Goal: Information Seeking & Learning: Learn about a topic

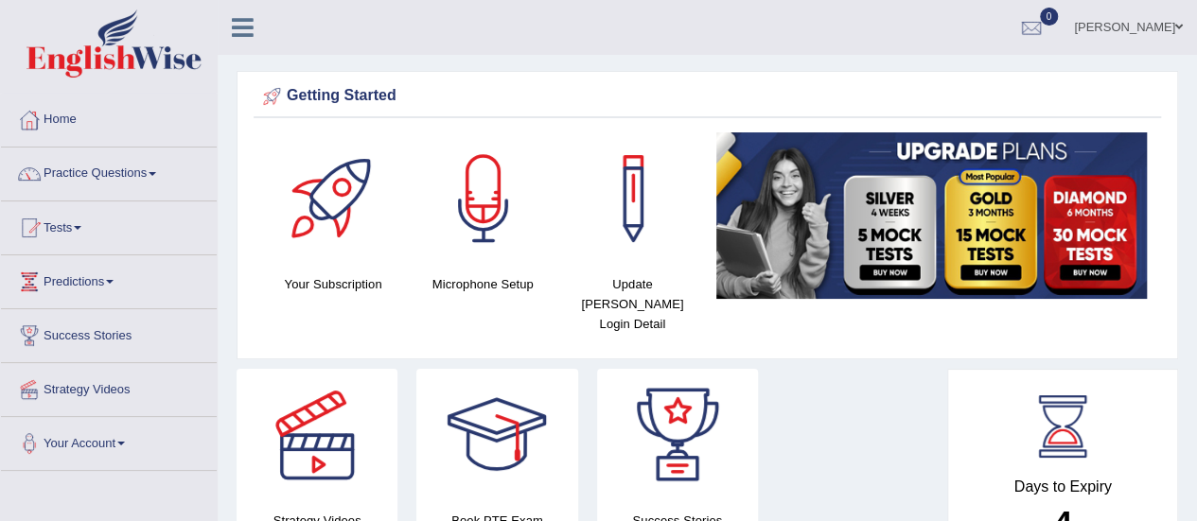
click at [130, 167] on link "Practice Questions" at bounding box center [109, 171] width 216 height 47
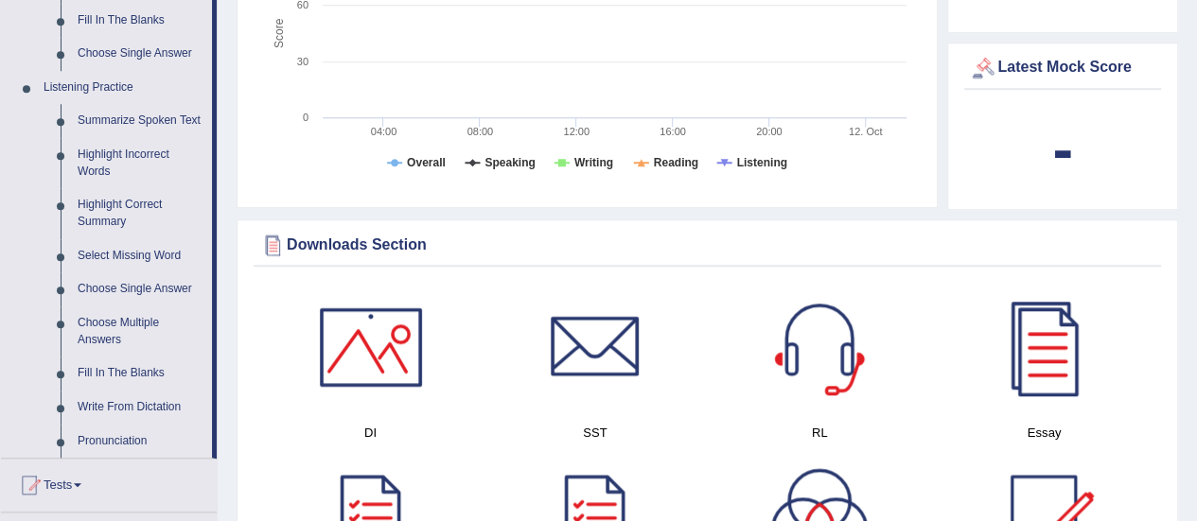
scroll to position [757, 0]
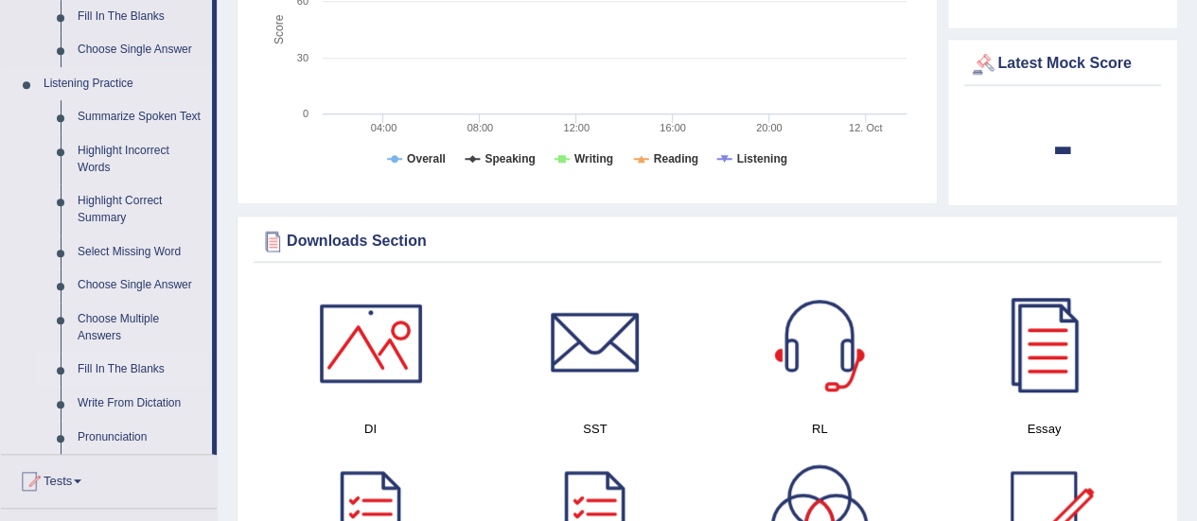
click at [136, 366] on link "Fill In The Blanks" at bounding box center [140, 370] width 143 height 34
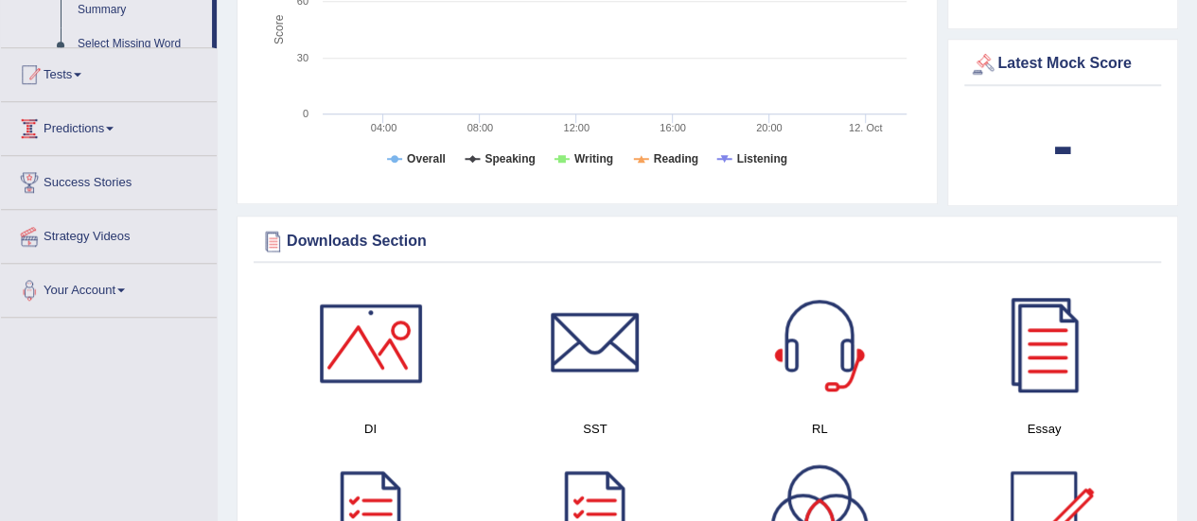
scroll to position [634, 0]
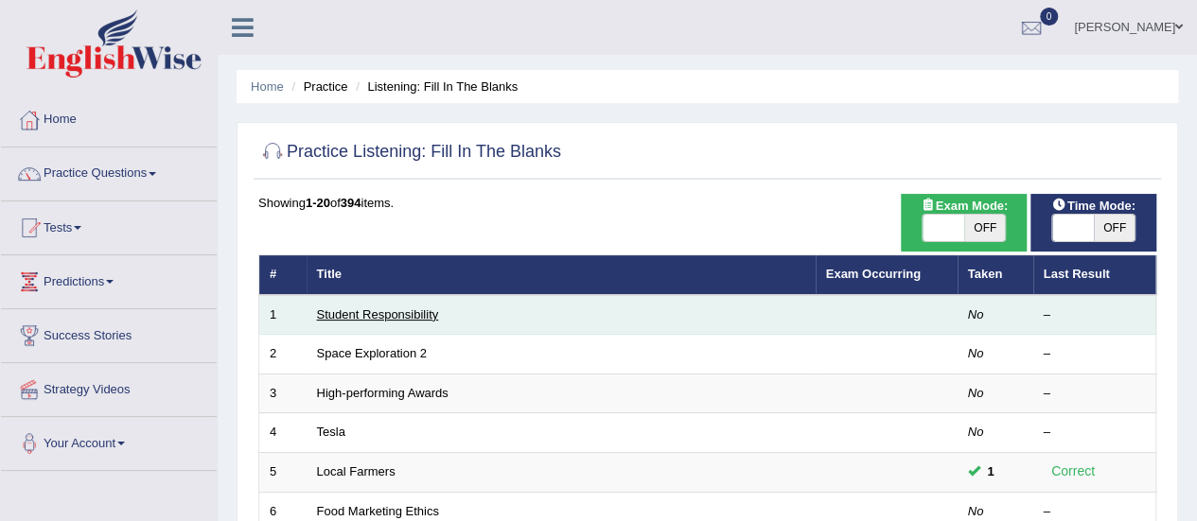
click at [419, 311] on link "Student Responsibility" at bounding box center [378, 315] width 122 height 14
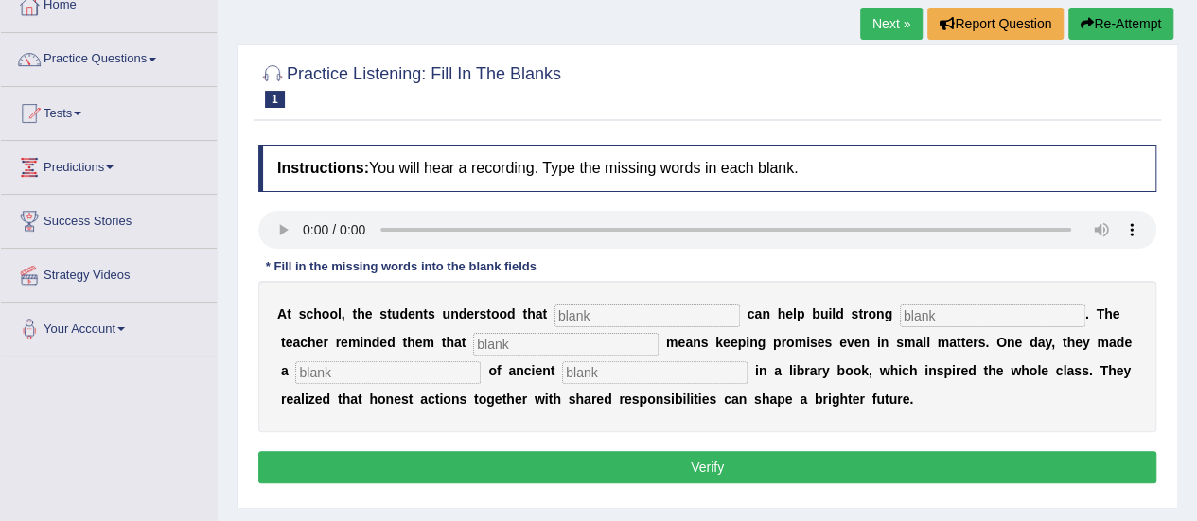
scroll to position [114, 0]
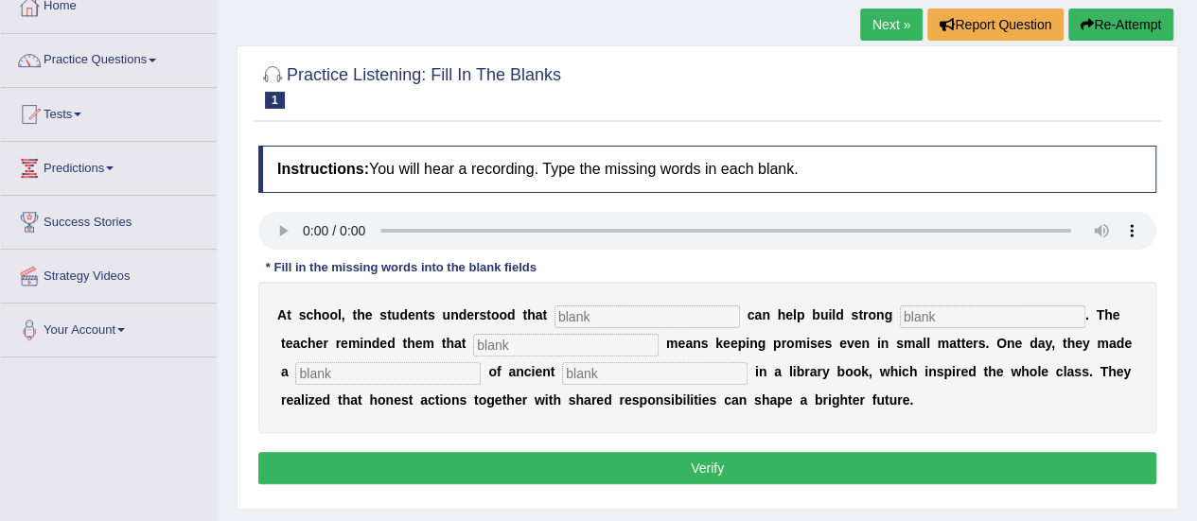
click at [902, 29] on link "Next »" at bounding box center [891, 25] width 62 height 32
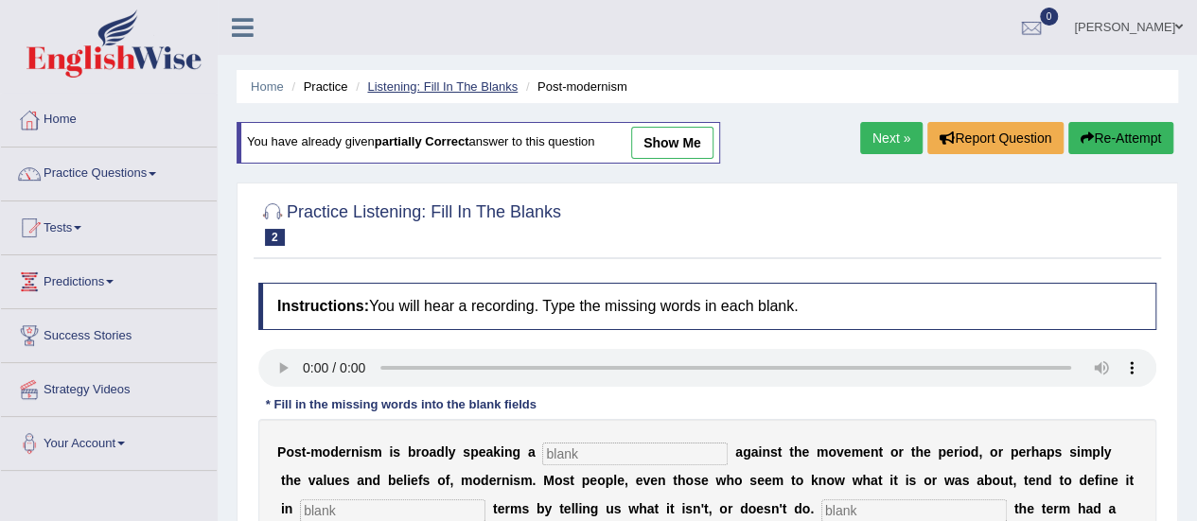
click at [382, 88] on link "Listening: Fill In The Blanks" at bounding box center [442, 86] width 150 height 14
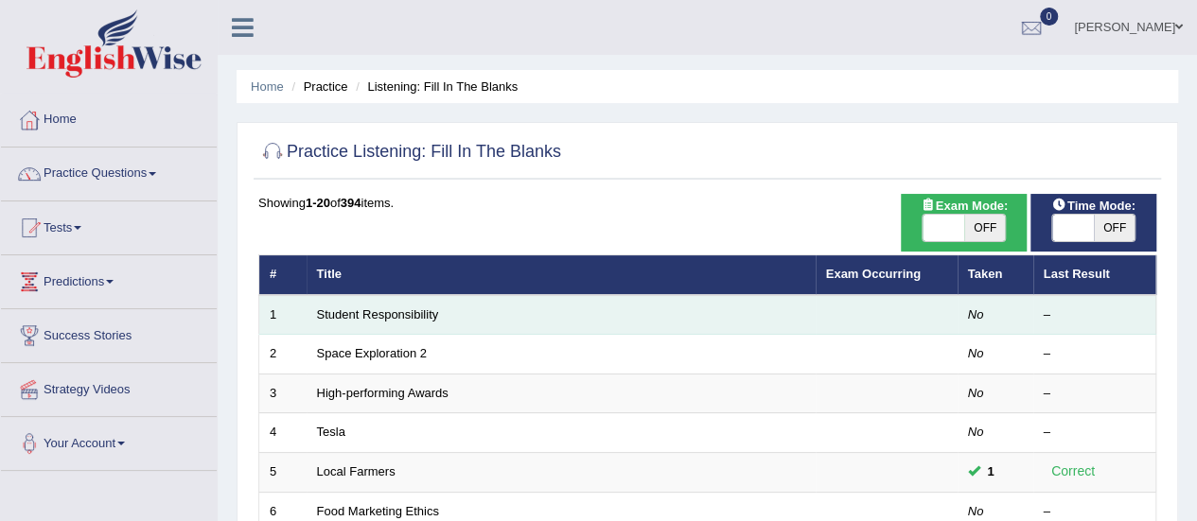
click at [379, 321] on td "Student Responsibility" at bounding box center [561, 315] width 509 height 40
click at [387, 314] on link "Student Responsibility" at bounding box center [378, 315] width 122 height 14
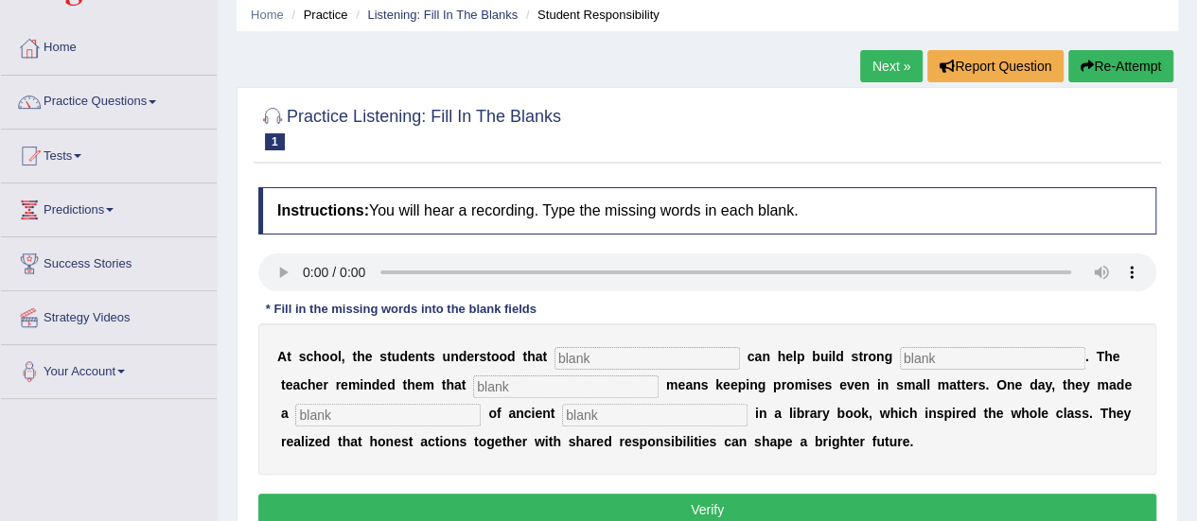
scroll to position [76, 0]
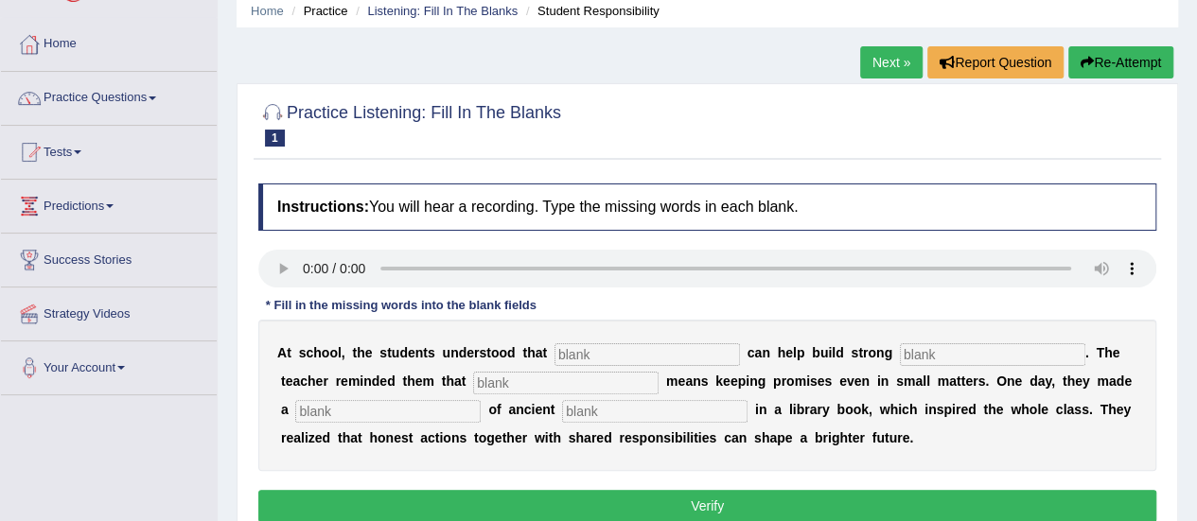
click at [583, 358] on input "text" at bounding box center [646, 354] width 185 height 23
type input "responsibilities"
click at [965, 358] on input "text" at bounding box center [992, 354] width 185 height 23
type input "communities"
click at [559, 381] on input "text" at bounding box center [565, 383] width 185 height 23
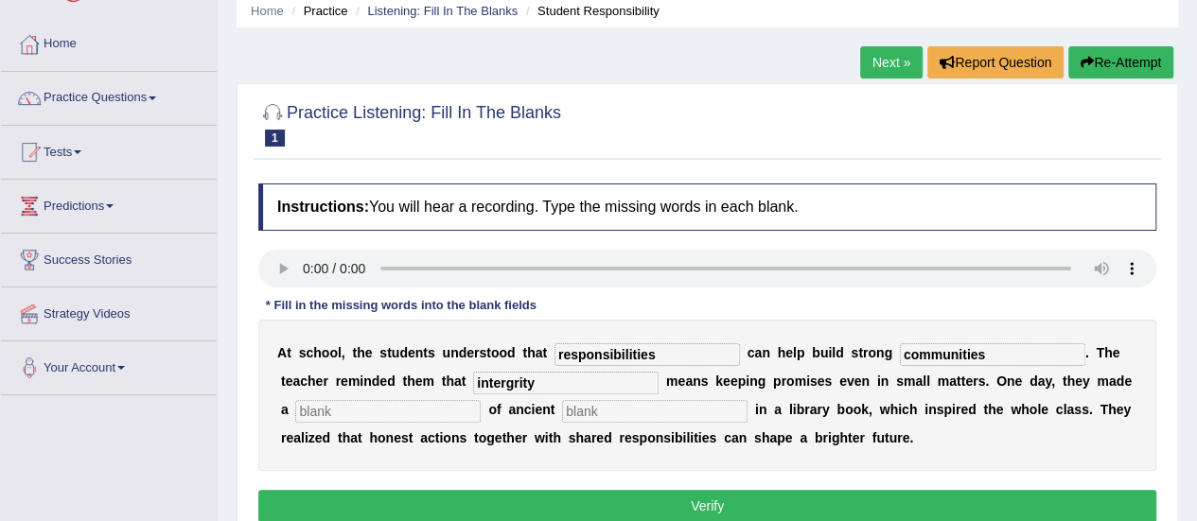
type input "intergrity"
click at [401, 412] on input "text" at bounding box center [387, 411] width 185 height 23
type input "discovery"
click at [659, 405] on input "text" at bounding box center [654, 411] width 185 height 23
type input "words"
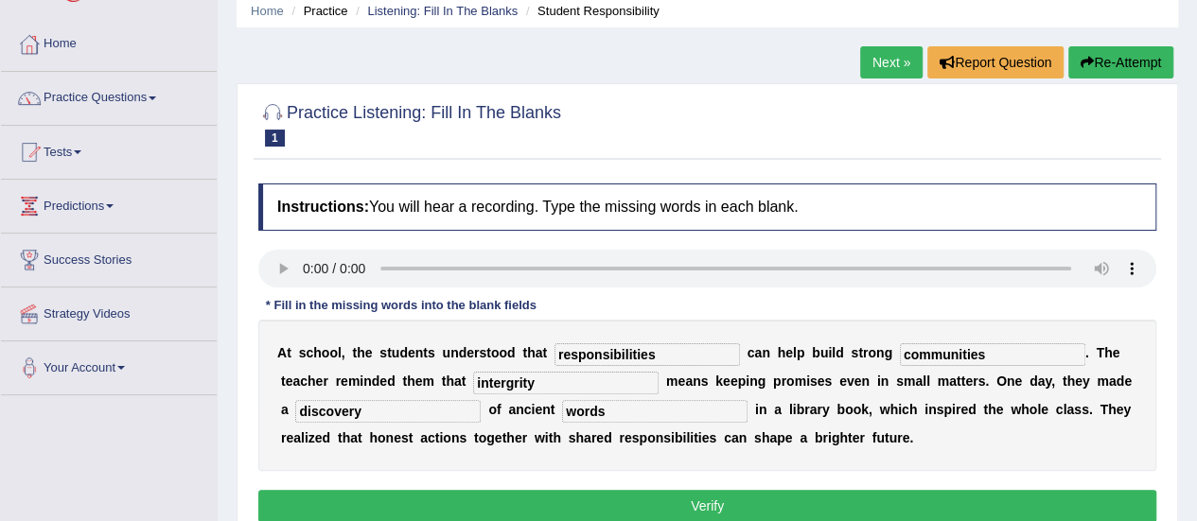
click at [695, 508] on button "Verify" at bounding box center [707, 506] width 898 height 32
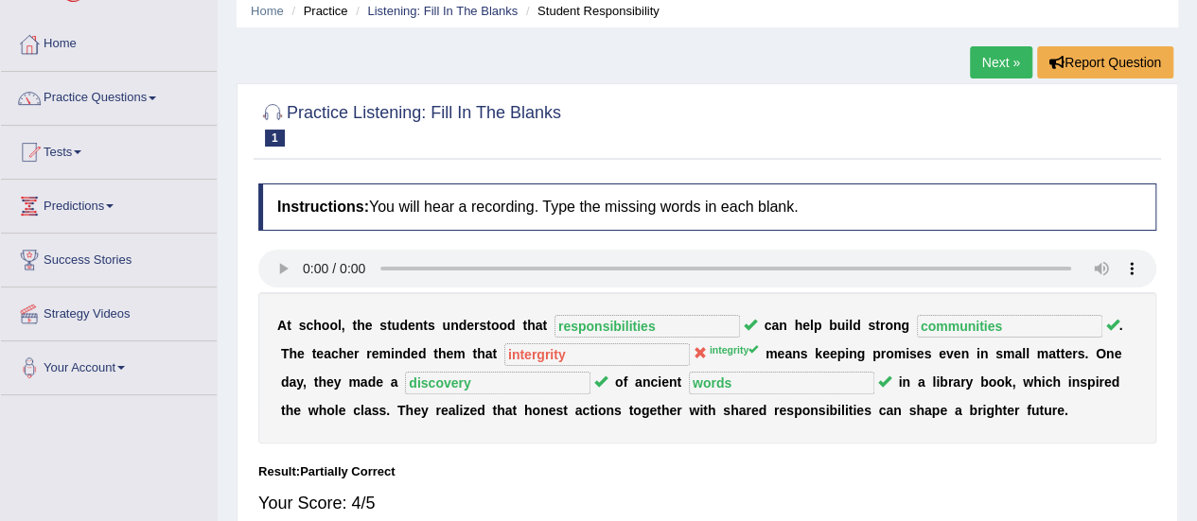
click at [976, 60] on link "Next »" at bounding box center [1001, 62] width 62 height 32
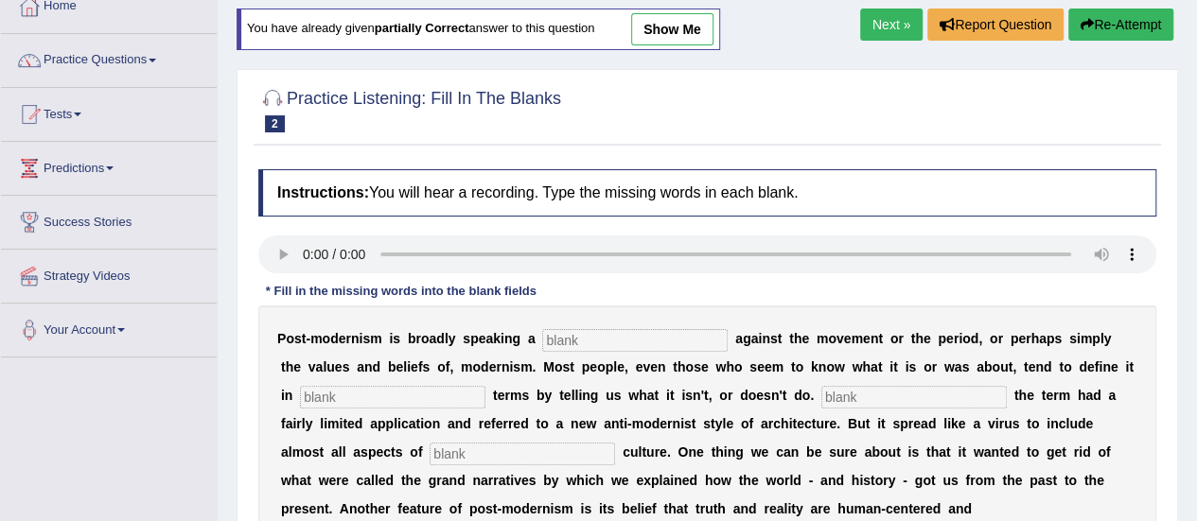
scroll to position [151, 0]
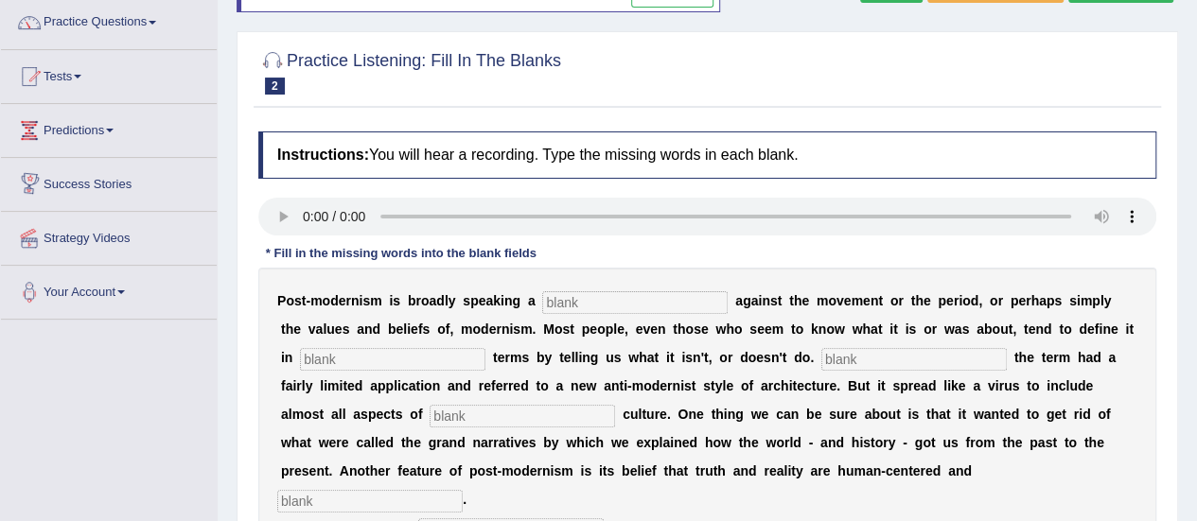
click at [604, 277] on div "P o s t - m o d e r n i s m i s b r o a d l y s p e a k i n g a a g a i n s t t…" at bounding box center [707, 414] width 898 height 293
click at [572, 302] on input "text" at bounding box center [634, 302] width 185 height 23
type input "reaction"
click at [340, 367] on input "text" at bounding box center [392, 359] width 185 height 23
type input "negative"
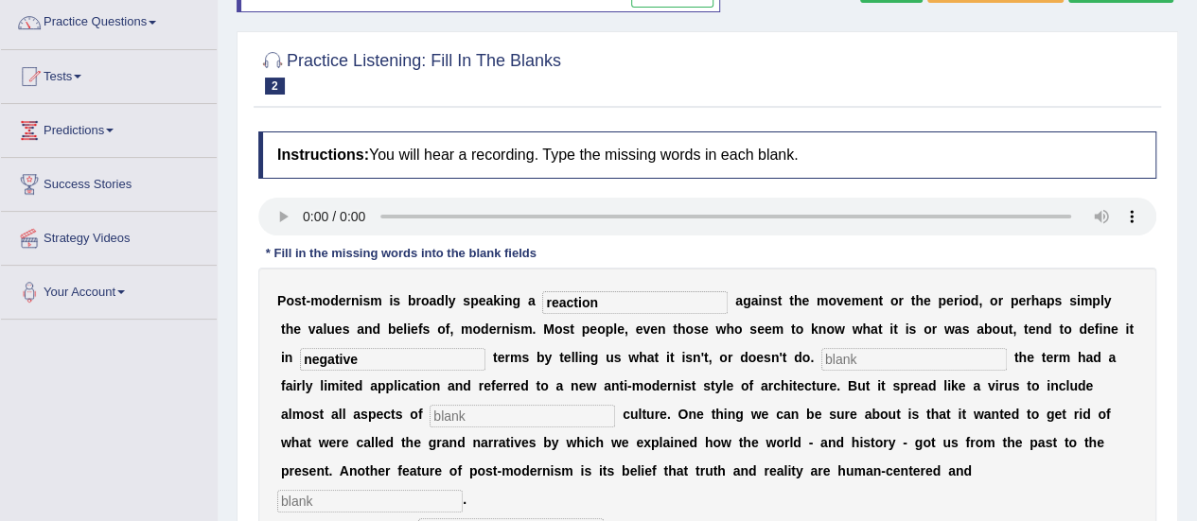
click at [821, 358] on input "text" at bounding box center [913, 359] width 185 height 23
type input "initially"
click at [492, 413] on input "text" at bounding box center [522, 416] width 185 height 23
type input "contemparor"
click at [444, 409] on input "contemparor" at bounding box center [522, 416] width 185 height 23
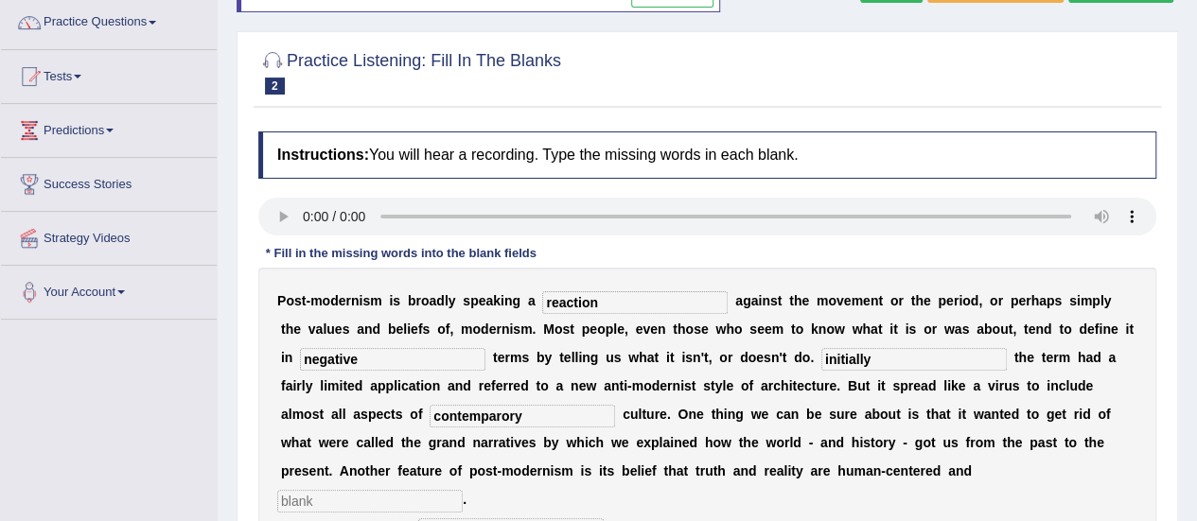
type input "contemparory"
click at [463, 490] on input "text" at bounding box center [369, 501] width 185 height 23
type input "internal"
click at [500, 519] on input "text" at bounding box center [510, 530] width 185 height 23
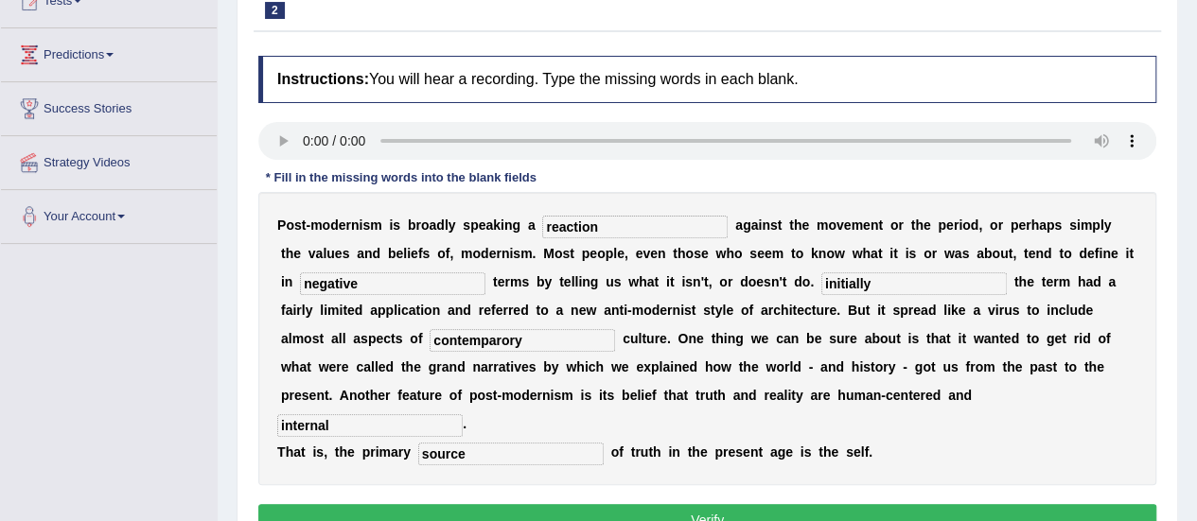
scroll to position [265, 0]
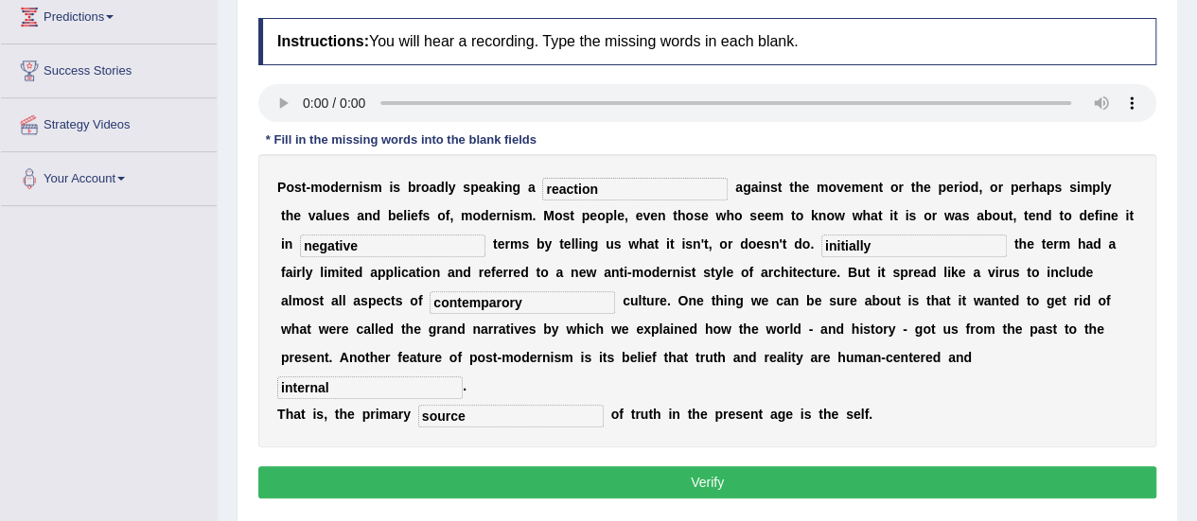
type input "source"
click at [1090, 466] on button "Verify" at bounding box center [707, 482] width 898 height 32
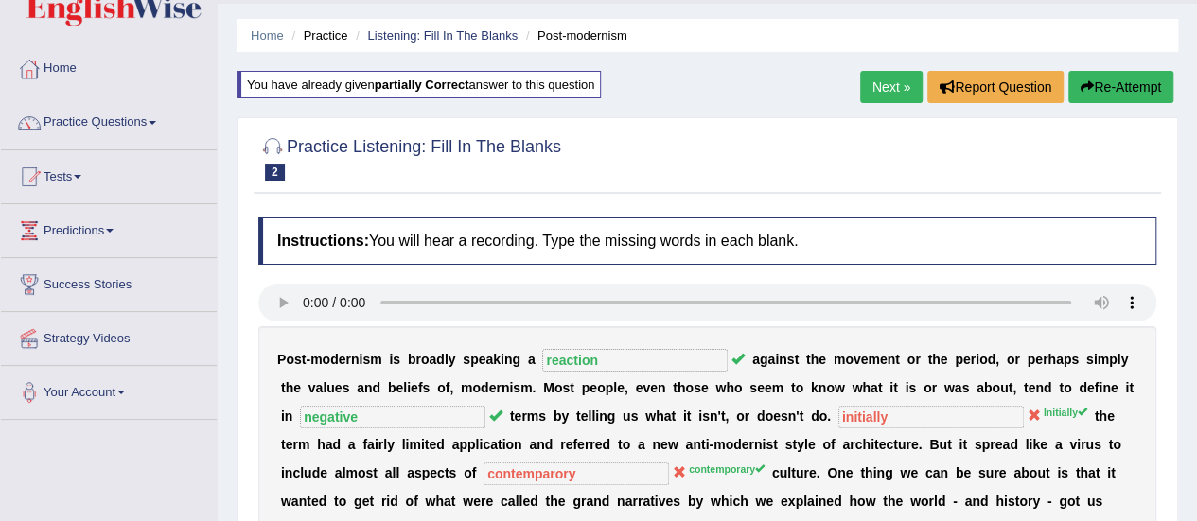
scroll to position [0, 0]
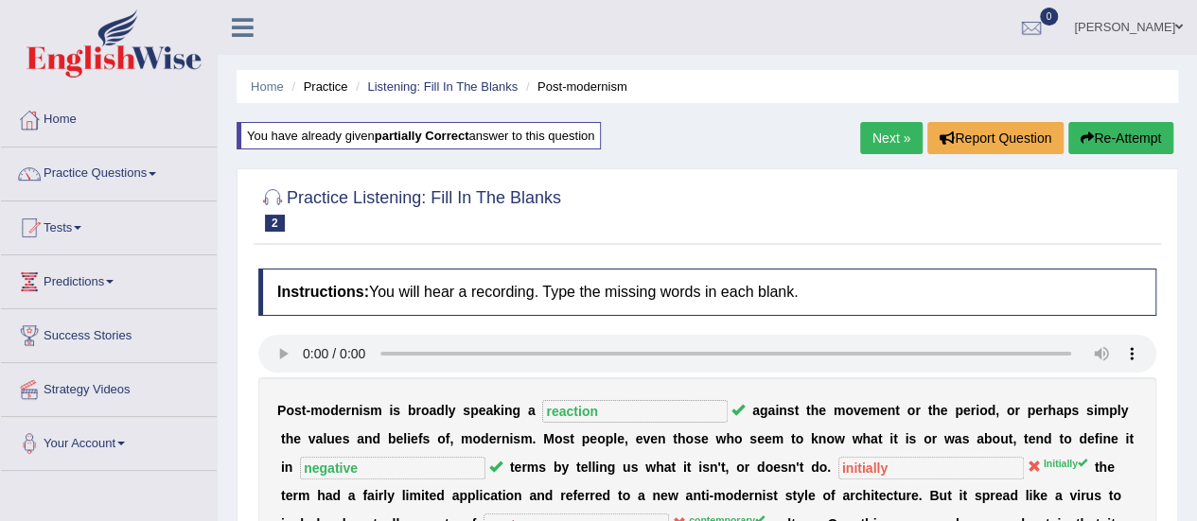
click at [890, 132] on link "Next »" at bounding box center [891, 138] width 62 height 32
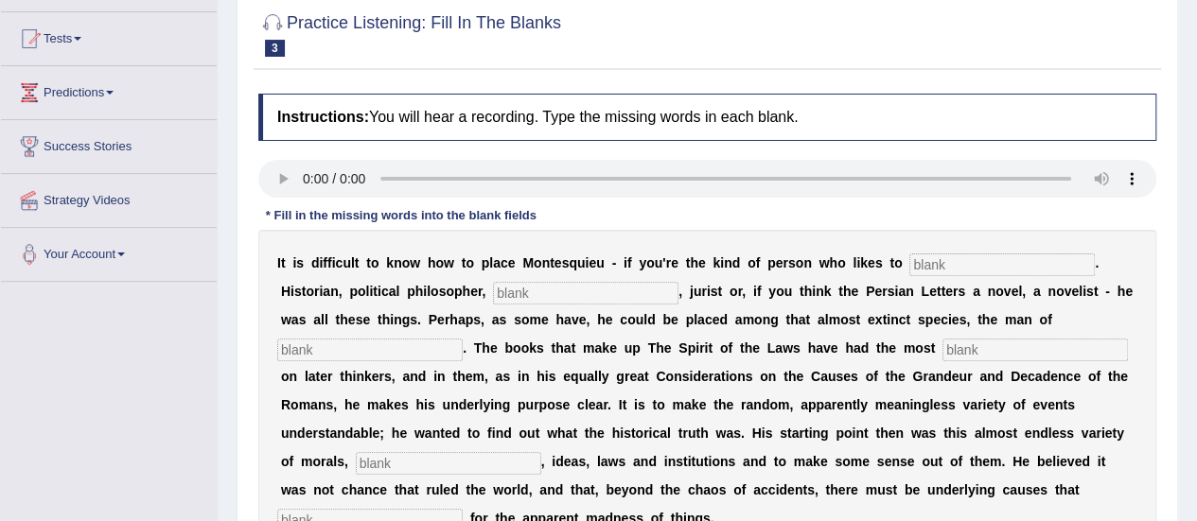
scroll to position [227, 0]
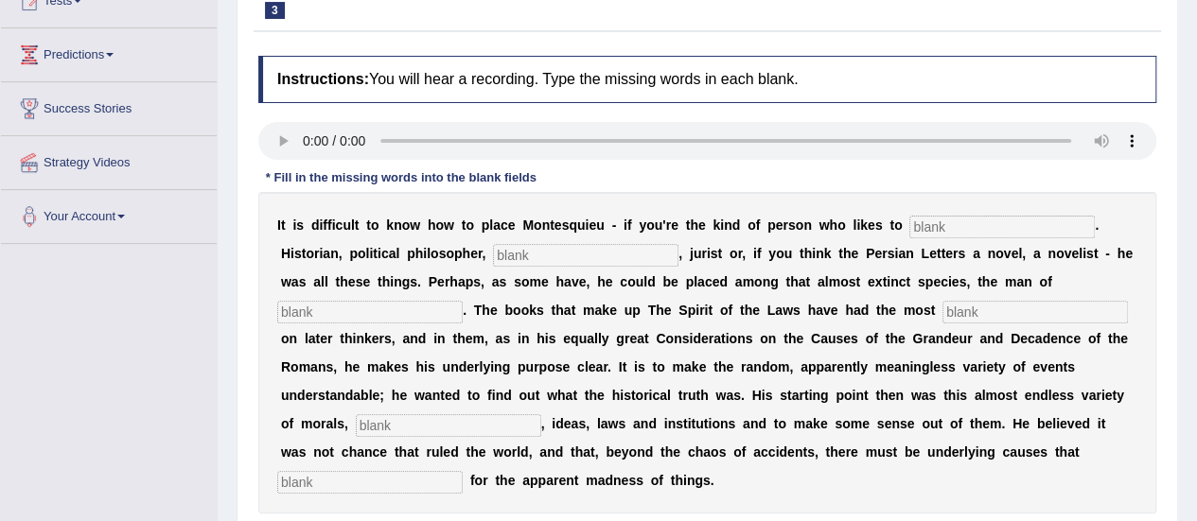
click at [994, 226] on input "text" at bounding box center [1001, 227] width 185 height 23
type input "categorize"
click at [583, 256] on input "text" at bounding box center [585, 255] width 185 height 23
type input "socialogist"
click at [314, 314] on input "text" at bounding box center [369, 312] width 185 height 23
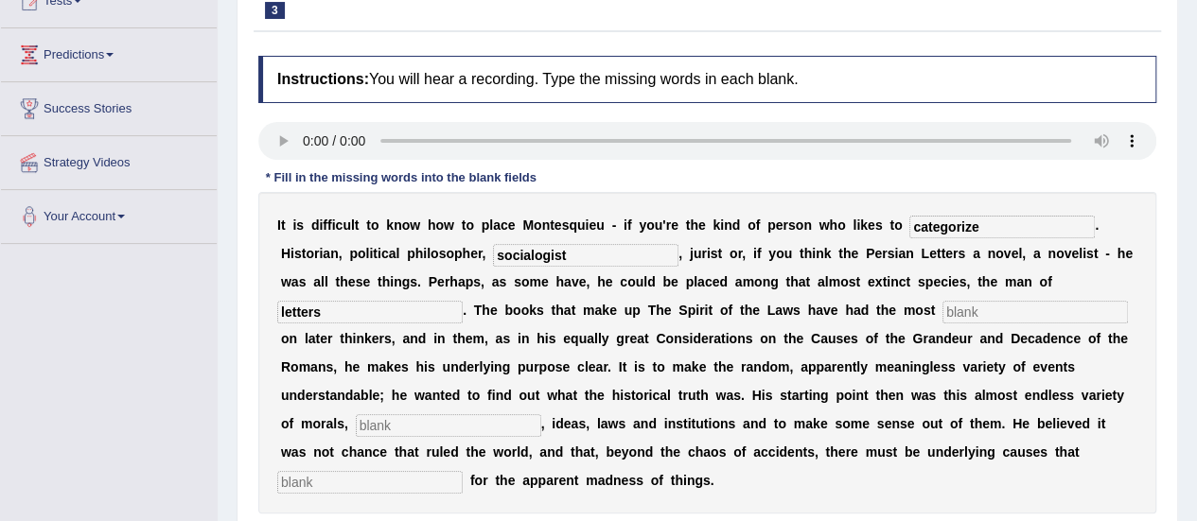
type input "letters"
click at [967, 301] on input "text" at bounding box center [1034, 312] width 185 height 23
type input "influence"
click at [433, 417] on input "text" at bounding box center [448, 425] width 185 height 23
type input "customs"
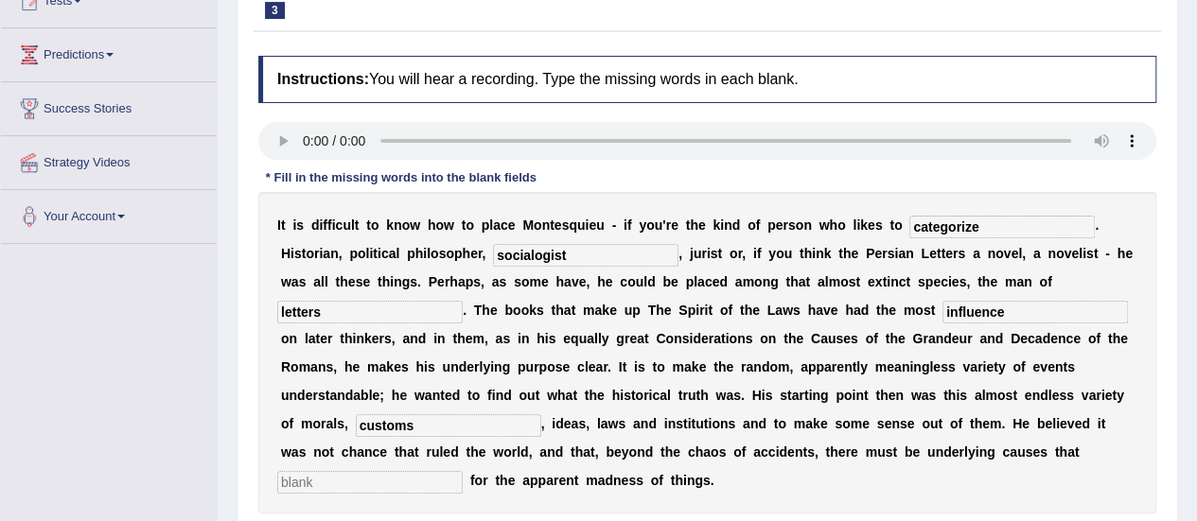
click at [354, 477] on input "text" at bounding box center [369, 482] width 185 height 23
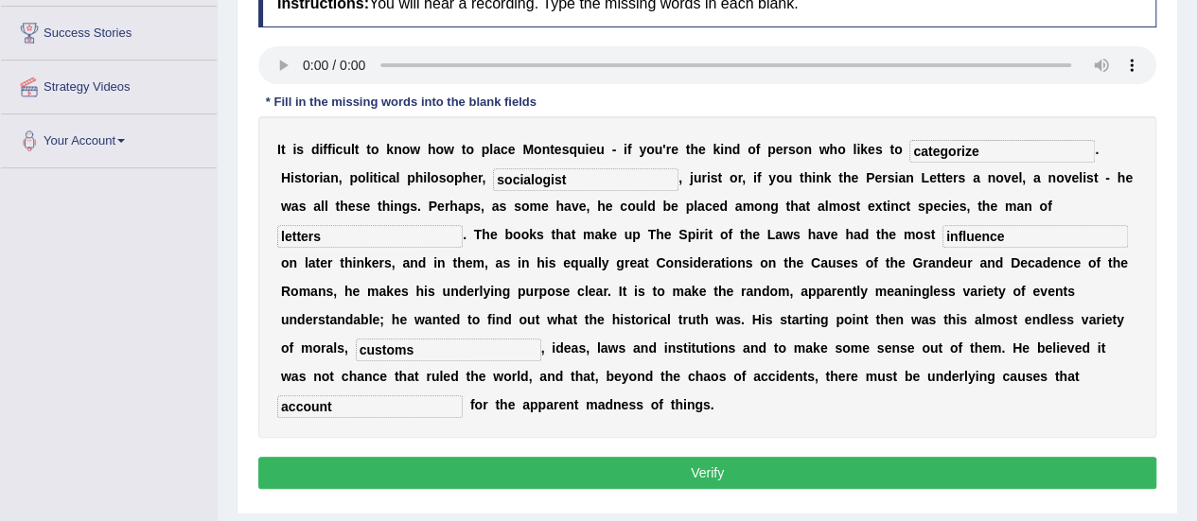
scroll to position [341, 0]
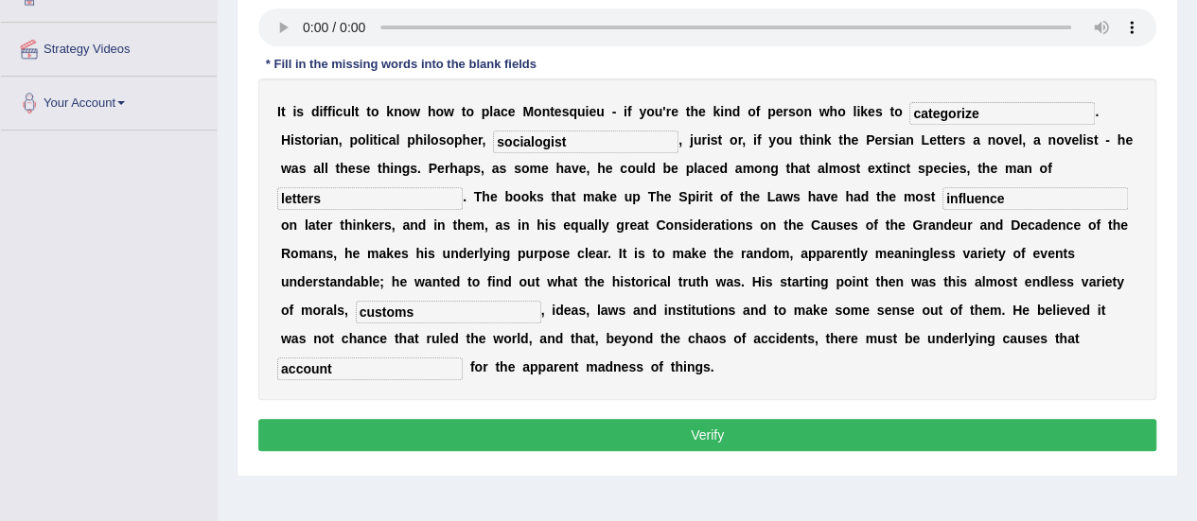
type input "account"
click at [1080, 419] on button "Verify" at bounding box center [707, 435] width 898 height 32
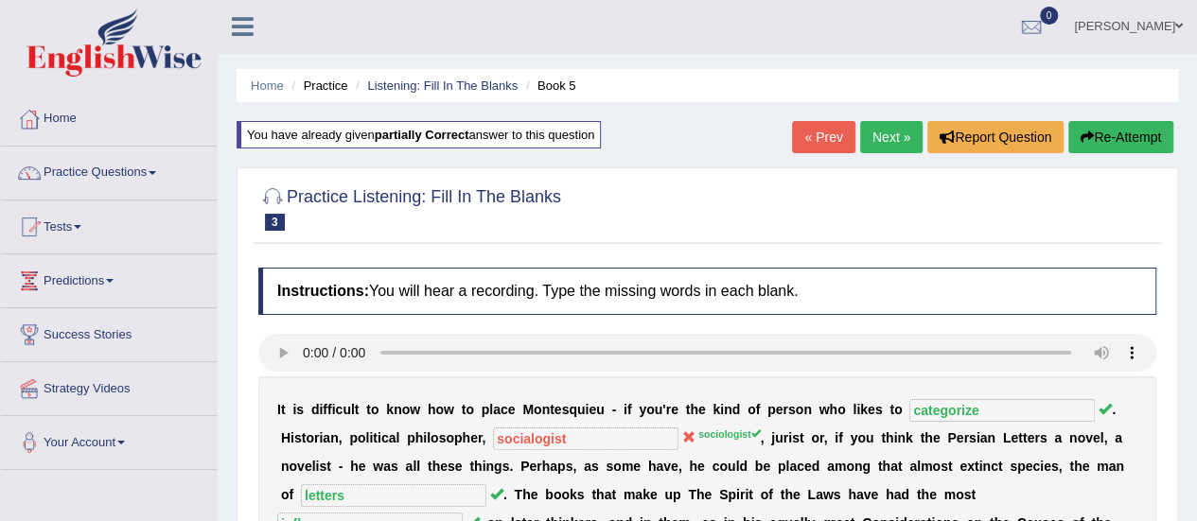
scroll to position [0, 0]
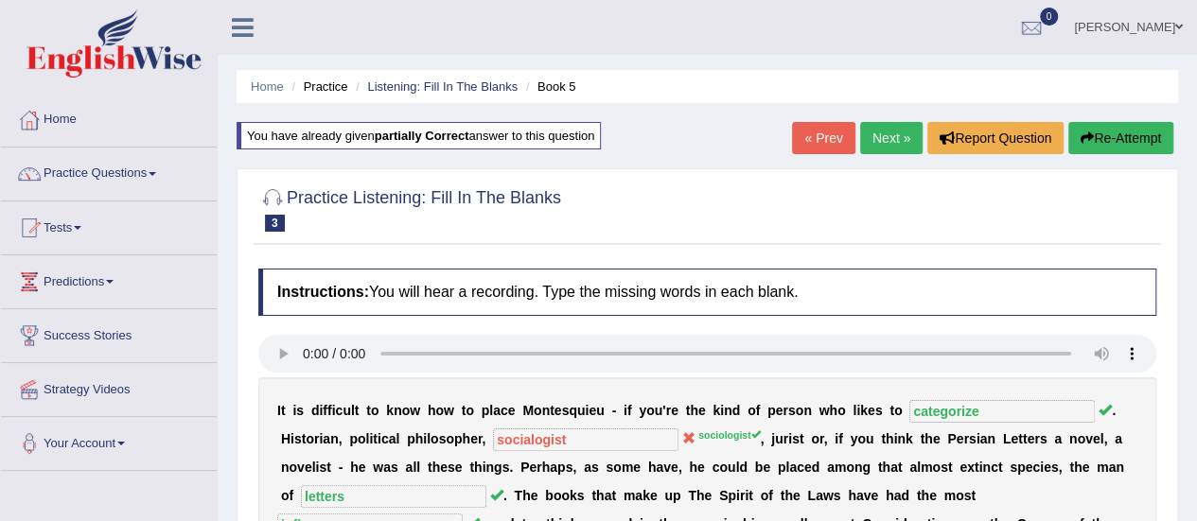
click at [881, 139] on link "Next »" at bounding box center [891, 138] width 62 height 32
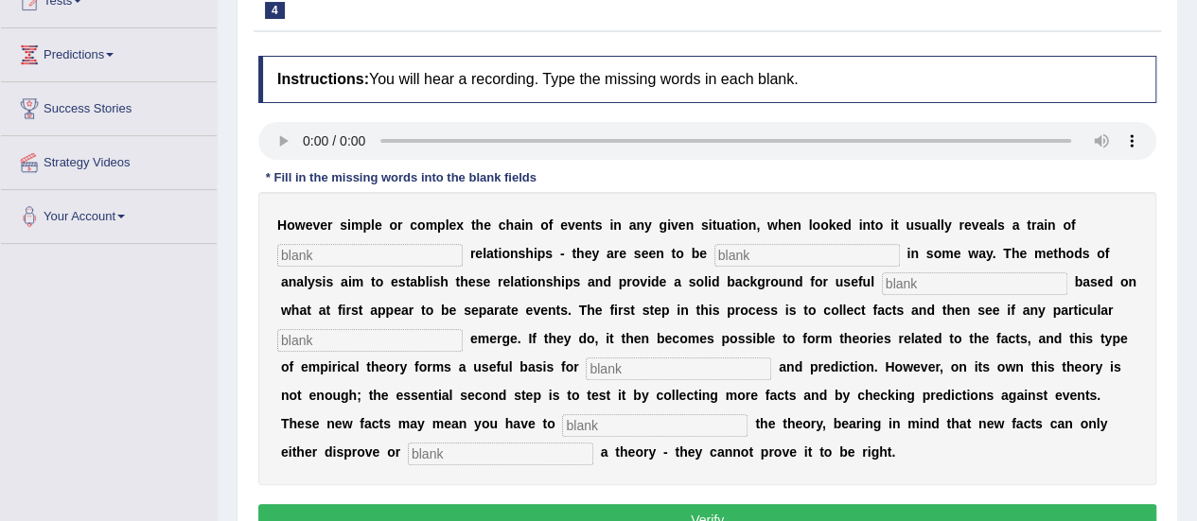
scroll to position [265, 0]
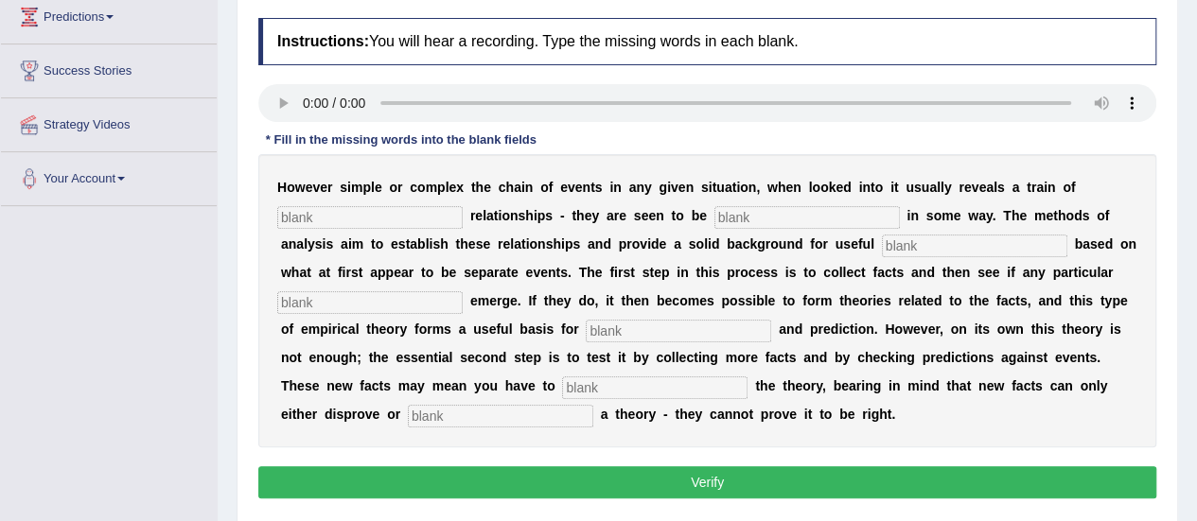
click at [386, 213] on input "text" at bounding box center [369, 217] width 185 height 23
click at [388, 211] on input "text" at bounding box center [369, 217] width 185 height 23
type input "cause of"
click at [813, 219] on input "text" at bounding box center [806, 217] width 185 height 23
type input "linked"
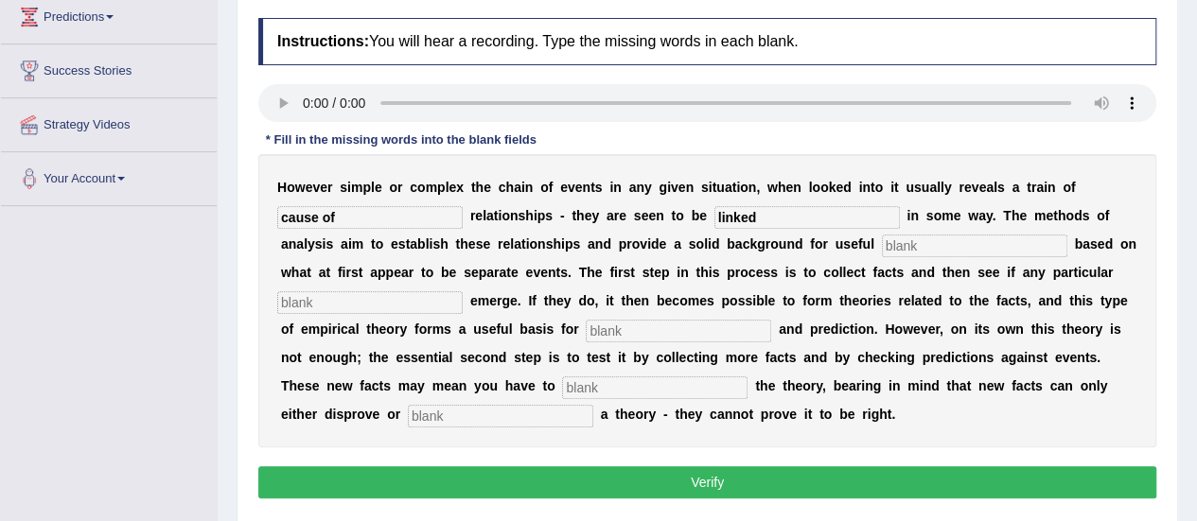
click at [957, 231] on div "H o w e v e r s i m p l e o r c o m p l e x t h e c h a i n o f e v e n t s i n…" at bounding box center [707, 300] width 898 height 293
click at [951, 242] on input "text" at bounding box center [974, 246] width 185 height 23
type input "generalization"
click at [406, 302] on input "text" at bounding box center [369, 302] width 185 height 23
type input "patterns"
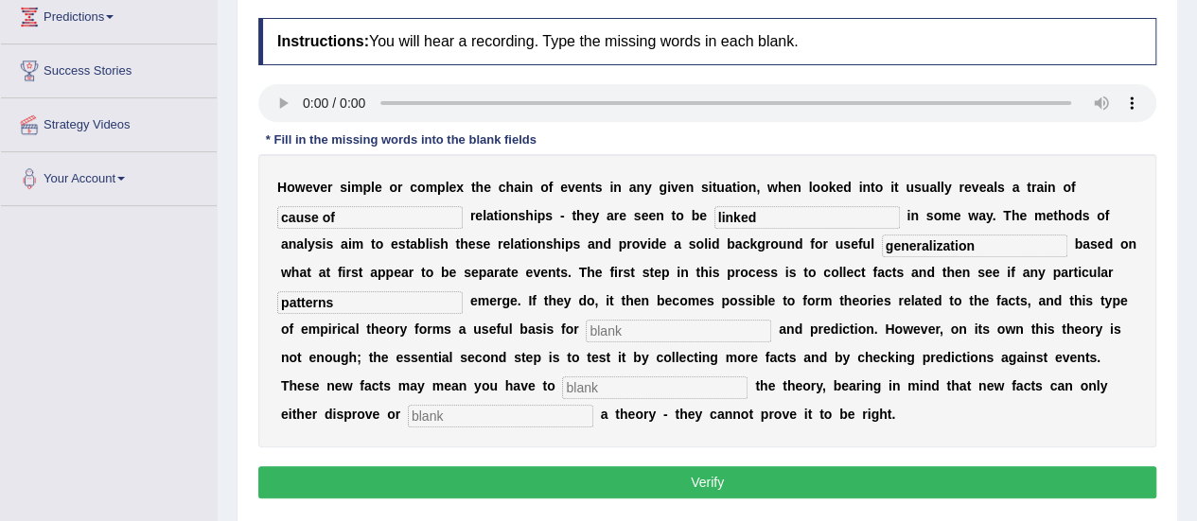
click at [673, 332] on input "text" at bounding box center [678, 331] width 185 height 23
type input "analysis"
click at [567, 383] on input "text" at bounding box center [654, 388] width 185 height 23
type input "modify"
click at [477, 415] on input "text" at bounding box center [500, 416] width 185 height 23
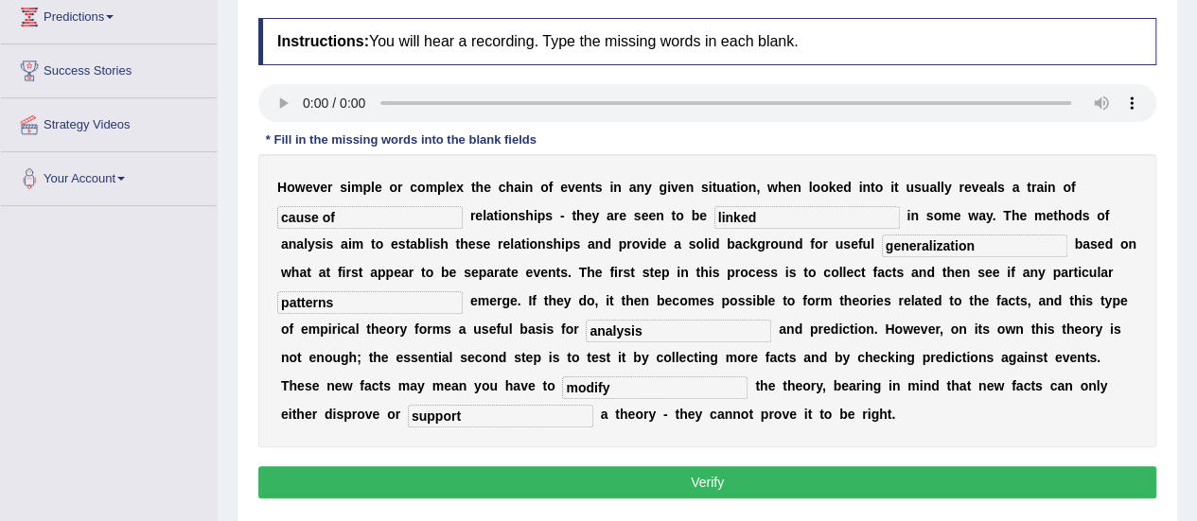
type input "support"
click at [556, 484] on button "Verify" at bounding box center [707, 482] width 898 height 32
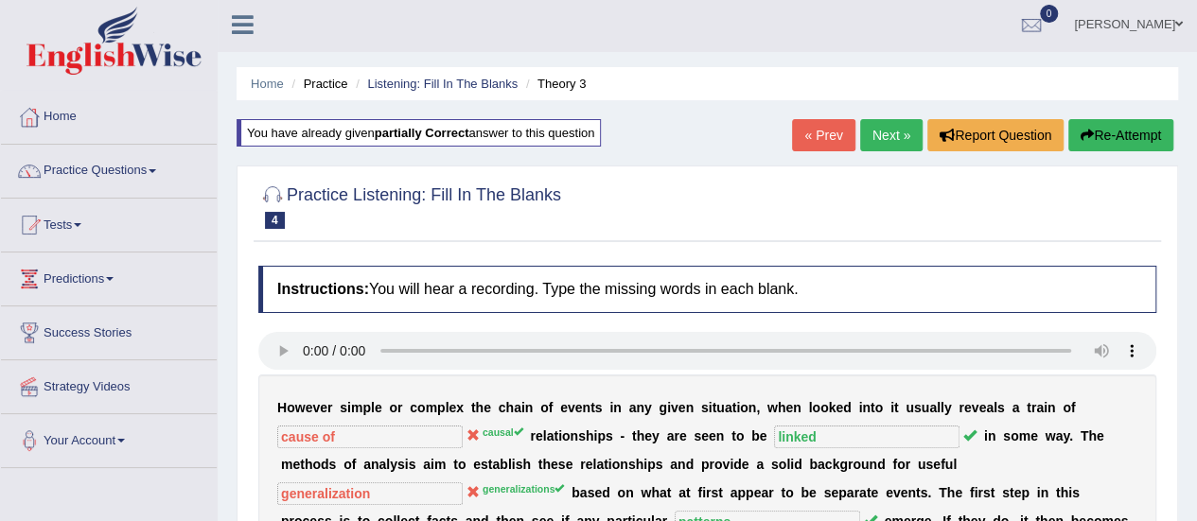
scroll to position [0, 0]
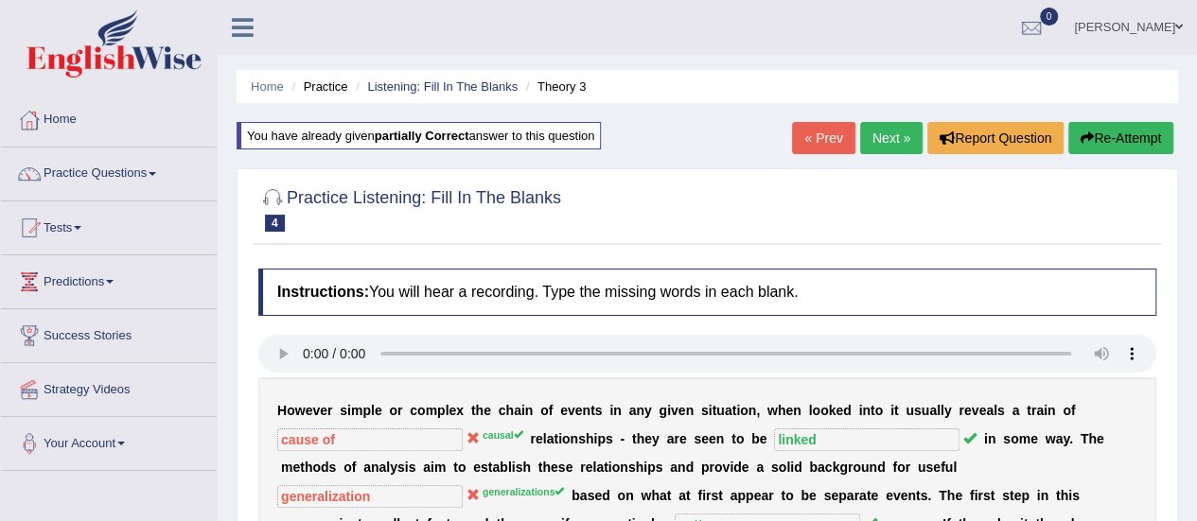
click at [882, 143] on link "Next »" at bounding box center [891, 138] width 62 height 32
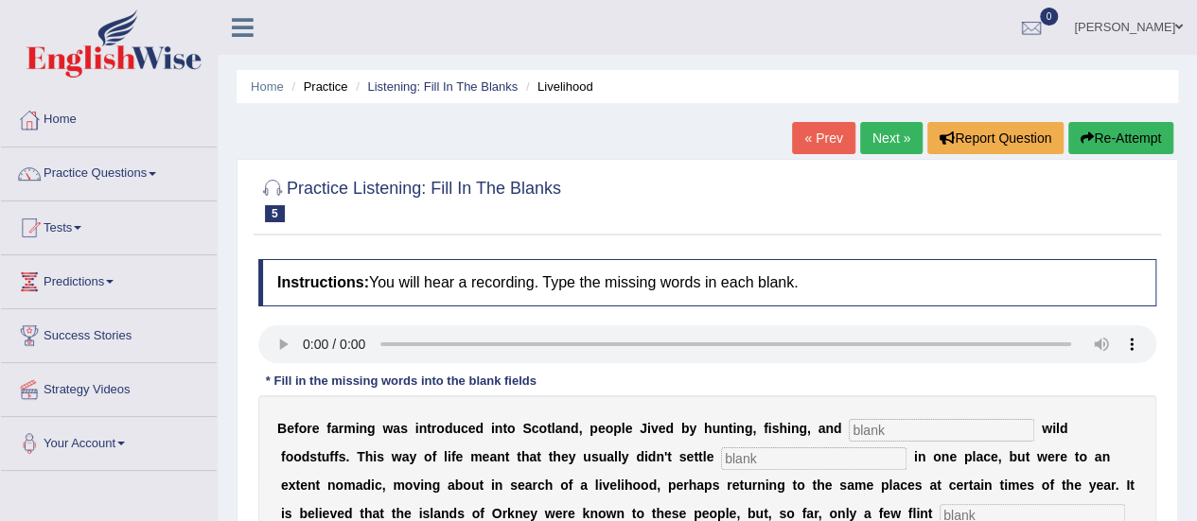
click at [57, 124] on link "Home" at bounding box center [109, 117] width 216 height 47
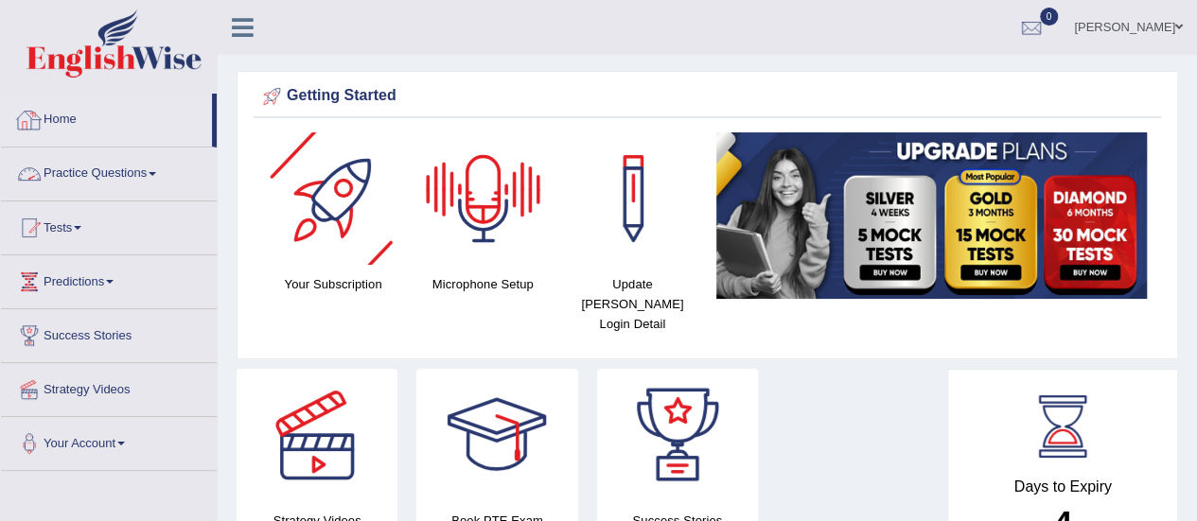
click at [58, 112] on link "Home" at bounding box center [106, 117] width 211 height 47
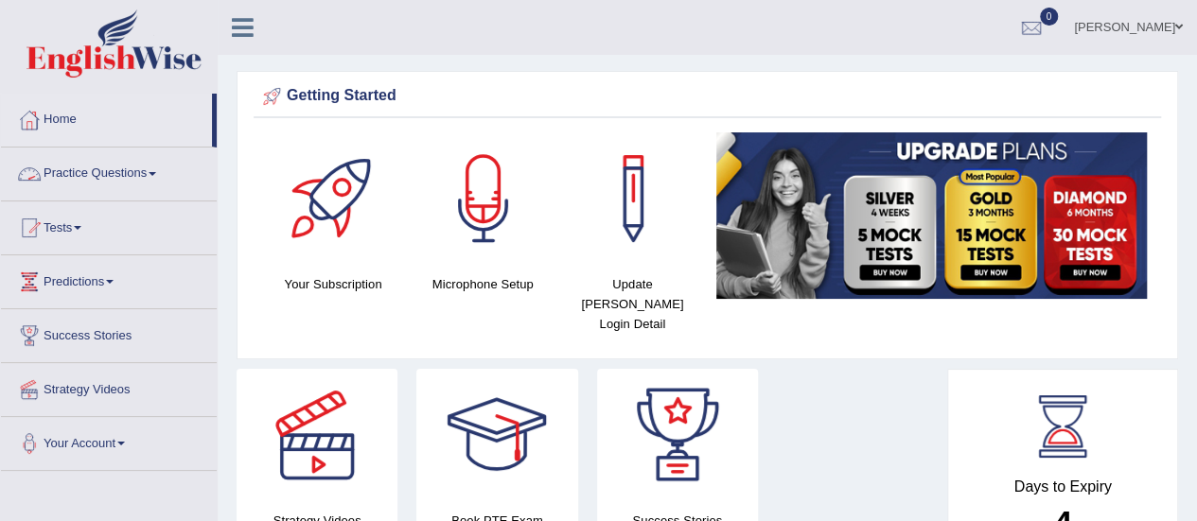
click at [65, 166] on link "Practice Questions" at bounding box center [109, 171] width 216 height 47
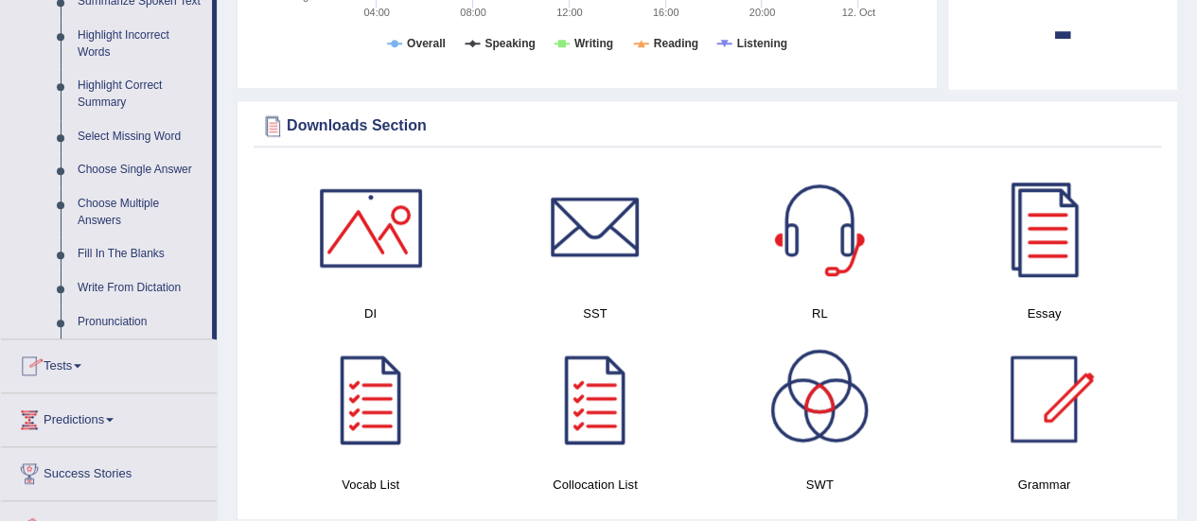
scroll to position [871, 0]
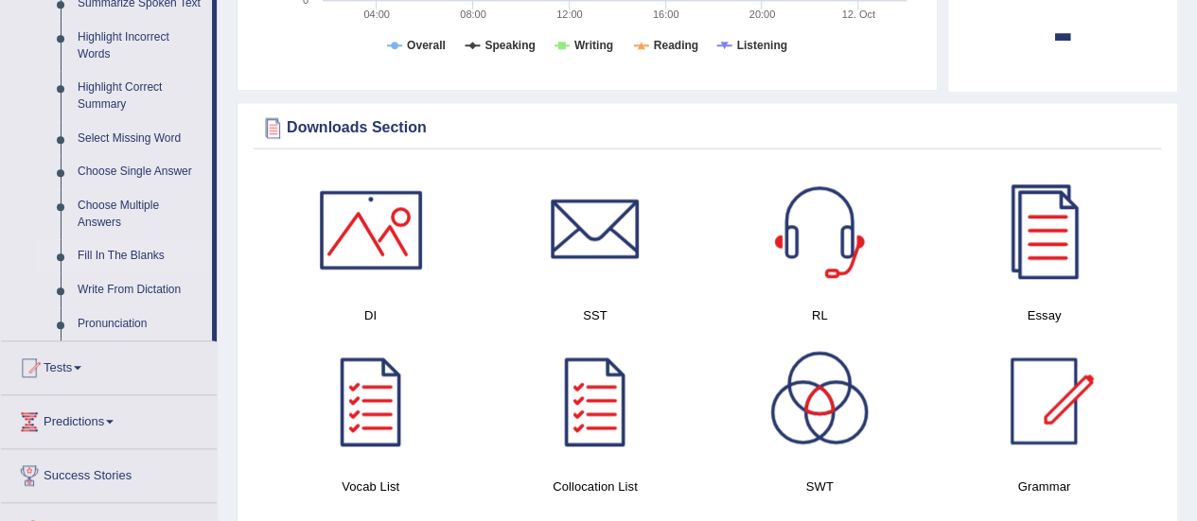
click at [114, 254] on link "Fill In The Blanks" at bounding box center [140, 256] width 143 height 34
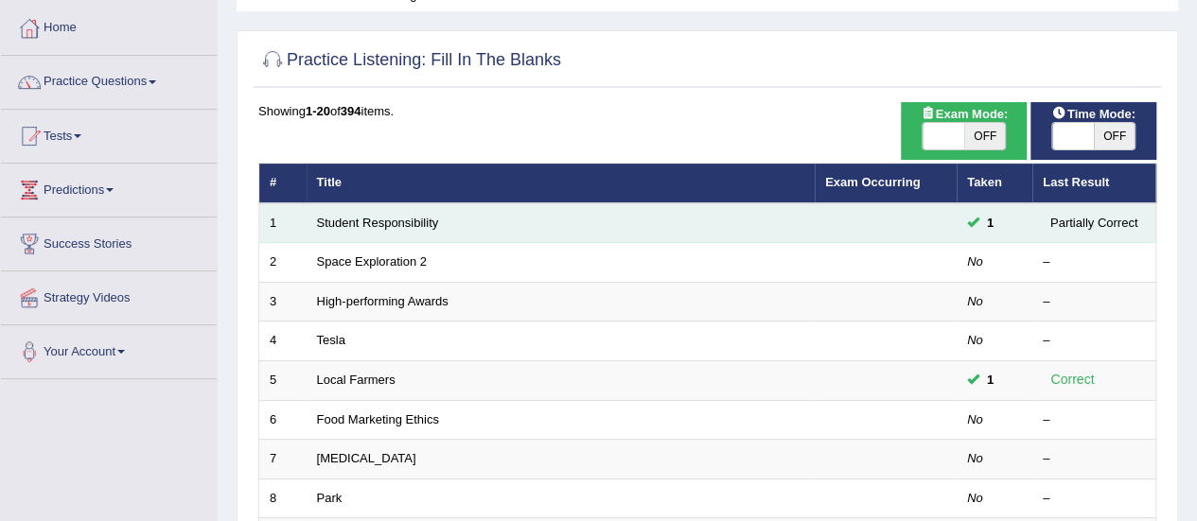
scroll to position [227, 0]
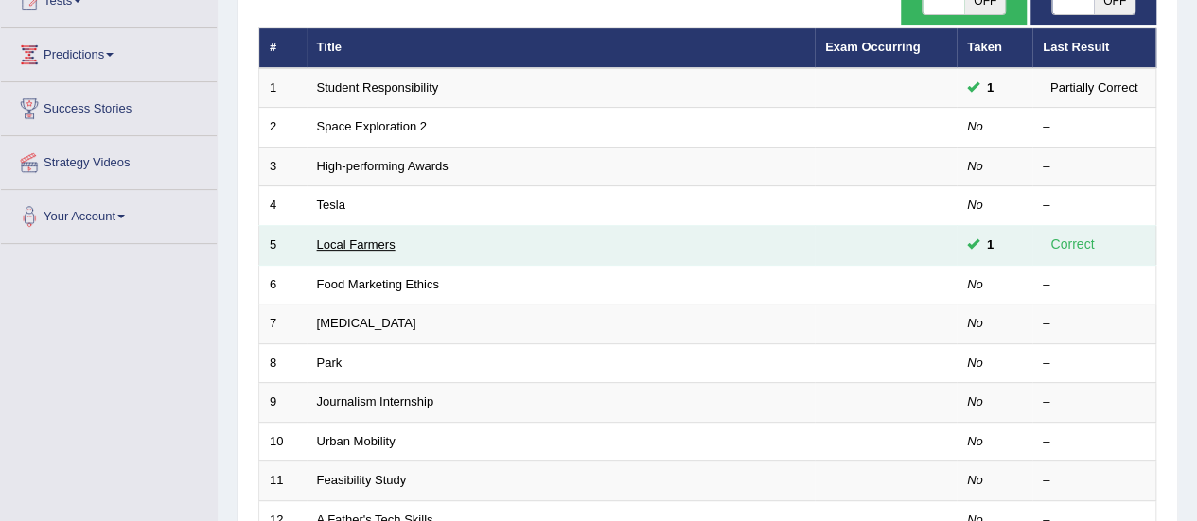
click at [373, 246] on link "Local Farmers" at bounding box center [356, 244] width 79 height 14
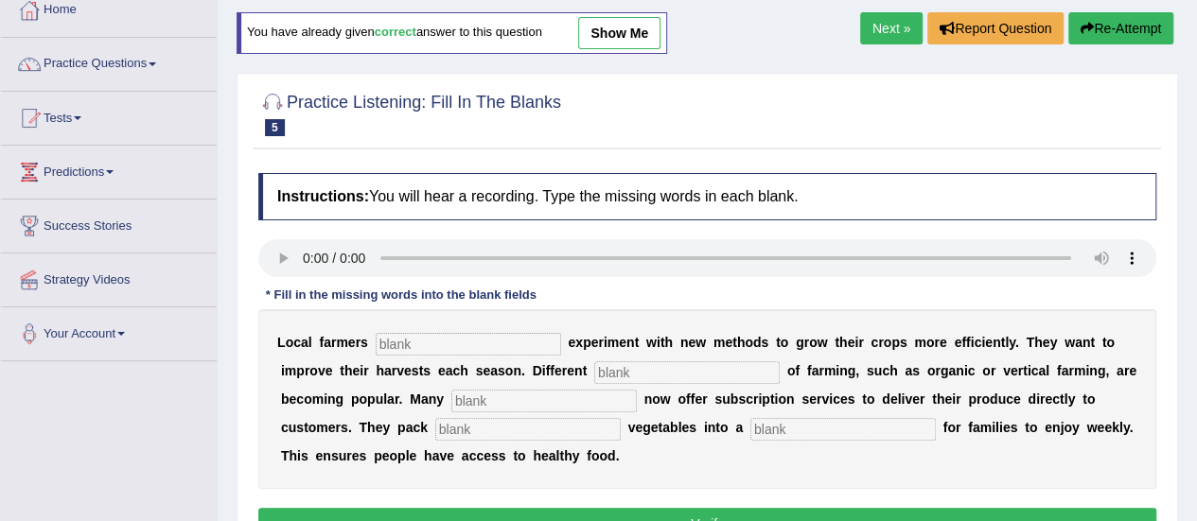
scroll to position [114, 0]
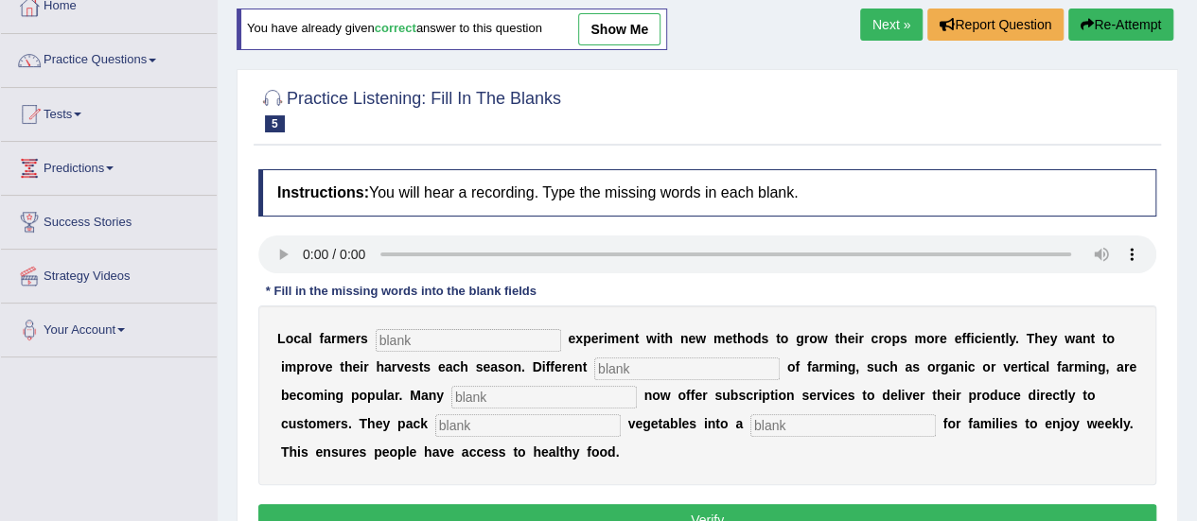
click at [874, 17] on link "Next »" at bounding box center [891, 25] width 62 height 32
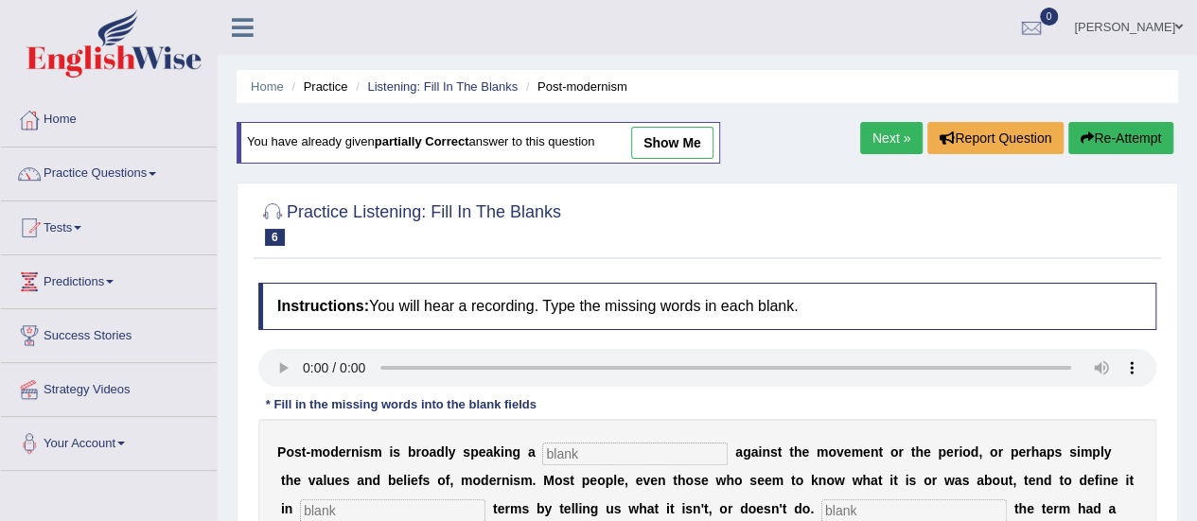
click at [877, 133] on link "Next »" at bounding box center [891, 138] width 62 height 32
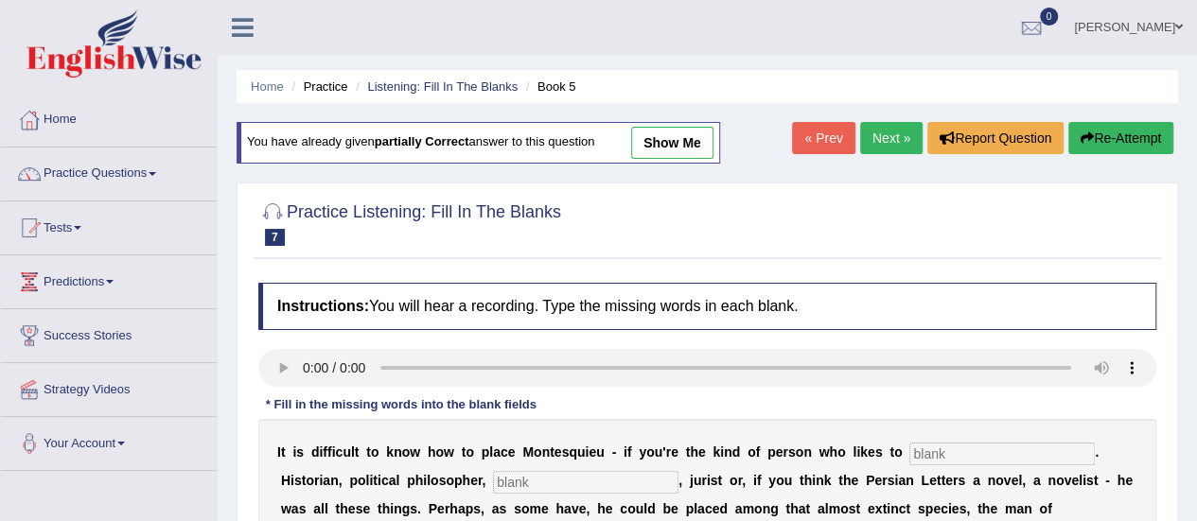
click at [877, 133] on link "Next »" at bounding box center [891, 138] width 62 height 32
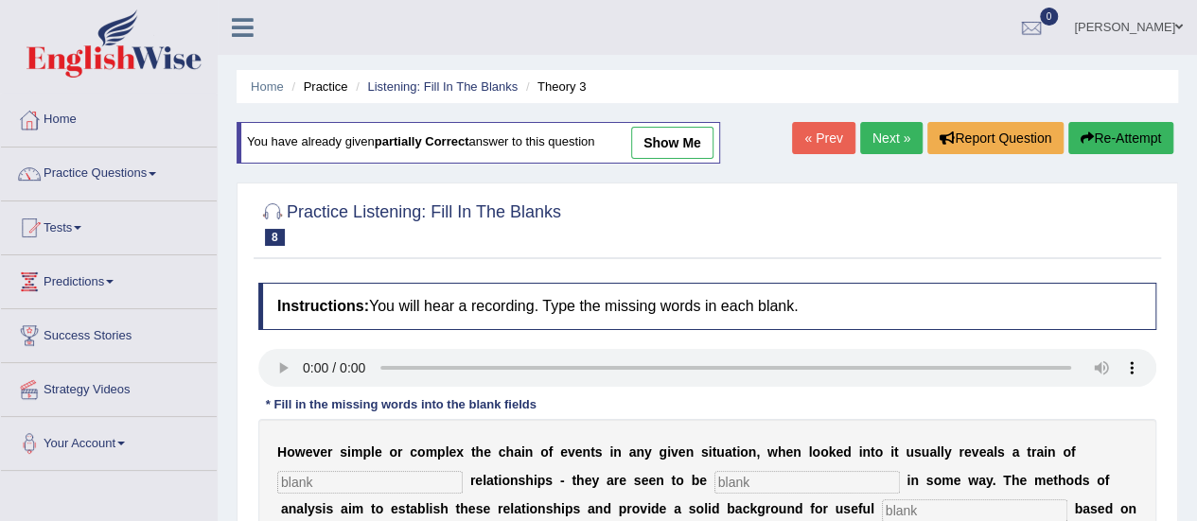
click at [877, 133] on link "Next »" at bounding box center [891, 138] width 62 height 32
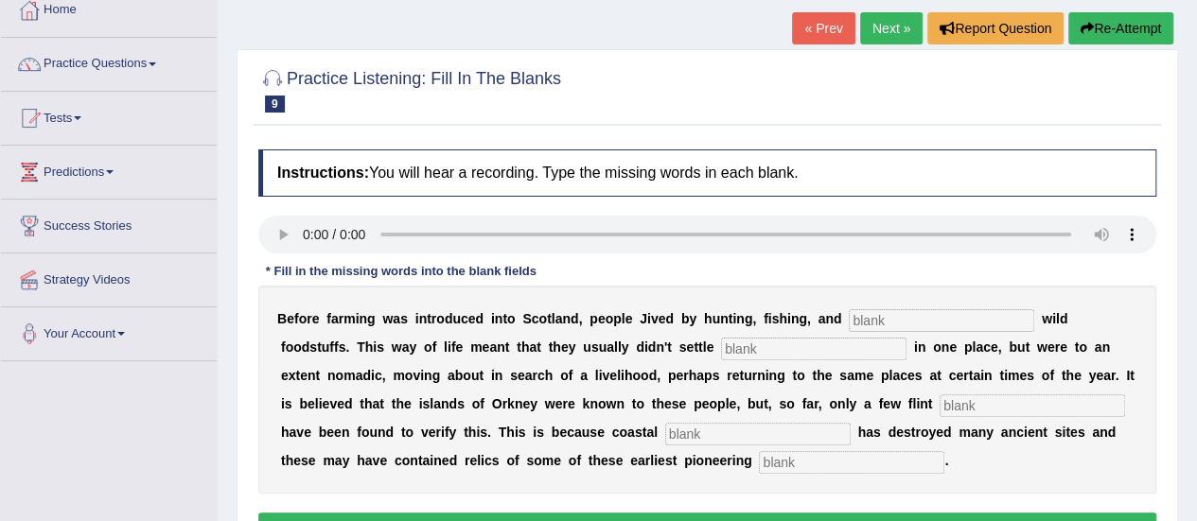
scroll to position [114, 0]
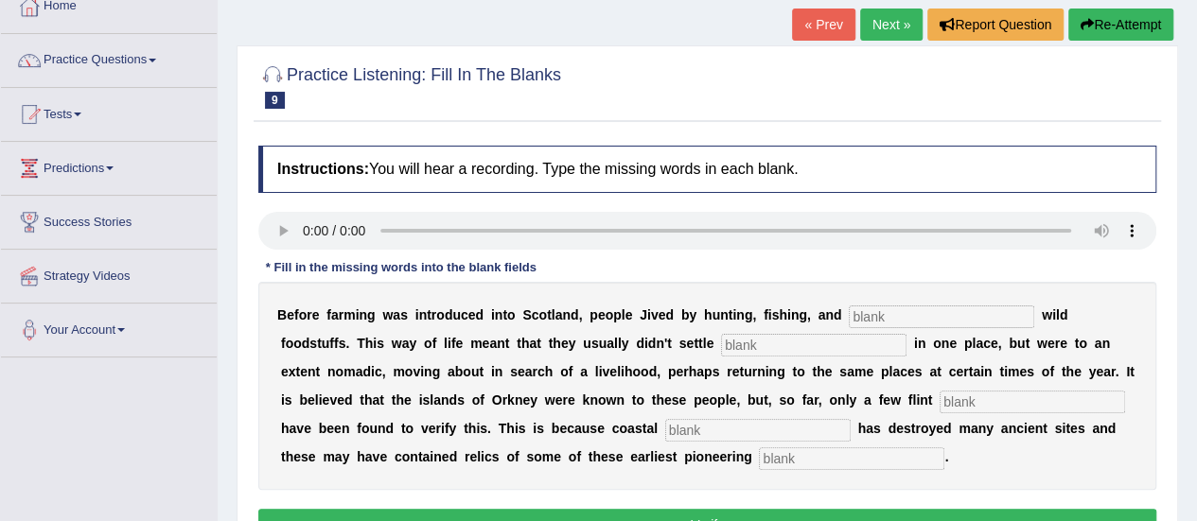
click at [918, 320] on input "text" at bounding box center [941, 317] width 185 height 23
type input "gathering"
click at [814, 349] on input "text" at bounding box center [813, 345] width 185 height 23
click at [1006, 396] on input "text" at bounding box center [1032, 402] width 185 height 23
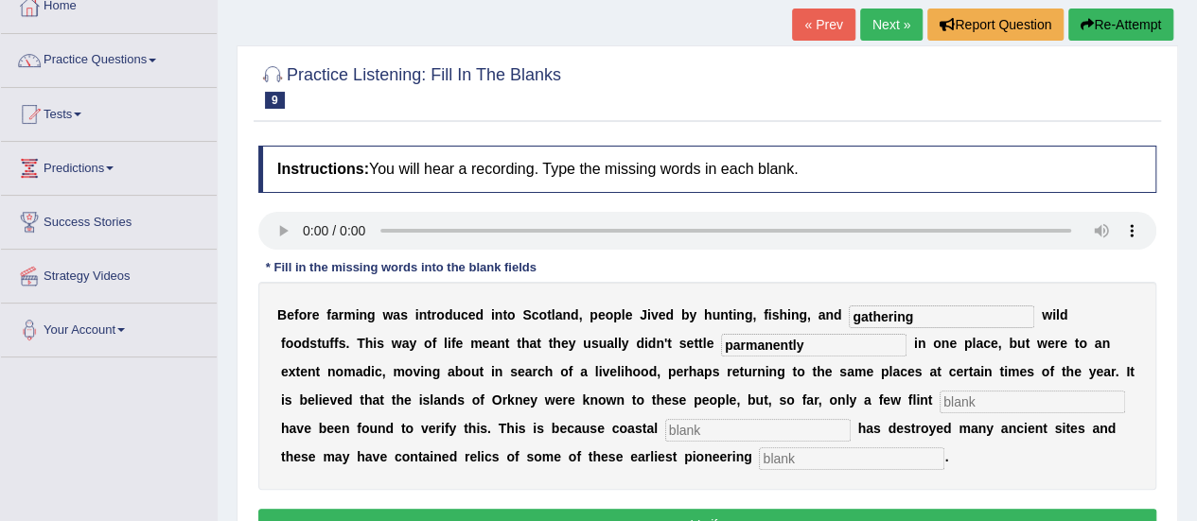
click at [738, 345] on input "parmanently" at bounding box center [813, 345] width 185 height 23
click at [806, 344] on input "parmanently" at bounding box center [813, 345] width 185 height 23
type input "permanently"
click at [996, 392] on input "text" at bounding box center [1032, 402] width 185 height 23
type input "tools"
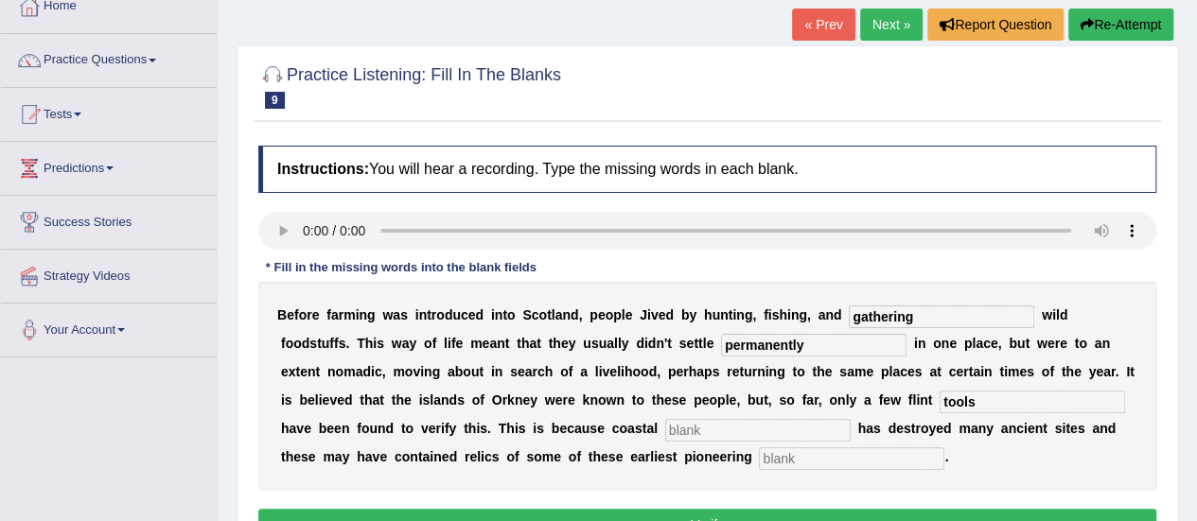
click at [679, 419] on input "text" at bounding box center [757, 430] width 185 height 23
type input "erosion"
click at [816, 449] on input "text" at bounding box center [851, 459] width 185 height 23
type input "colonists"
click at [833, 513] on button "Verify" at bounding box center [707, 525] width 898 height 32
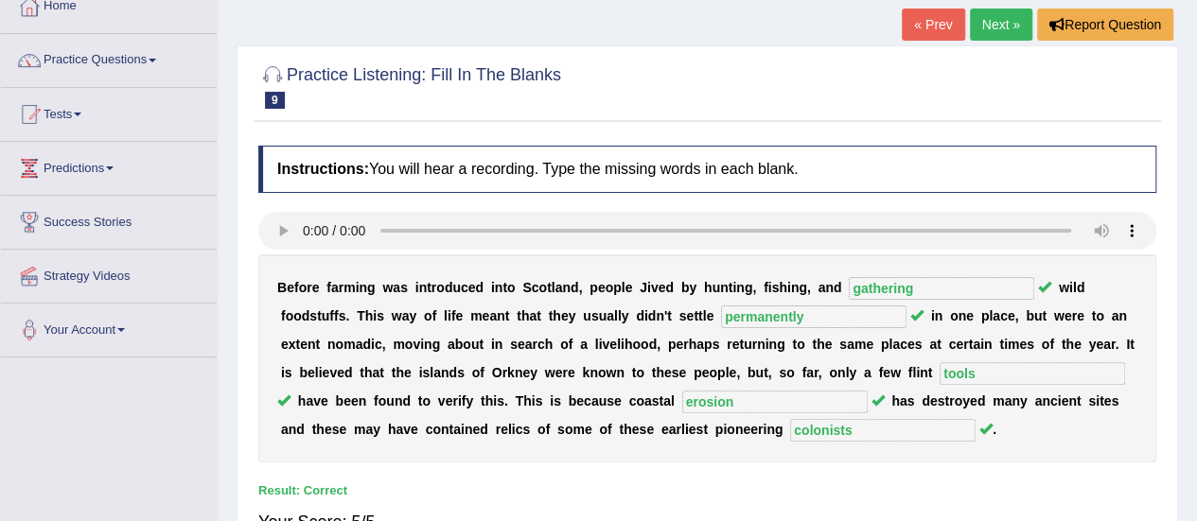
click at [998, 12] on link "Next »" at bounding box center [1001, 25] width 62 height 32
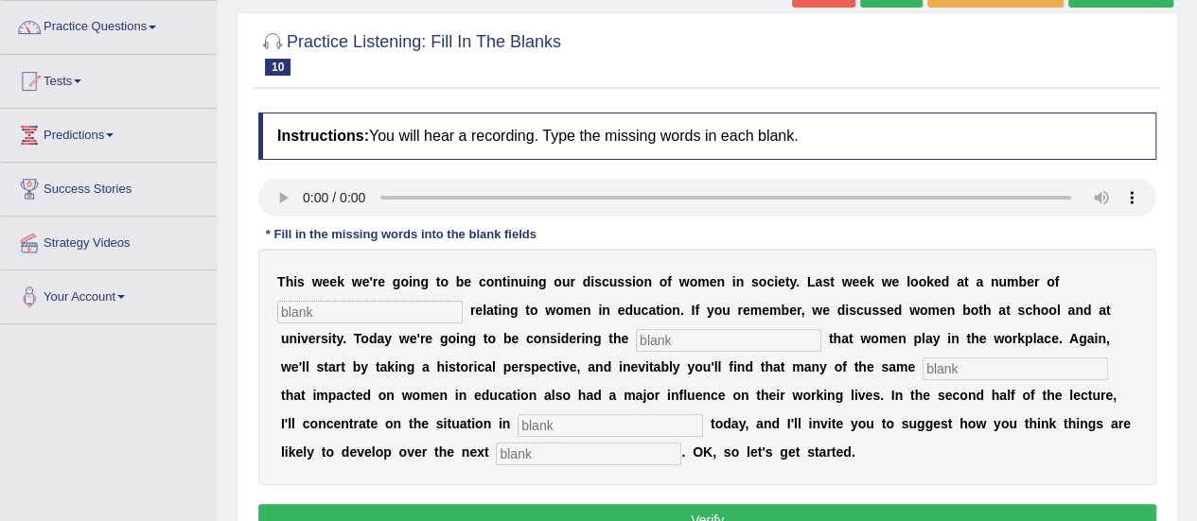
scroll to position [151, 0]
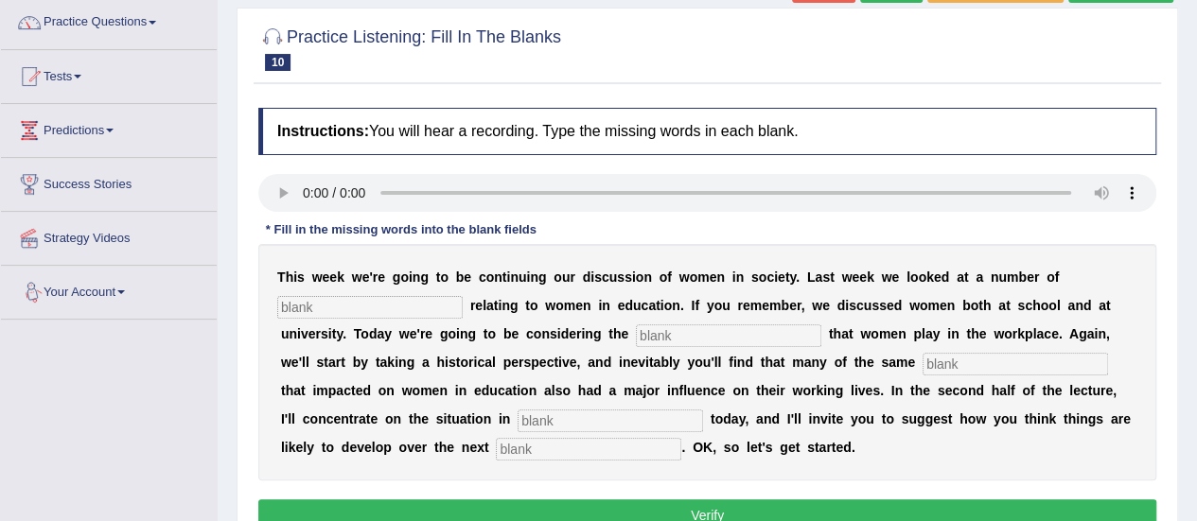
click at [320, 308] on input "text" at bounding box center [369, 307] width 185 height 23
type input "issues"
click at [695, 340] on input "text" at bounding box center [728, 336] width 185 height 23
type input "roles"
click at [619, 421] on input "text" at bounding box center [610, 421] width 185 height 23
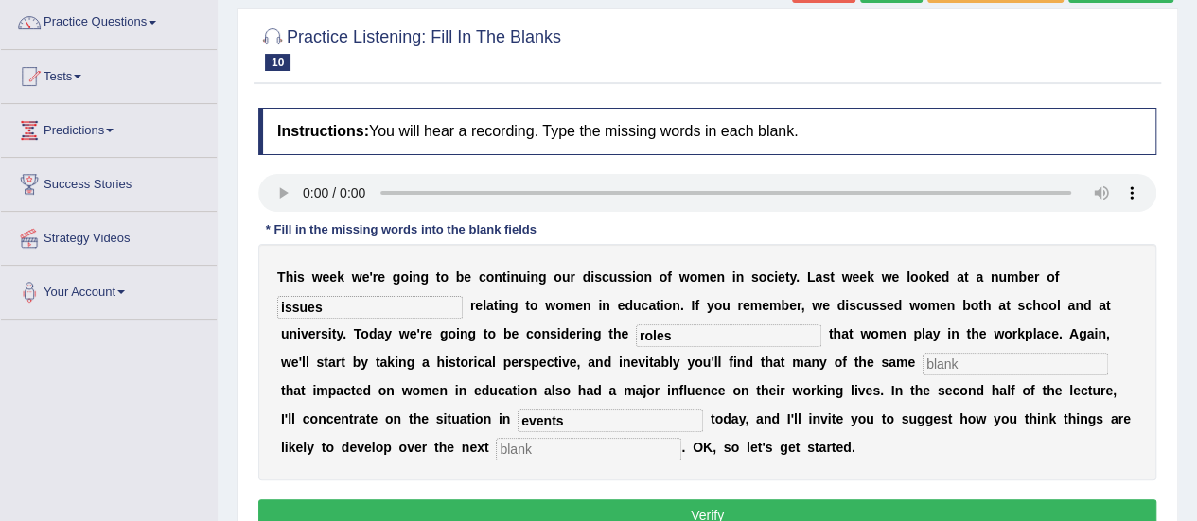
click at [616, 420] on input "events" at bounding box center [610, 421] width 185 height 23
type input "e"
type input "E"
type input "europe"
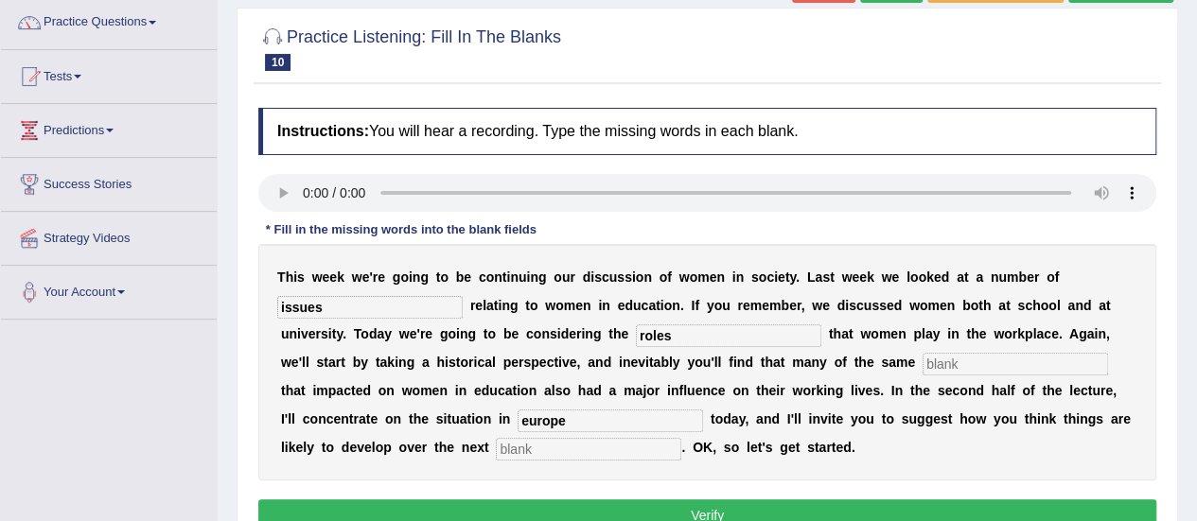
click at [966, 357] on input "text" at bounding box center [1015, 364] width 185 height 23
type input "events"
click at [636, 443] on input "text" at bounding box center [588, 449] width 185 height 23
type input "decade"
click at [746, 504] on button "Verify" at bounding box center [707, 516] width 898 height 32
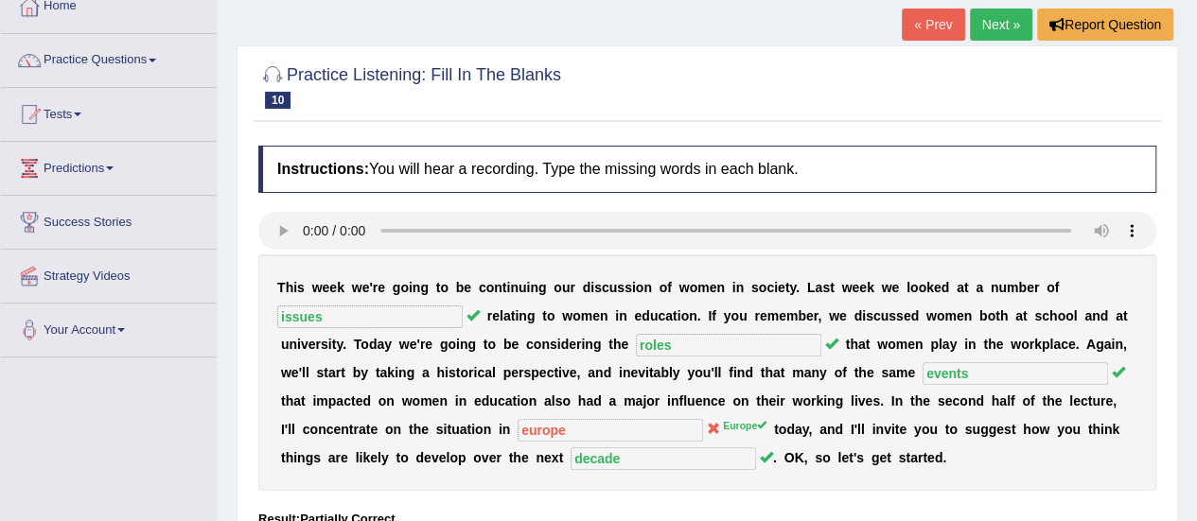
scroll to position [0, 0]
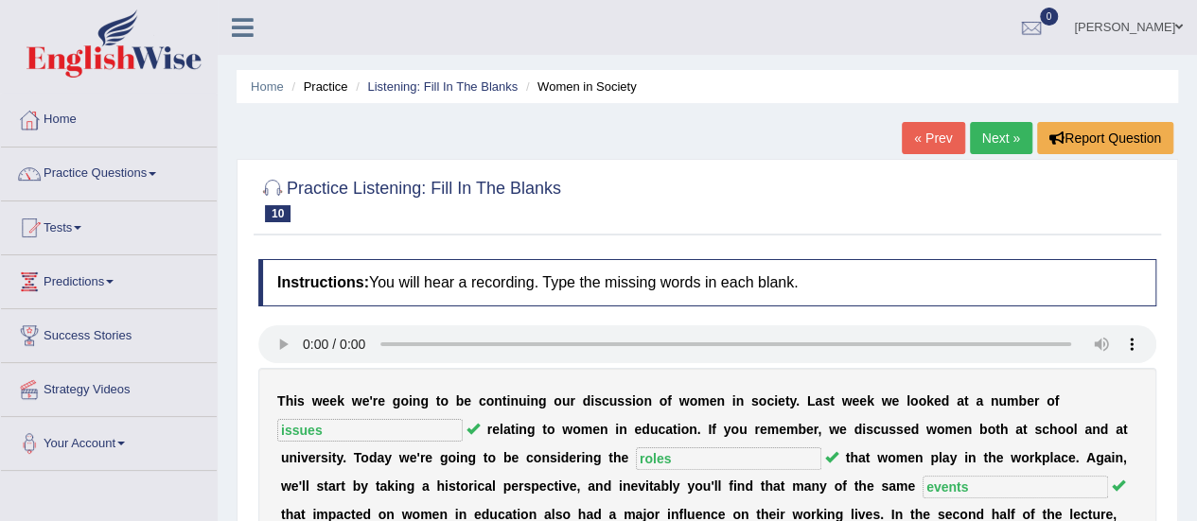
click at [982, 147] on link "Next »" at bounding box center [1001, 138] width 62 height 32
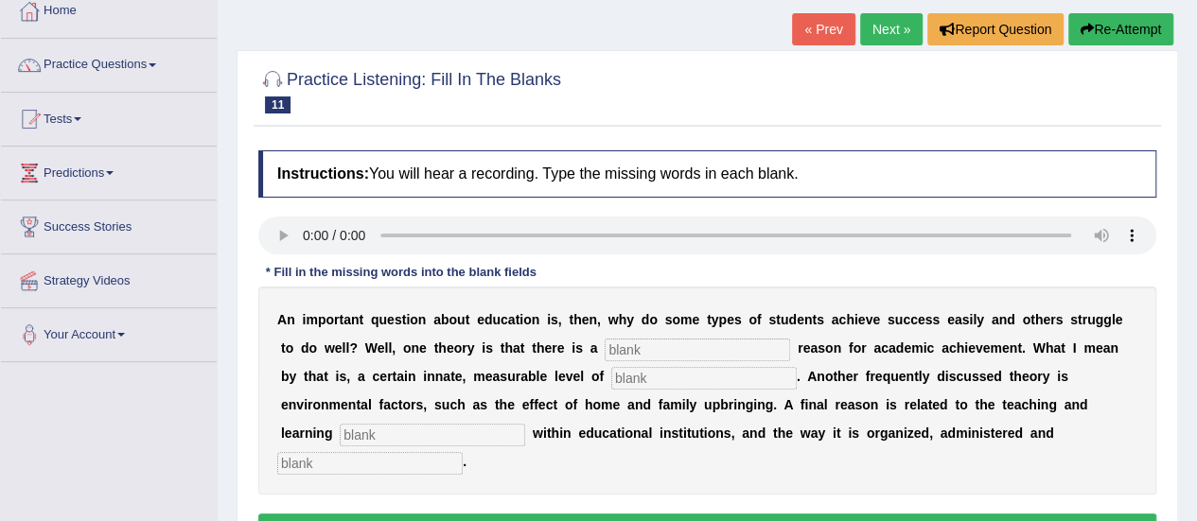
scroll to position [114, 0]
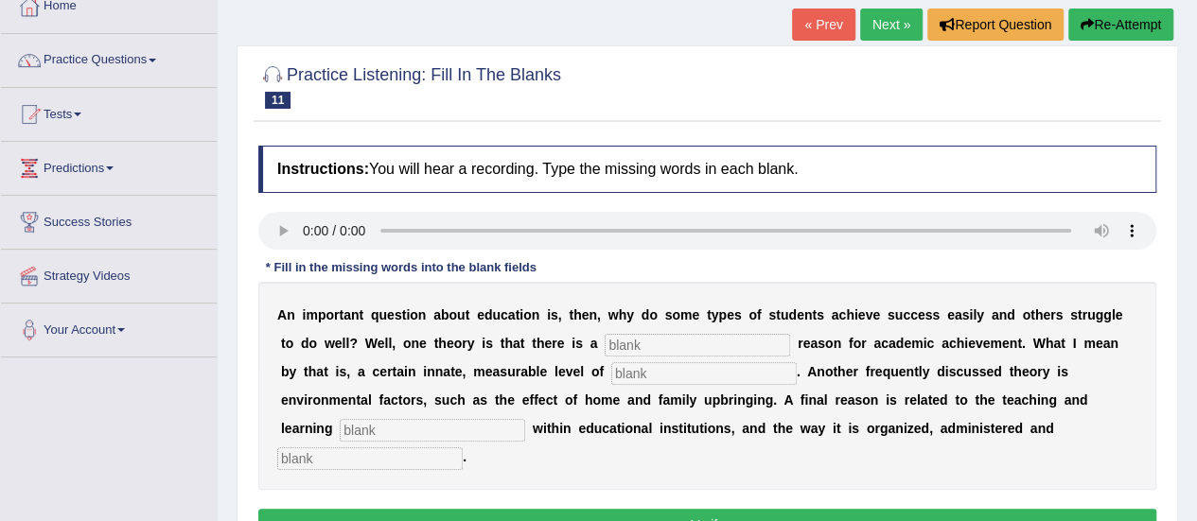
click at [681, 337] on input "text" at bounding box center [697, 345] width 185 height 23
type input "genetic"
click at [725, 371] on input "text" at bounding box center [703, 373] width 185 height 23
type input "intelligence"
click at [479, 429] on input "text" at bounding box center [432, 430] width 185 height 23
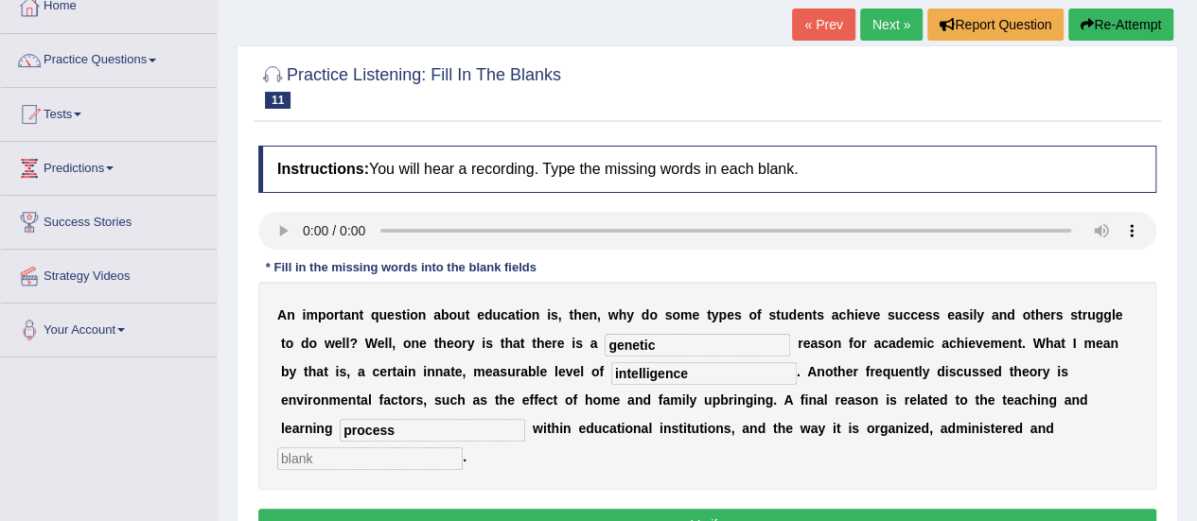
type input "process"
click at [388, 449] on input "text" at bounding box center [369, 459] width 185 height 23
type input "assessed"
click at [494, 515] on button "Verify" at bounding box center [707, 525] width 898 height 32
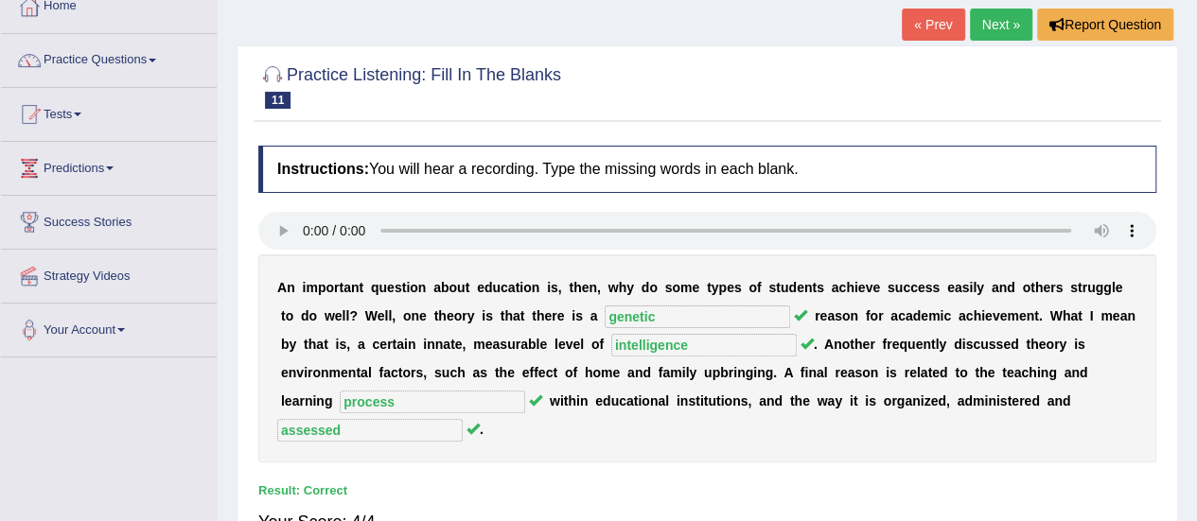
click at [999, 24] on link "Next »" at bounding box center [1001, 25] width 62 height 32
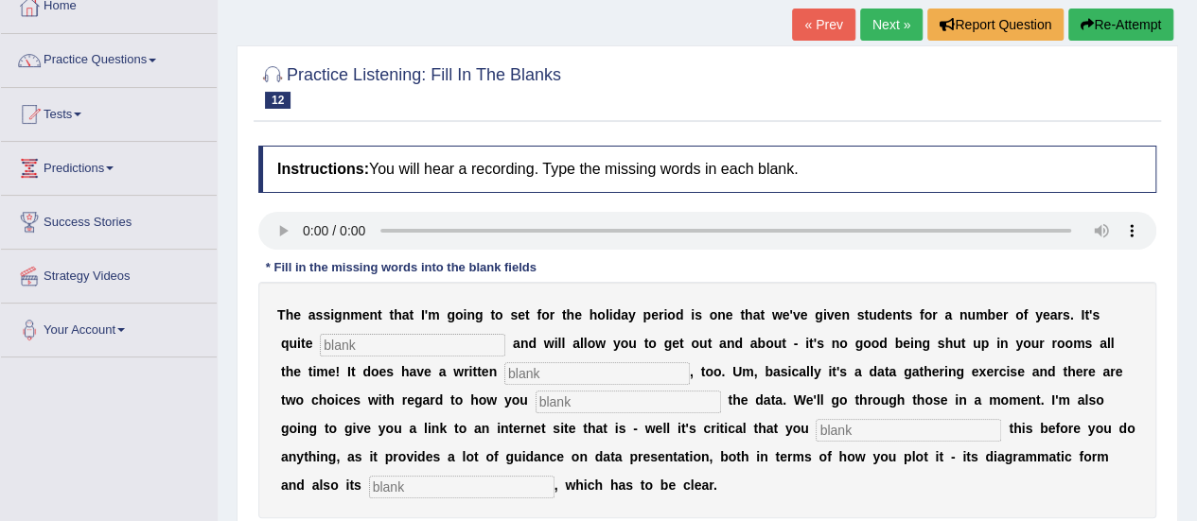
scroll to position [151, 0]
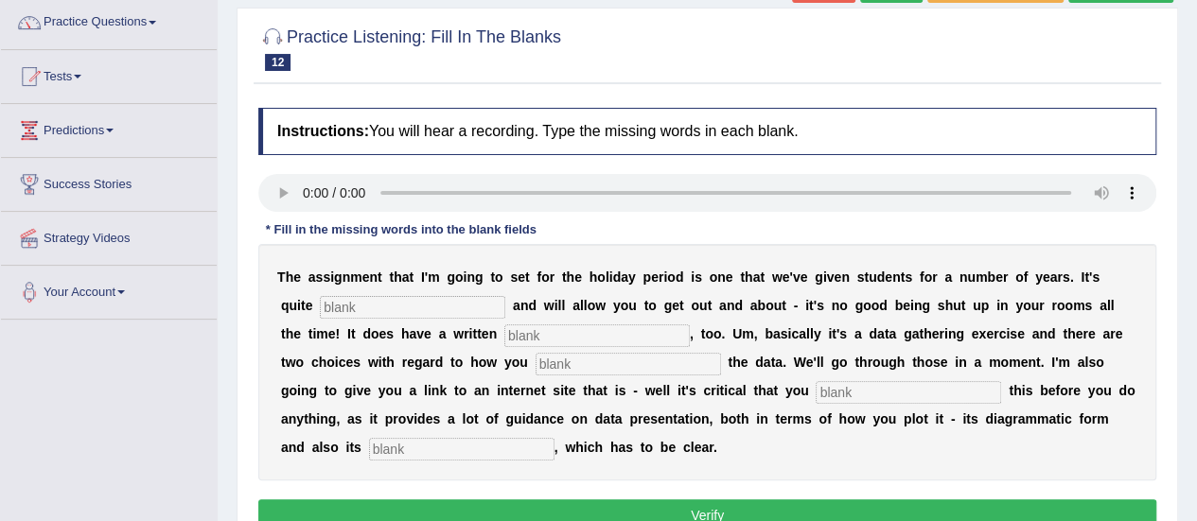
click at [375, 298] on input "text" at bounding box center [412, 307] width 185 height 23
type input "practical"
click at [509, 335] on input "text" at bounding box center [596, 336] width 185 height 23
type input "element"
click at [562, 361] on input "text" at bounding box center [628, 364] width 185 height 23
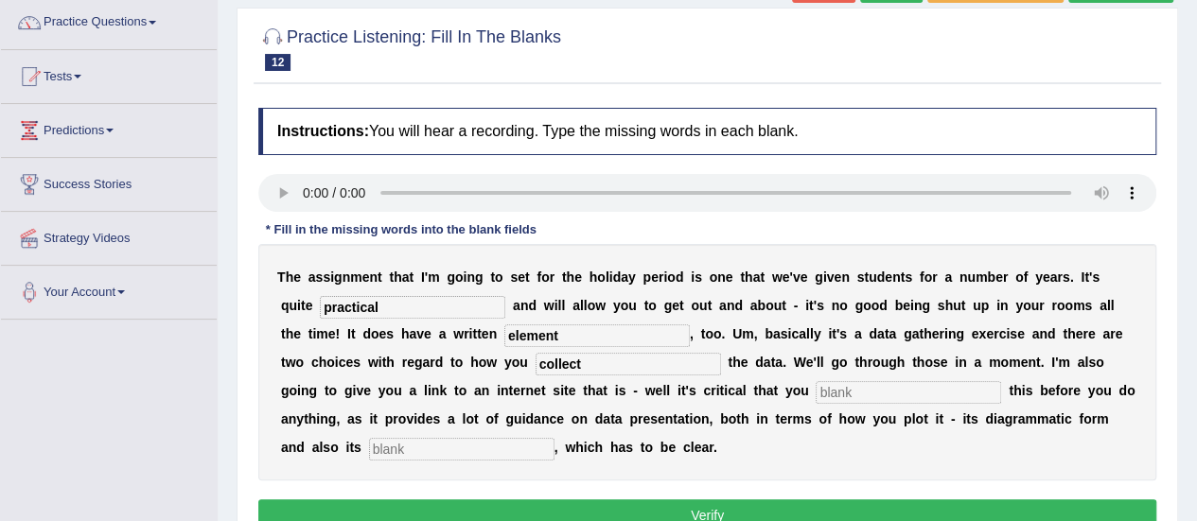
type input "collect"
click at [827, 391] on input "text" at bounding box center [908, 392] width 185 height 23
type input "review"
click at [377, 442] on input "text" at bounding box center [461, 449] width 185 height 23
type input "description"
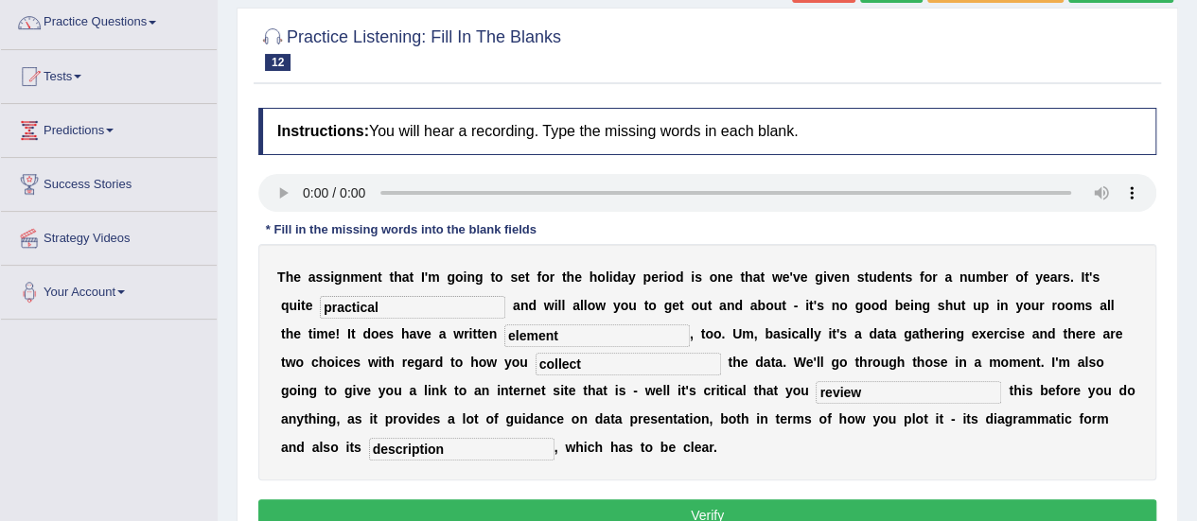
click at [466, 501] on button "Verify" at bounding box center [707, 516] width 898 height 32
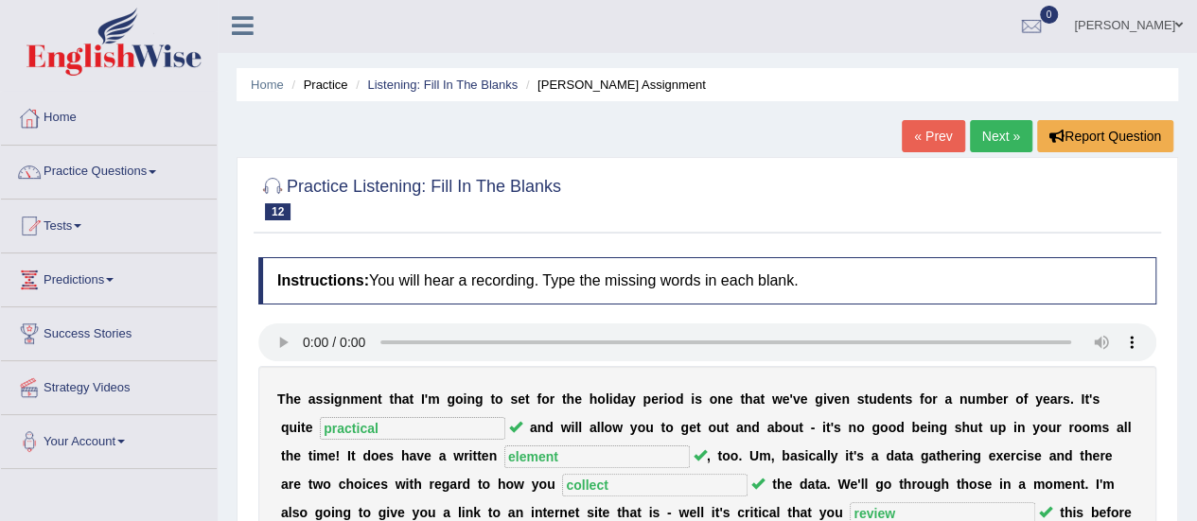
scroll to position [0, 0]
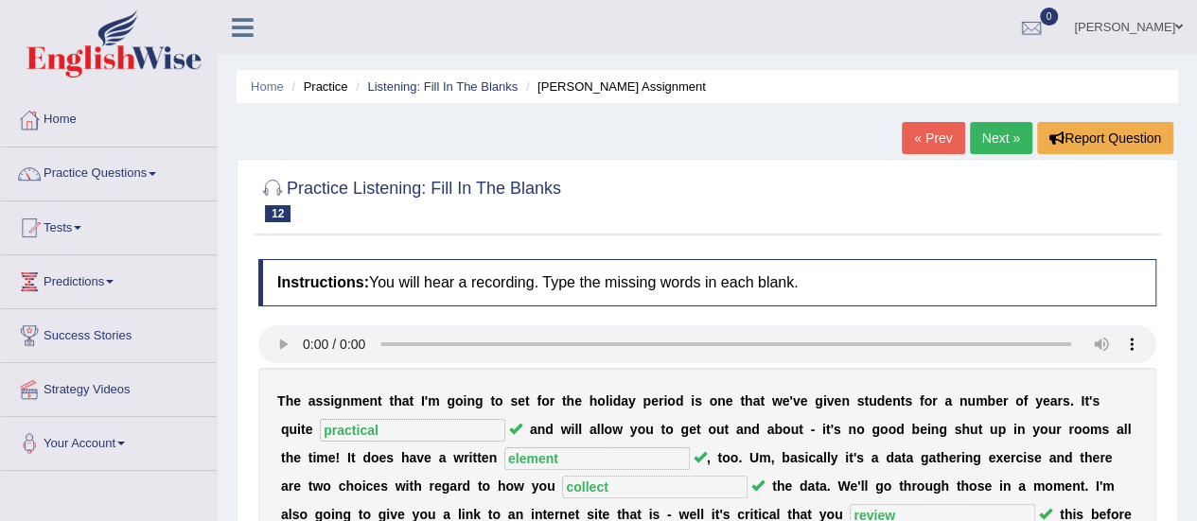
click at [992, 131] on link "Next »" at bounding box center [1001, 138] width 62 height 32
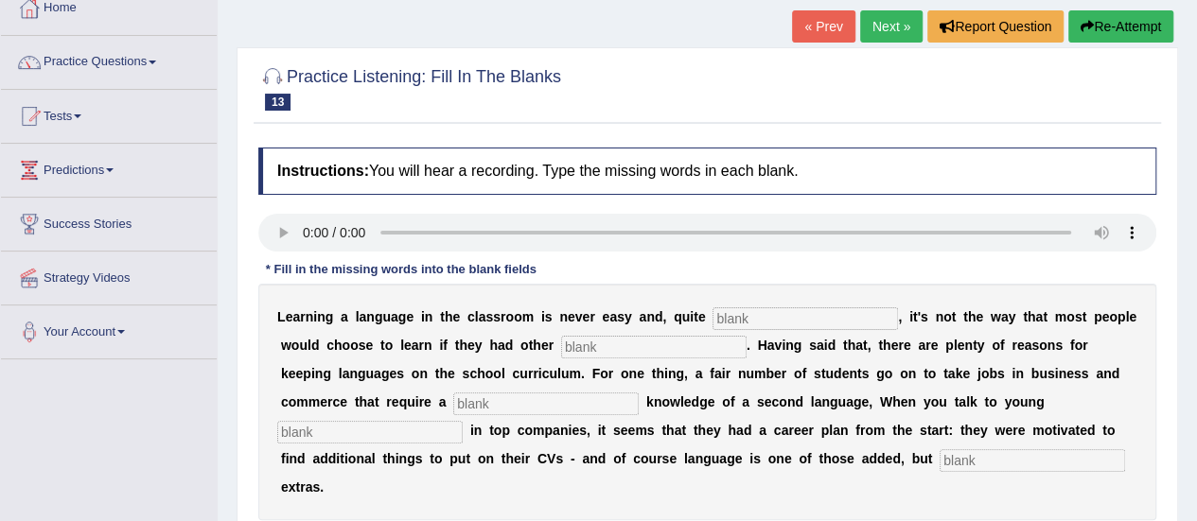
scroll to position [114, 0]
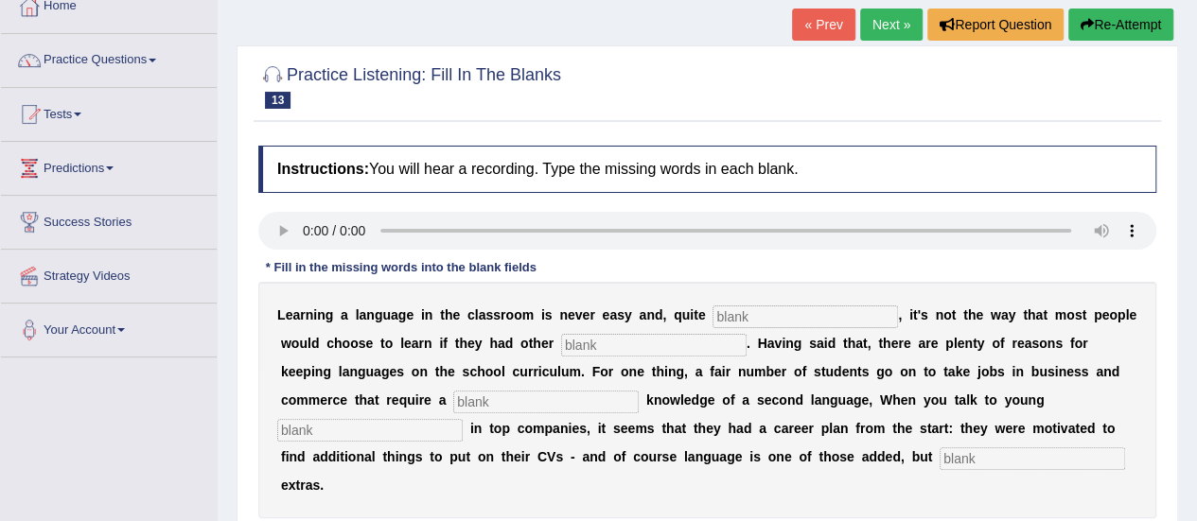
click at [787, 321] on input "text" at bounding box center [804, 317] width 185 height 23
type input "frankly"
click at [662, 351] on input "text" at bounding box center [653, 345] width 185 height 23
type input "p"
type input "options"
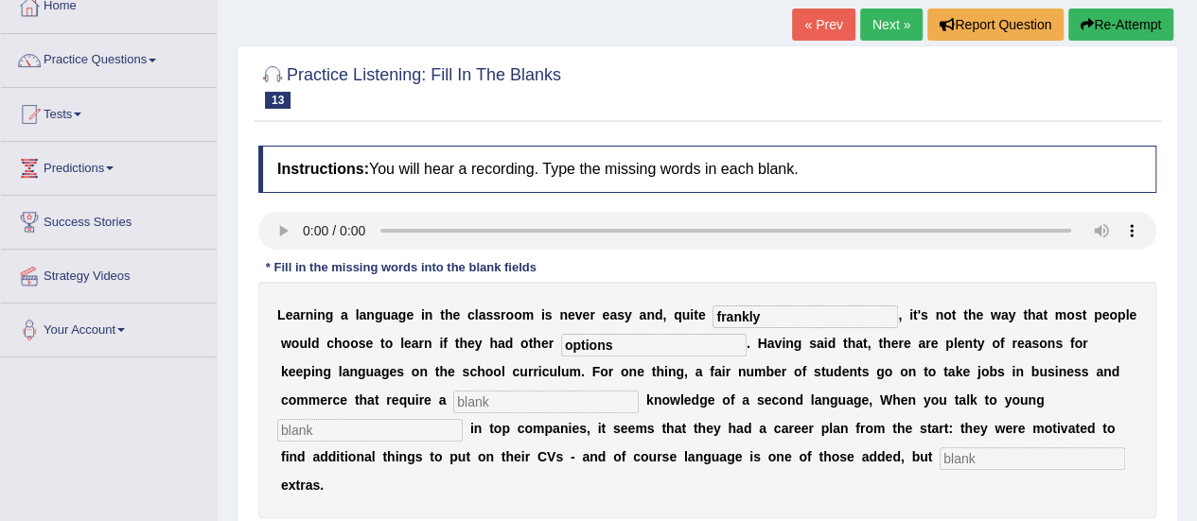
click at [550, 393] on input "text" at bounding box center [545, 402] width 185 height 23
type input "basic"
click at [411, 431] on input "text" at bounding box center [369, 430] width 185 height 23
type input "employees"
click at [979, 452] on input "text" at bounding box center [1032, 459] width 185 height 23
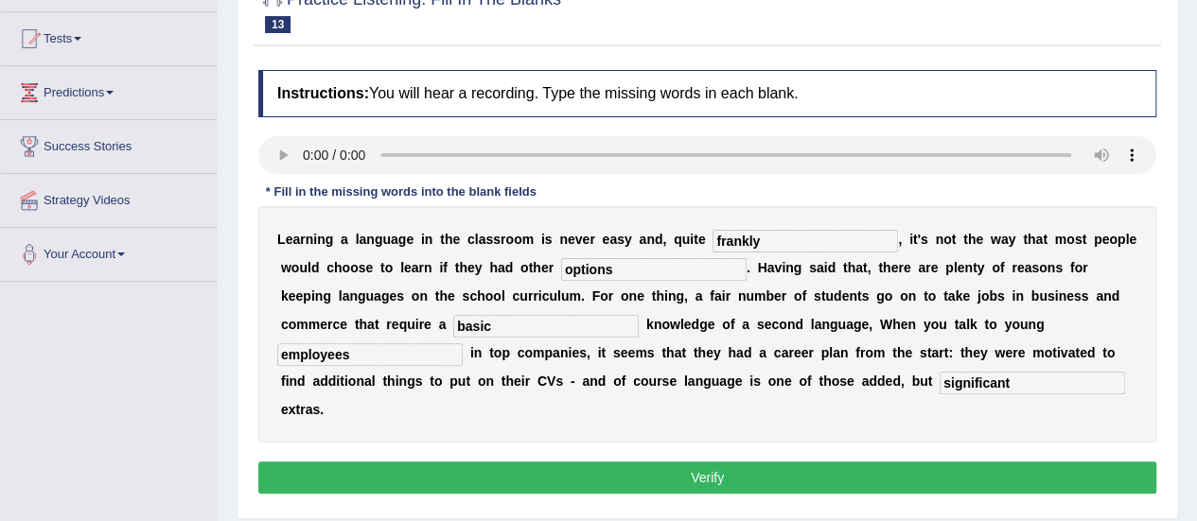
scroll to position [227, 0]
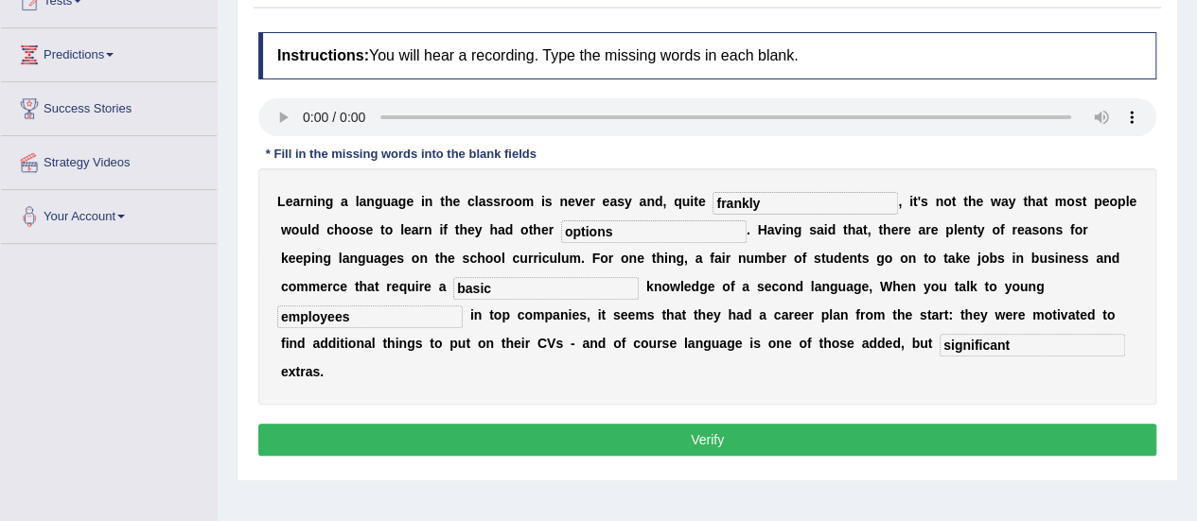
type input "significant"
click at [1112, 448] on button "Verify" at bounding box center [707, 440] width 898 height 32
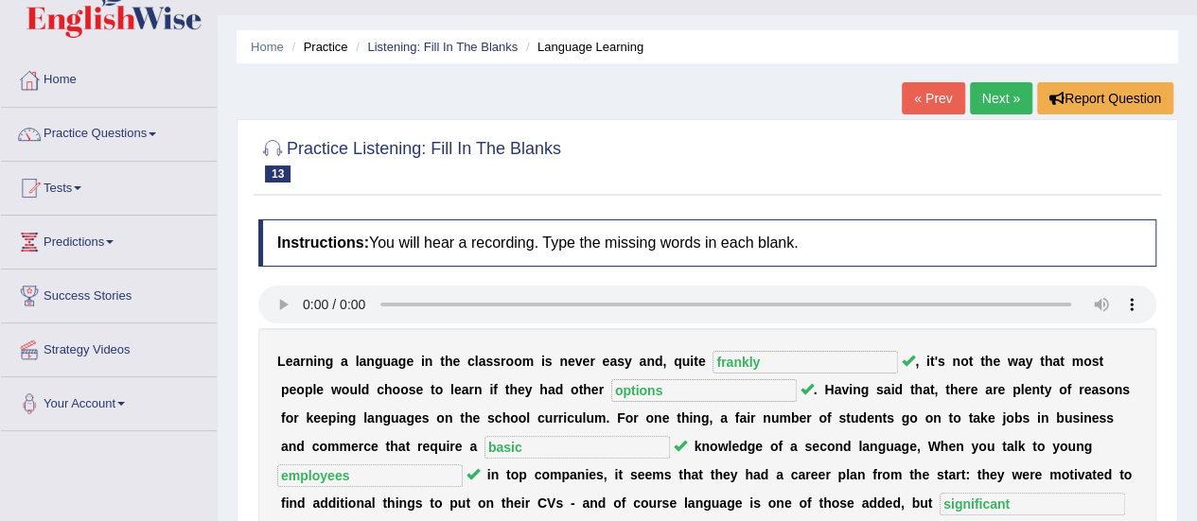
scroll to position [38, 0]
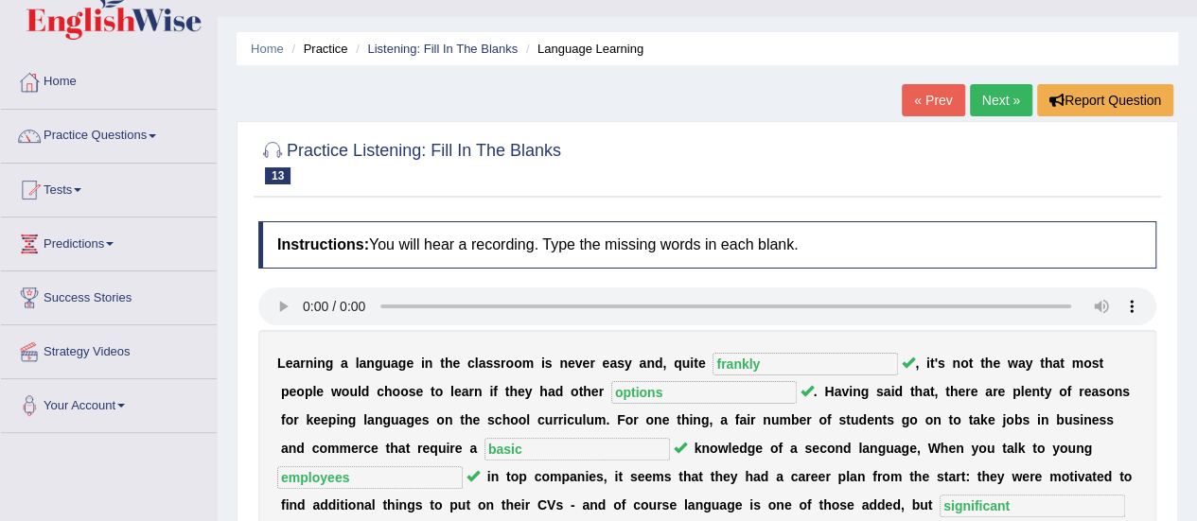
click at [1003, 102] on link "Next »" at bounding box center [1001, 100] width 62 height 32
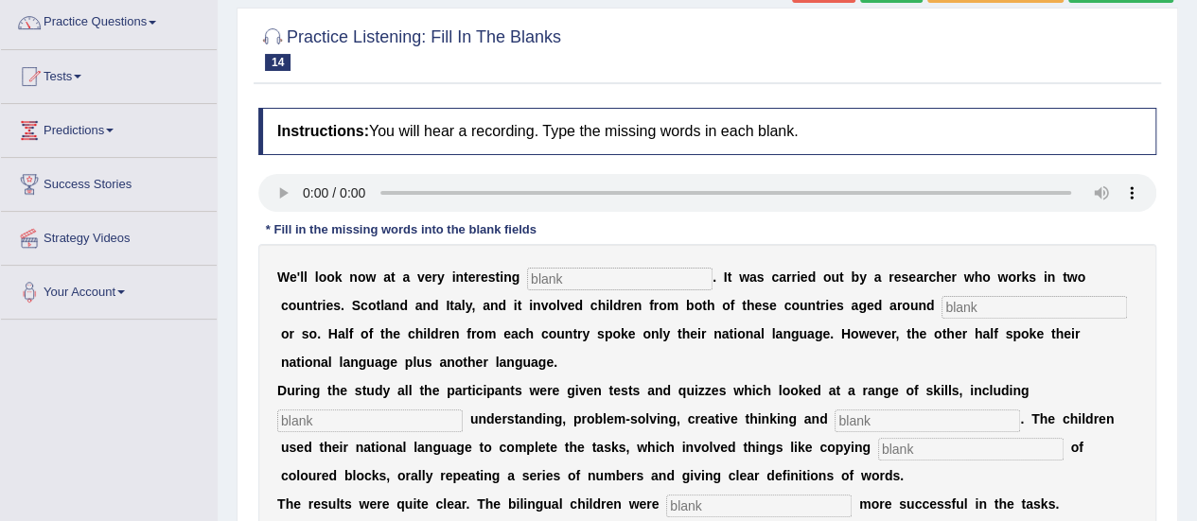
scroll to position [189, 0]
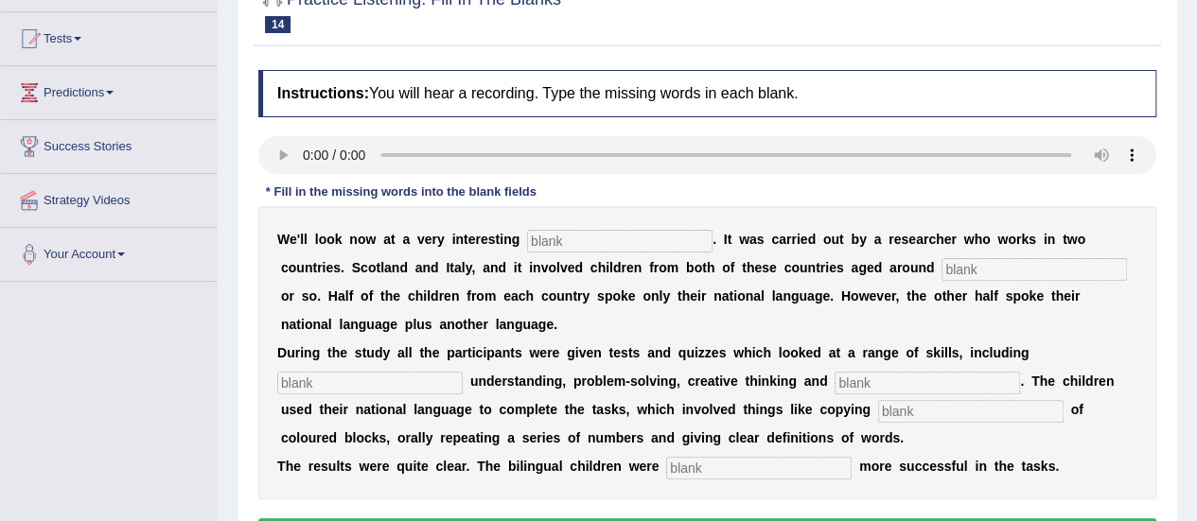
click at [553, 224] on div "W e ' l l l o o k n o w a t a v e r y i n t e r e s t i n g . I t w a s c a r r…" at bounding box center [707, 352] width 898 height 293
click at [561, 241] on input "text" at bounding box center [619, 241] width 185 height 23
type input "study"
click at [959, 270] on input "text" at bounding box center [1033, 269] width 185 height 23
type input "nine"
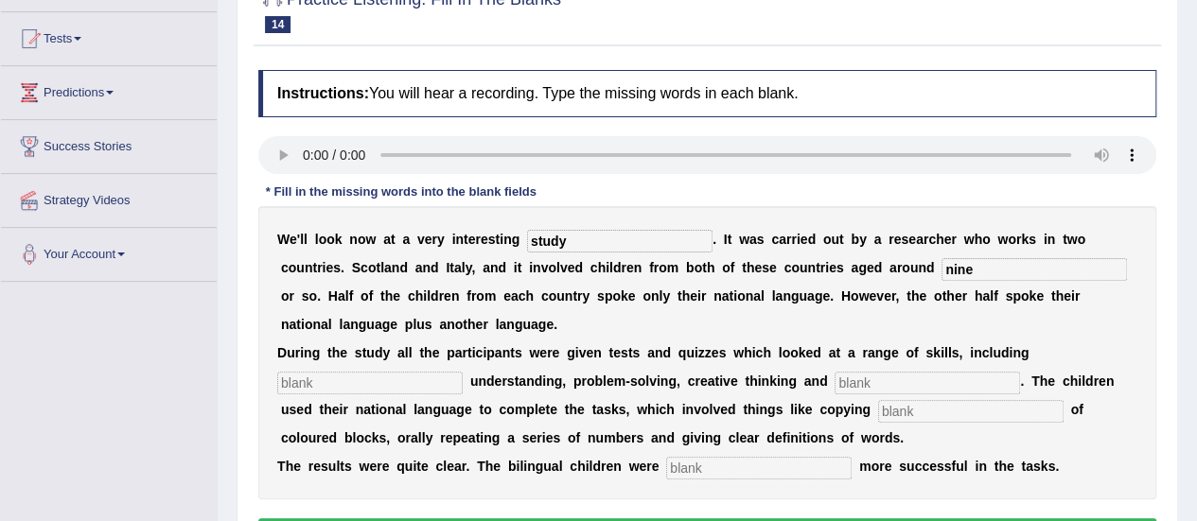
click at [368, 379] on input "text" at bounding box center [369, 383] width 185 height 23
type input "vocabulary"
click at [863, 379] on input "text" at bounding box center [927, 383] width 185 height 23
type input "arithmetic"
click at [991, 408] on input "text" at bounding box center [970, 411] width 185 height 23
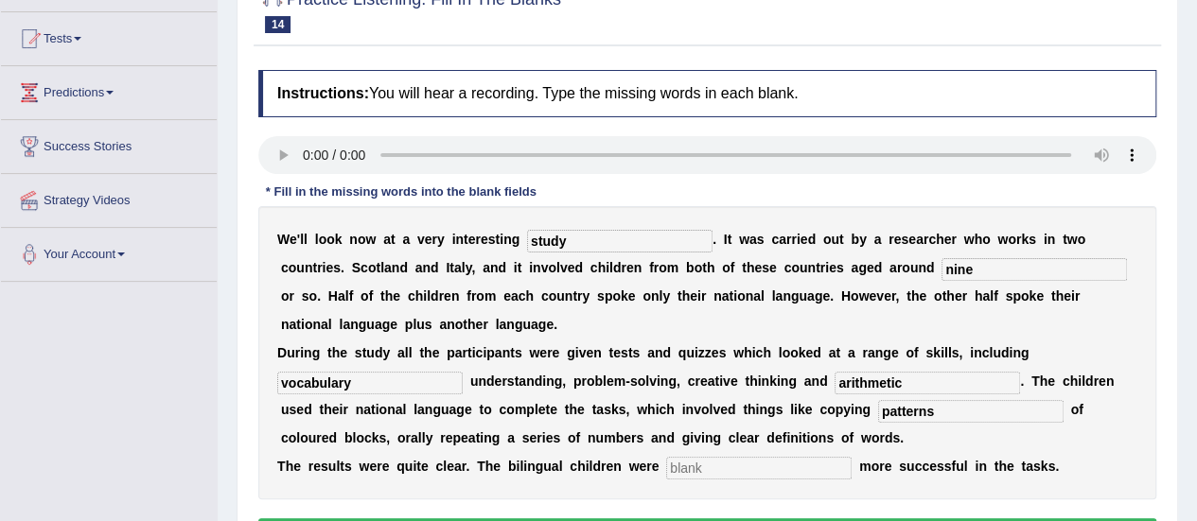
type input "patterns"
click at [763, 463] on input "text" at bounding box center [758, 468] width 185 height 23
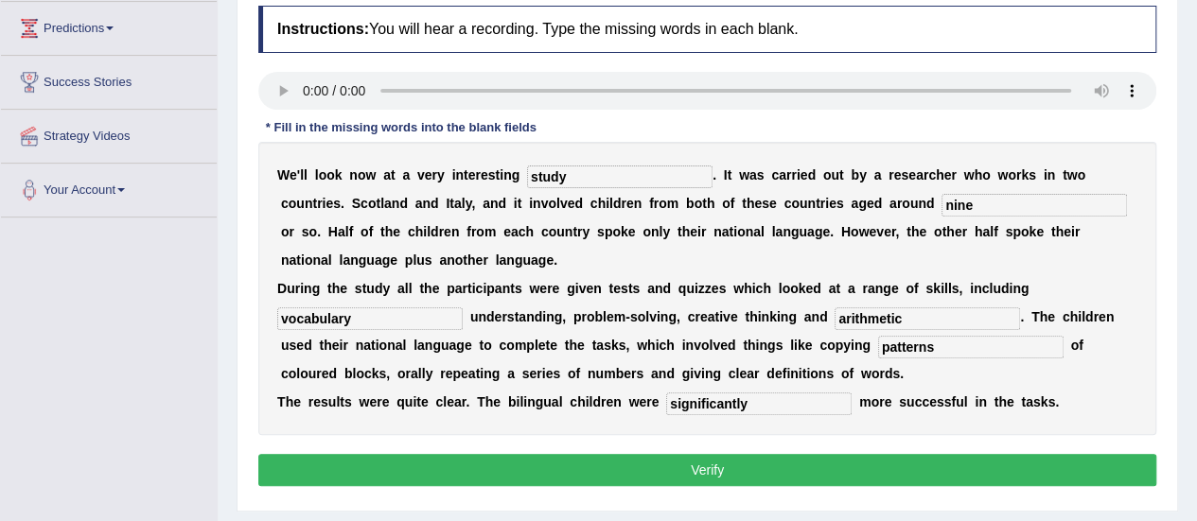
scroll to position [265, 0]
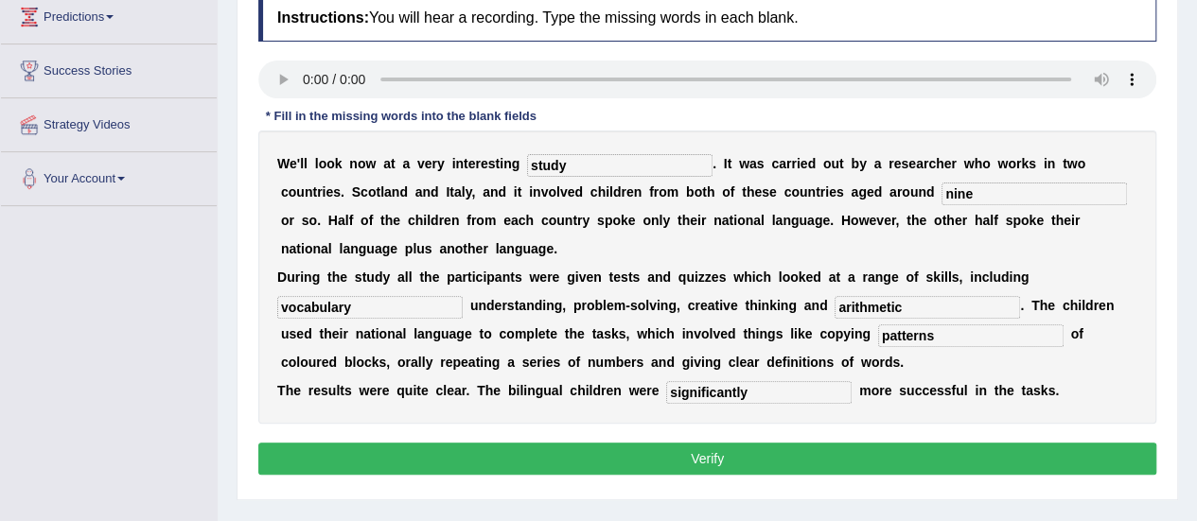
type input "significantly"
click at [1104, 438] on div "Instructions: You will hear a recording. Type the missing words in each blank. …" at bounding box center [707, 237] width 907 height 505
click at [1077, 449] on button "Verify" at bounding box center [707, 459] width 898 height 32
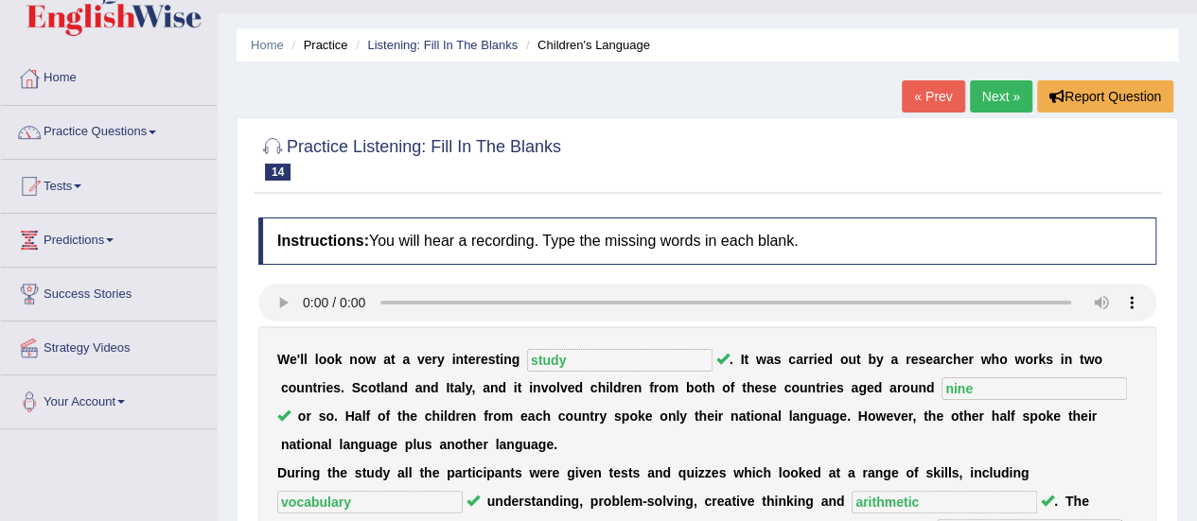
scroll to position [0, 0]
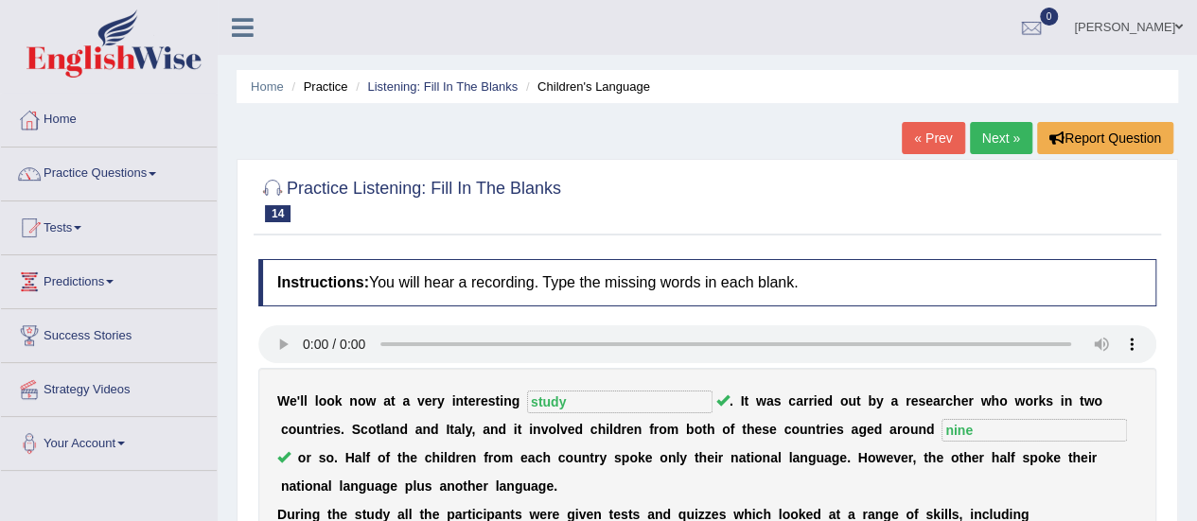
click at [1012, 147] on link "Next »" at bounding box center [1001, 138] width 62 height 32
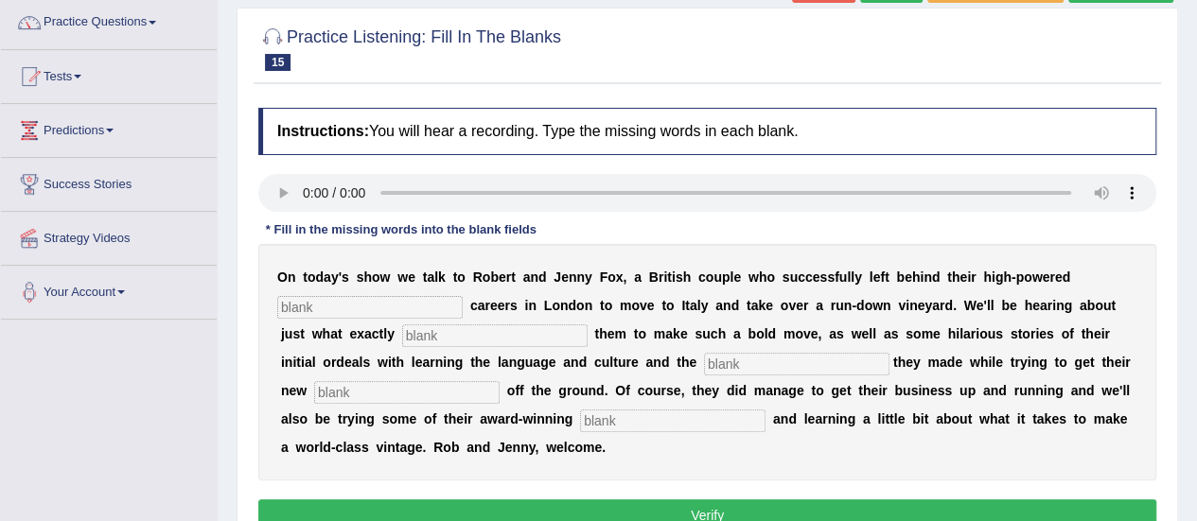
scroll to position [189, 0]
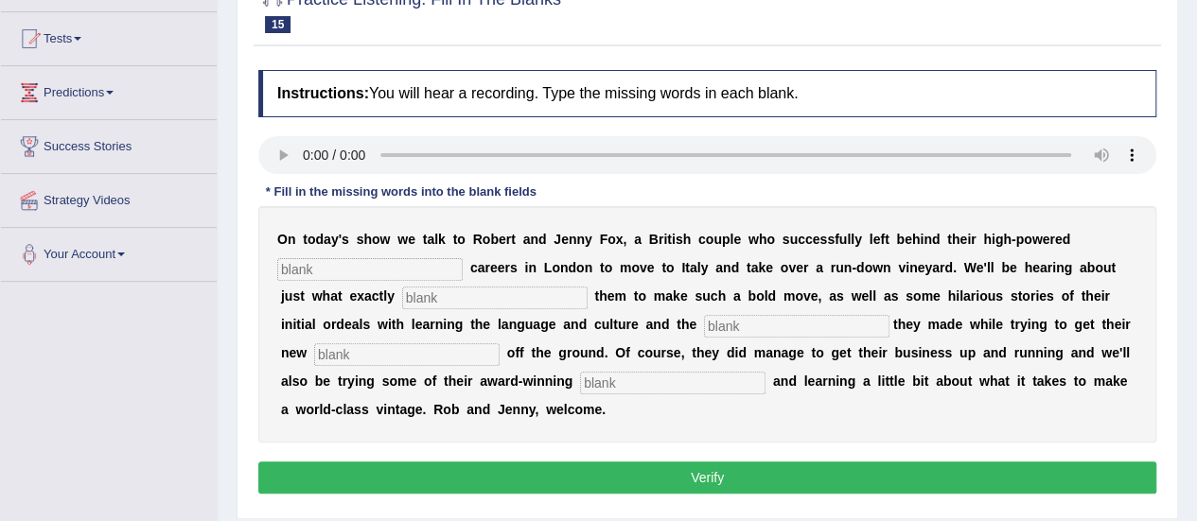
click at [464, 133] on div "Instructions: You will hear a recording. Type the missing words in each blank. …" at bounding box center [707, 285] width 907 height 449
click at [421, 268] on input "text" at bounding box center [369, 269] width 185 height 23
type input "marketing"
click at [528, 295] on input "text" at bounding box center [494, 298] width 185 height 23
type input "inspired"
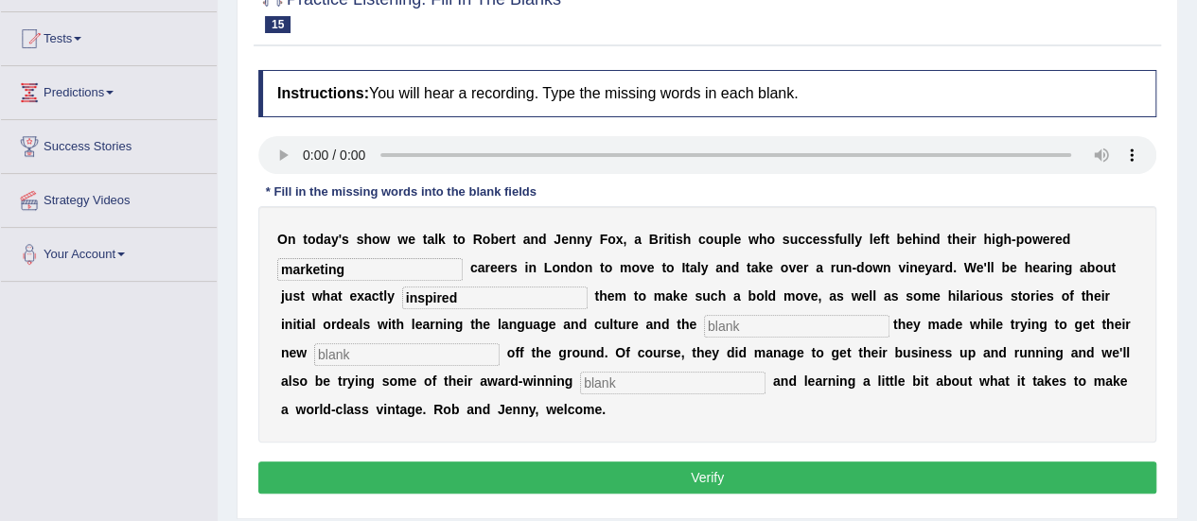
click at [799, 308] on div "O n t o d a y ' s s h o w w e t a l k t o R o b e r t a n d J e n n y F o x , a…" at bounding box center [707, 324] width 898 height 237
click at [791, 319] on input "text" at bounding box center [796, 326] width 185 height 23
type input "mistakes"
click at [450, 345] on input "text" at bounding box center [406, 354] width 185 height 23
click at [631, 385] on input "text" at bounding box center [672, 383] width 185 height 23
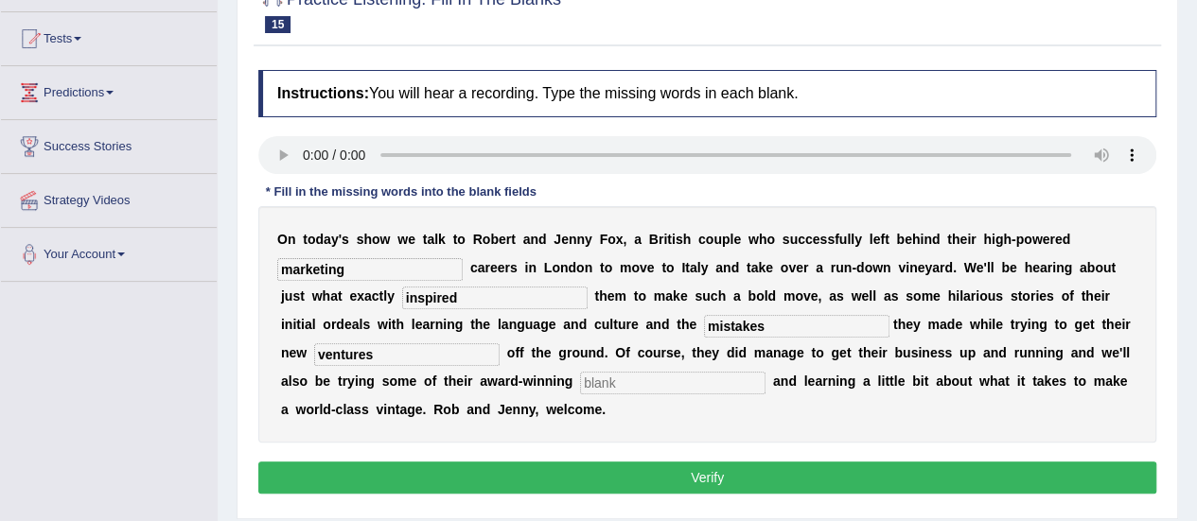
click at [388, 355] on input "ventures" at bounding box center [406, 354] width 185 height 23
type input "venture"
click at [640, 388] on input "text" at bounding box center [672, 383] width 185 height 23
type input "produce"
click at [692, 484] on button "Verify" at bounding box center [707, 478] width 898 height 32
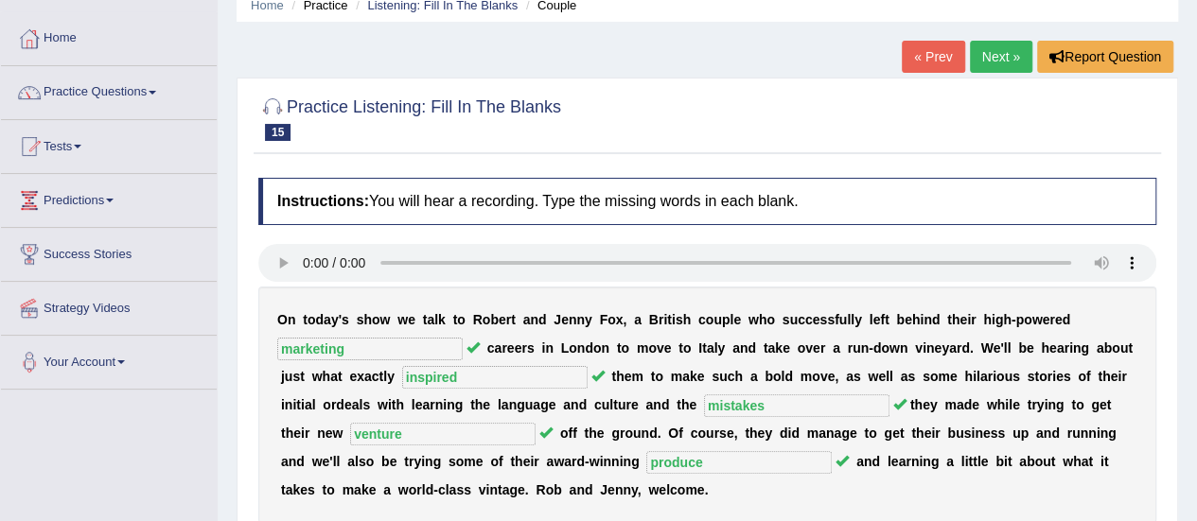
scroll to position [0, 0]
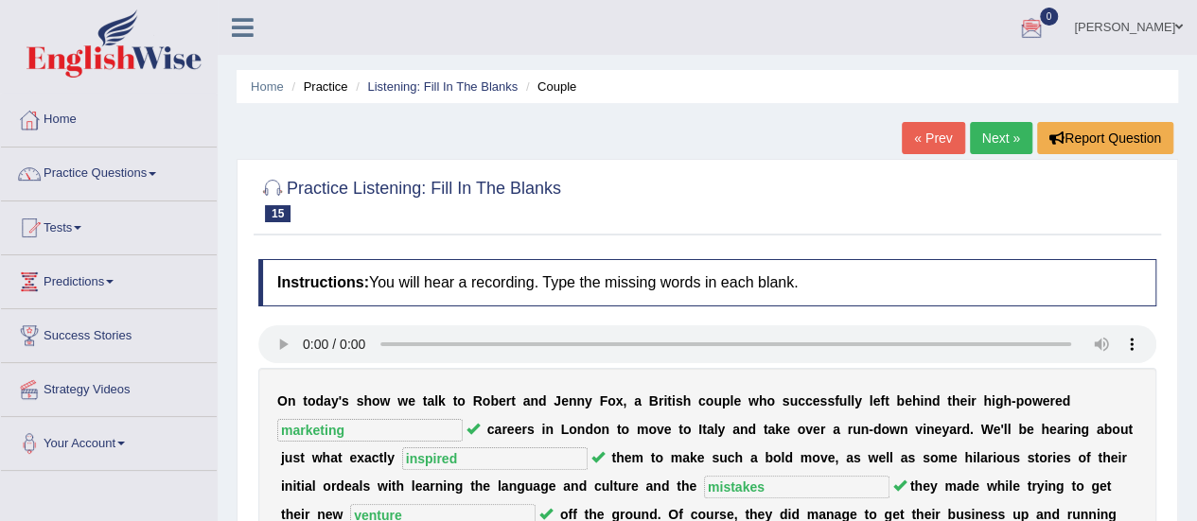
click at [987, 143] on link "Next »" at bounding box center [1001, 138] width 62 height 32
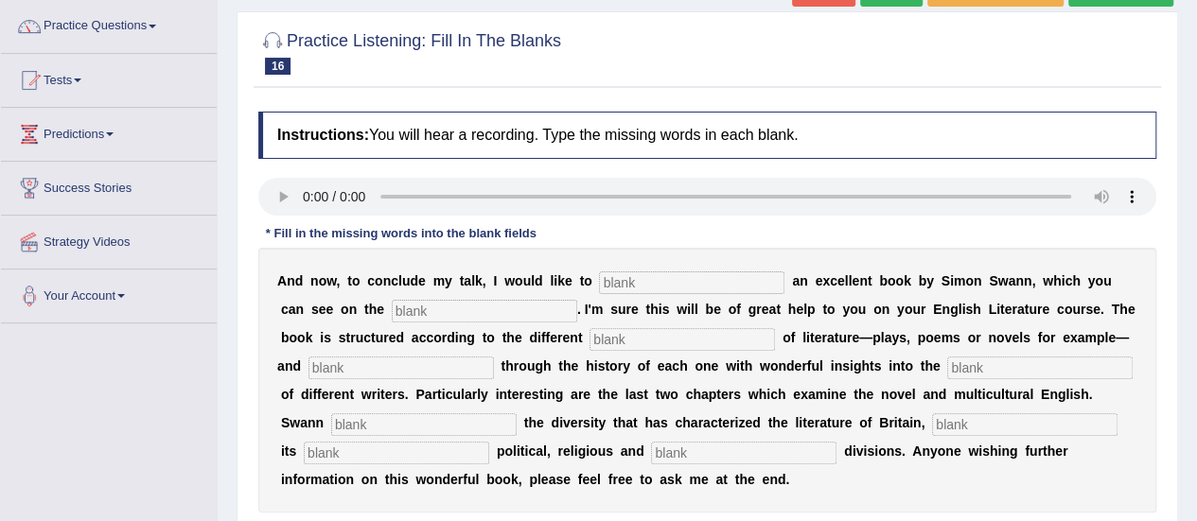
scroll to position [151, 0]
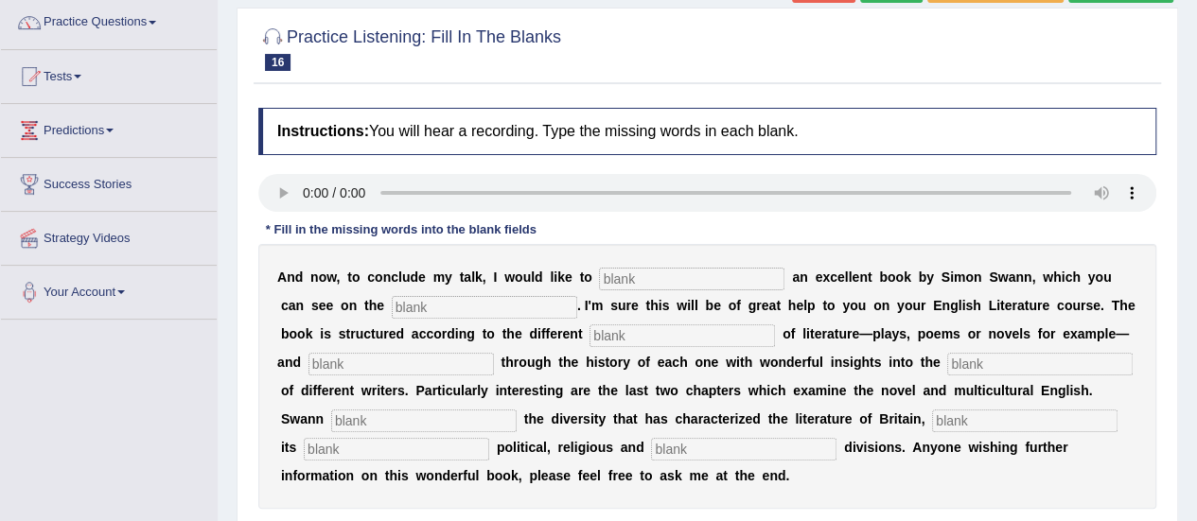
click at [736, 162] on div "Instructions: You will hear a recording. Type the missing words in each blank. …" at bounding box center [707, 336] width 907 height 477
click at [696, 265] on div "A n d n o w , t o c o n c l u d e m y t a l k , I w o u l d l i k e t o a n e x…" at bounding box center [707, 376] width 898 height 265
click at [689, 276] on input "text" at bounding box center [691, 279] width 185 height 23
type input "recommend"
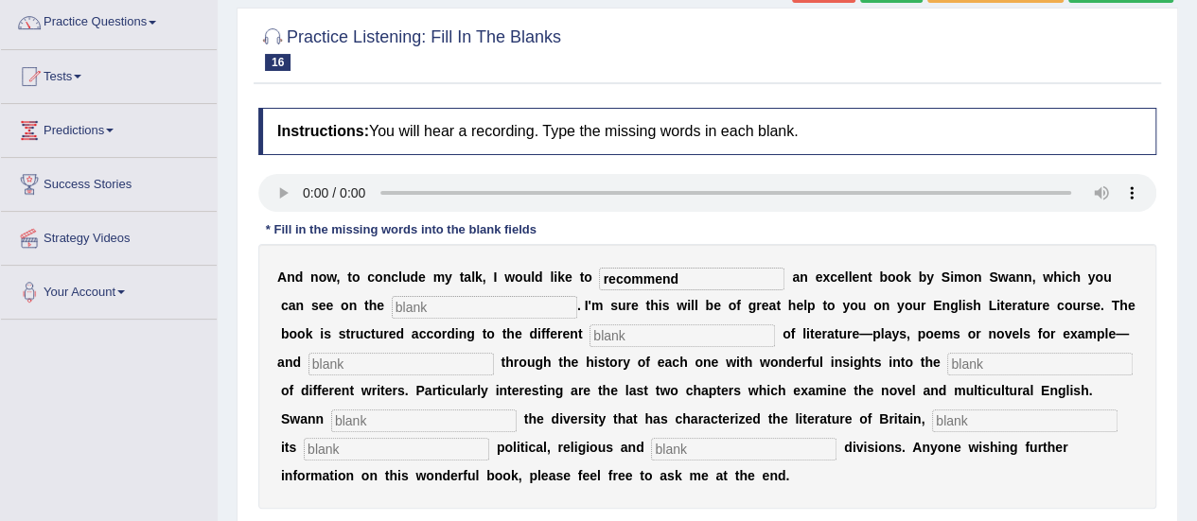
click at [492, 313] on input "text" at bounding box center [484, 307] width 185 height 23
type input "screen"
click at [658, 333] on input "text" at bounding box center [681, 336] width 185 height 23
type input "types"
click at [437, 368] on input "text" at bounding box center [400, 364] width 185 height 23
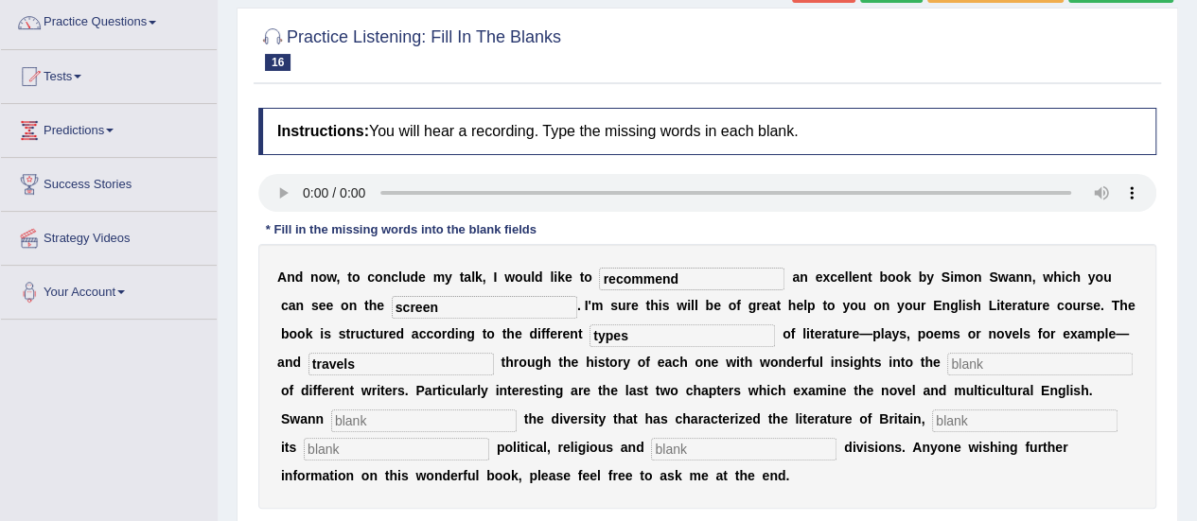
type input "travels"
click at [976, 355] on input "text" at bounding box center [1039, 364] width 185 height 23
type input "dives"
click at [485, 423] on input "text" at bounding box center [423, 421] width 185 height 23
type input "explores"
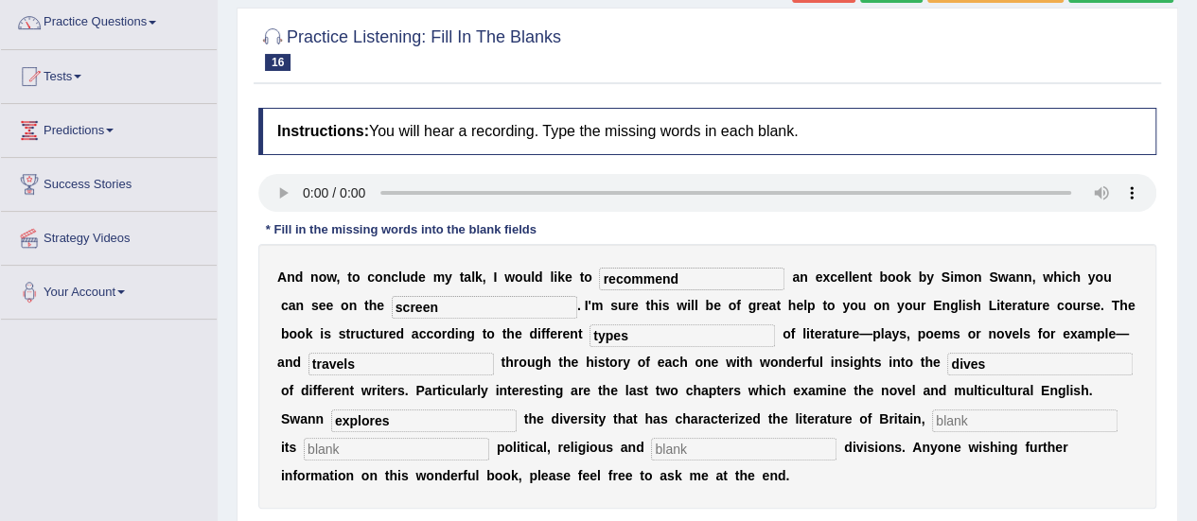
click at [996, 412] on input "text" at bounding box center [1024, 421] width 185 height 23
type input "reflecting"
click at [401, 453] on input "text" at bounding box center [396, 449] width 185 height 23
type input "sharp"
click at [707, 462] on div "A n d n o w , t o c o n c l u d e m y t a l k , I w o u l d l i k e t o recomme…" at bounding box center [707, 376] width 898 height 265
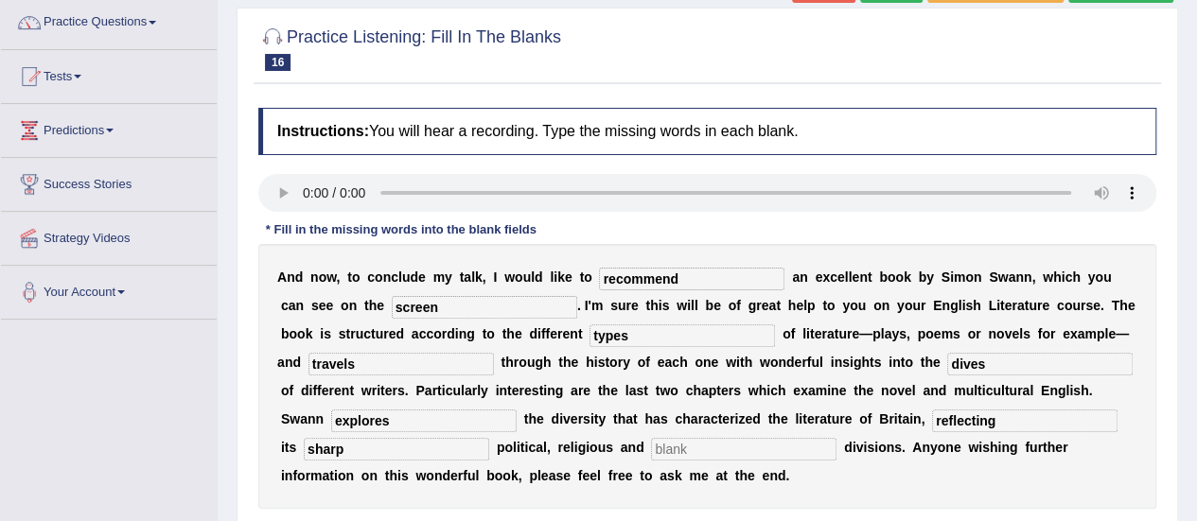
click at [710, 449] on input "text" at bounding box center [743, 449] width 185 height 23
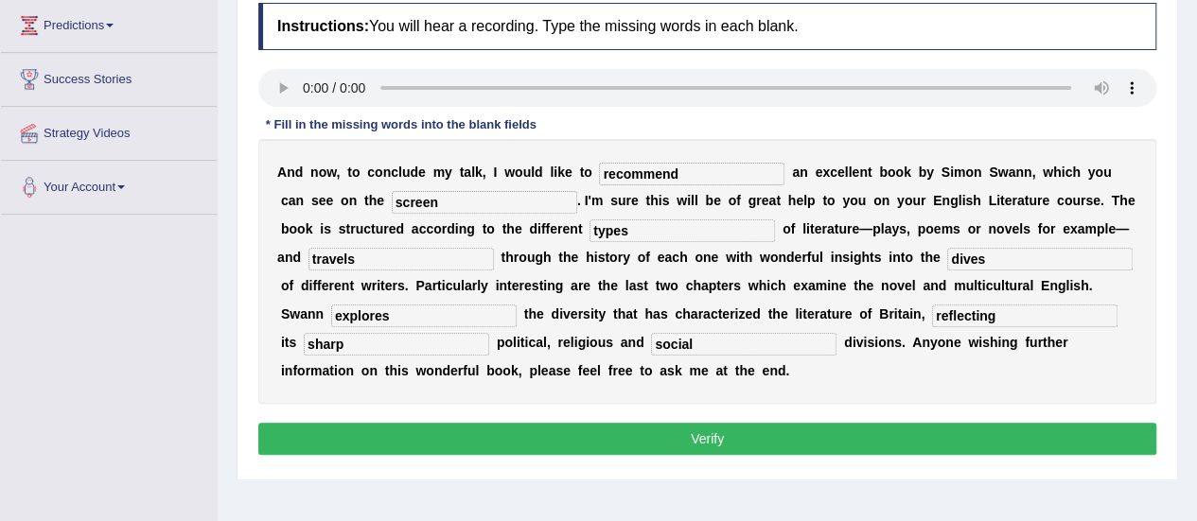
scroll to position [265, 0]
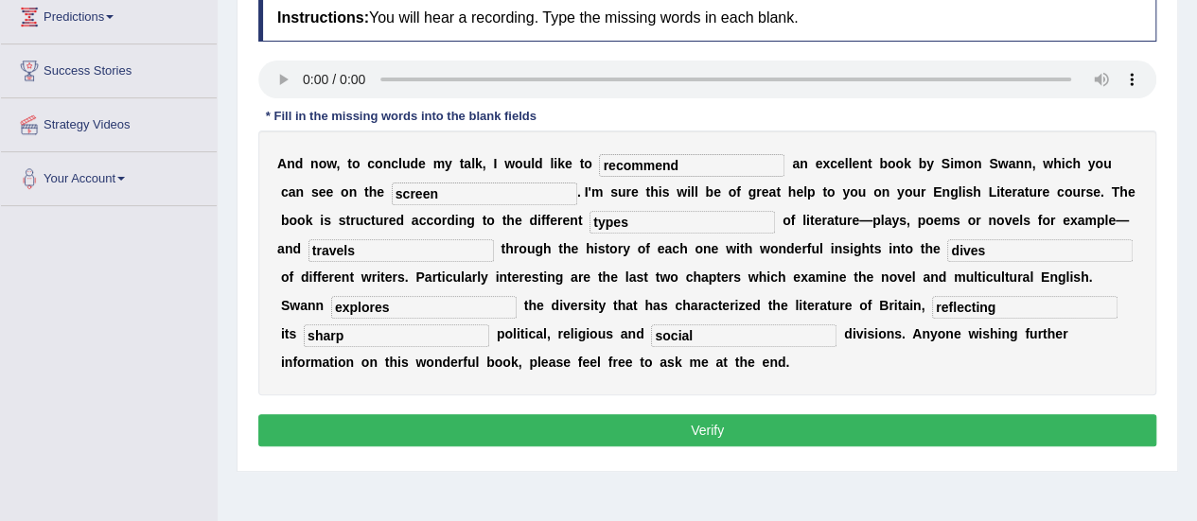
type input "social"
click at [1074, 421] on button "Verify" at bounding box center [707, 430] width 898 height 32
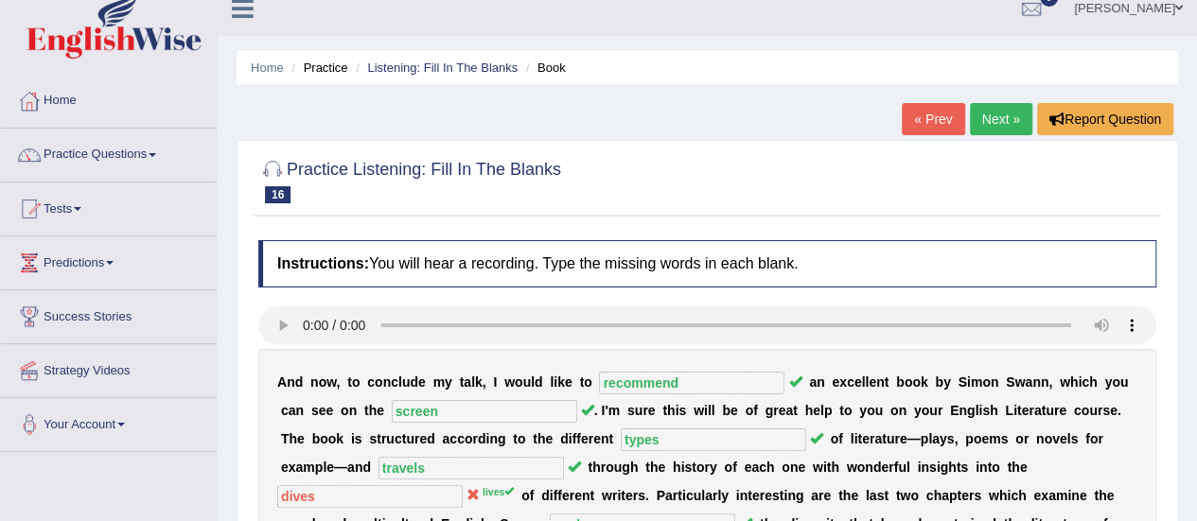
scroll to position [0, 0]
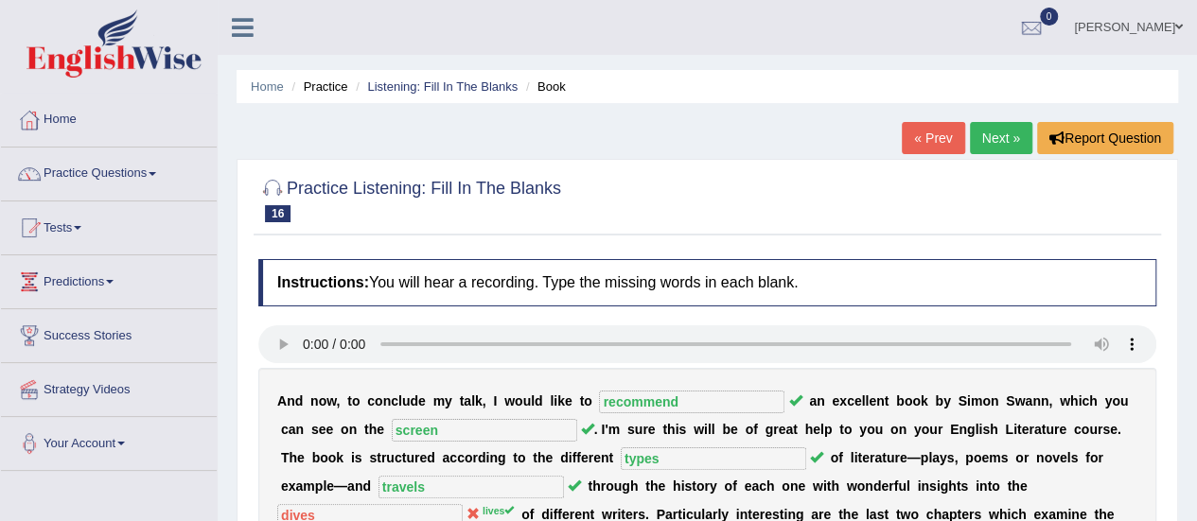
click at [994, 142] on link "Next »" at bounding box center [1001, 138] width 62 height 32
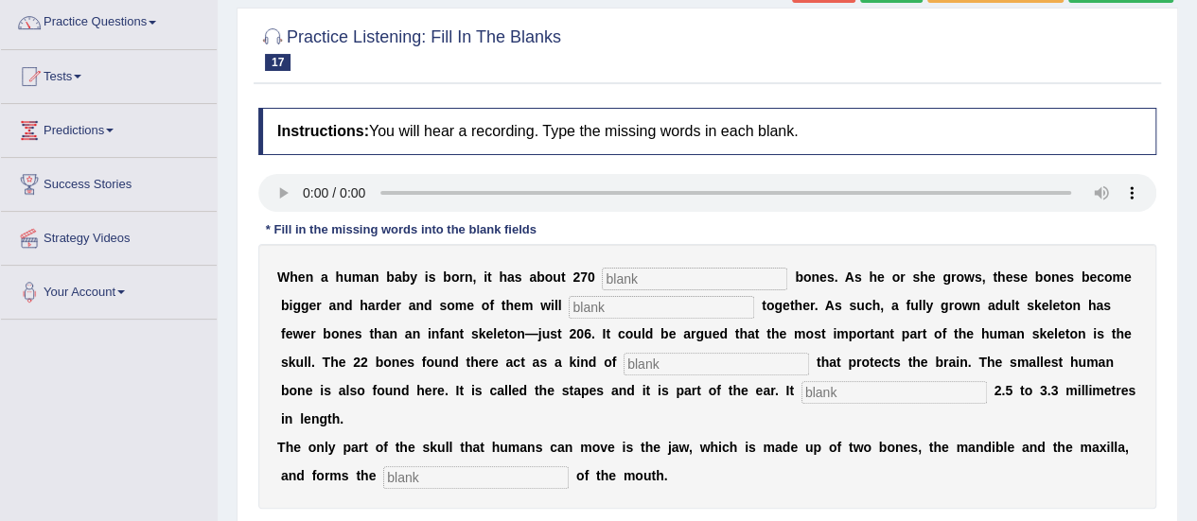
scroll to position [189, 0]
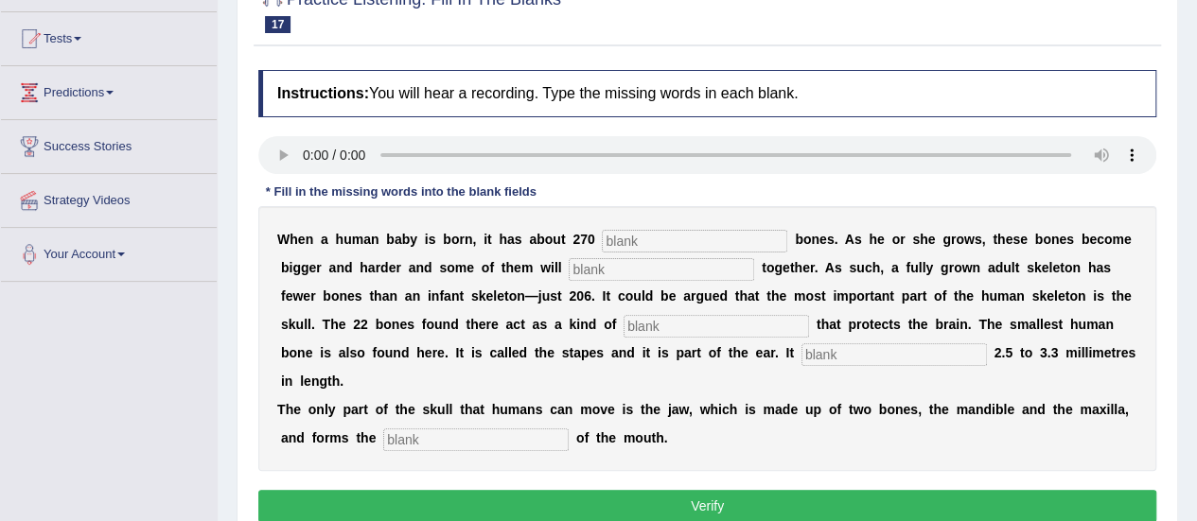
click at [681, 243] on input "text" at bounding box center [694, 241] width 185 height 23
type input "soft"
click at [622, 279] on input "text" at bounding box center [661, 269] width 185 height 23
type input "fuse"
click at [713, 330] on input "text" at bounding box center [716, 326] width 185 height 23
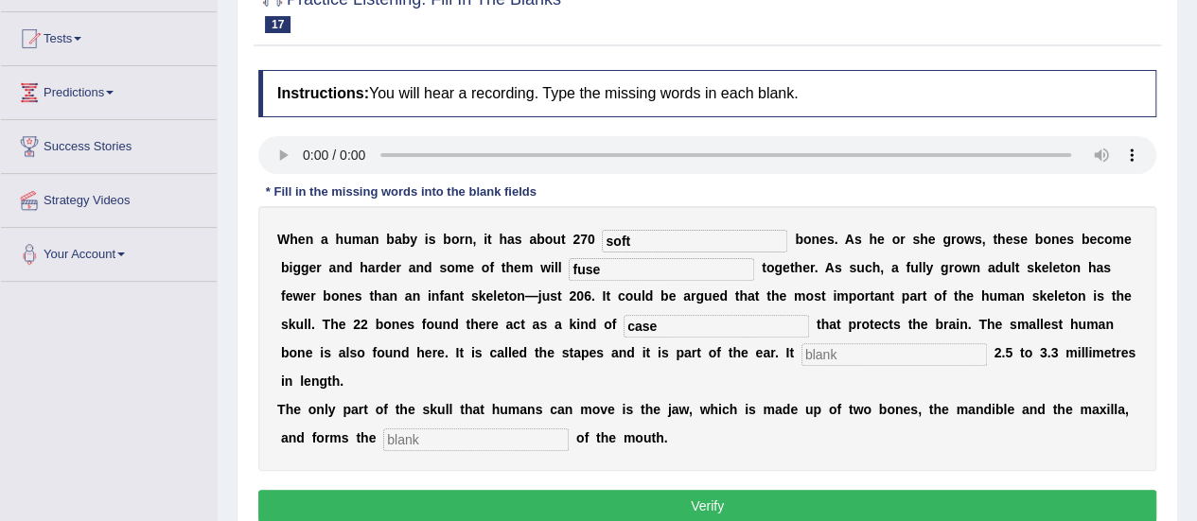
type input "case"
click at [903, 343] on input "text" at bounding box center [893, 354] width 185 height 23
type input "measures"
click at [509, 431] on input "text" at bounding box center [475, 440] width 185 height 23
type input "frame work"
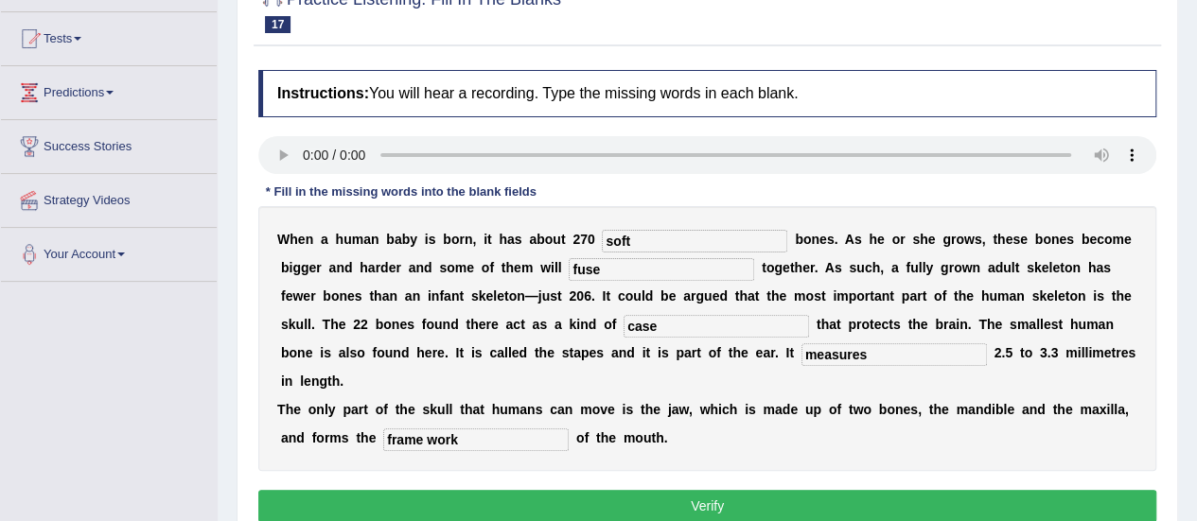
click at [582, 501] on button "Verify" at bounding box center [707, 506] width 898 height 32
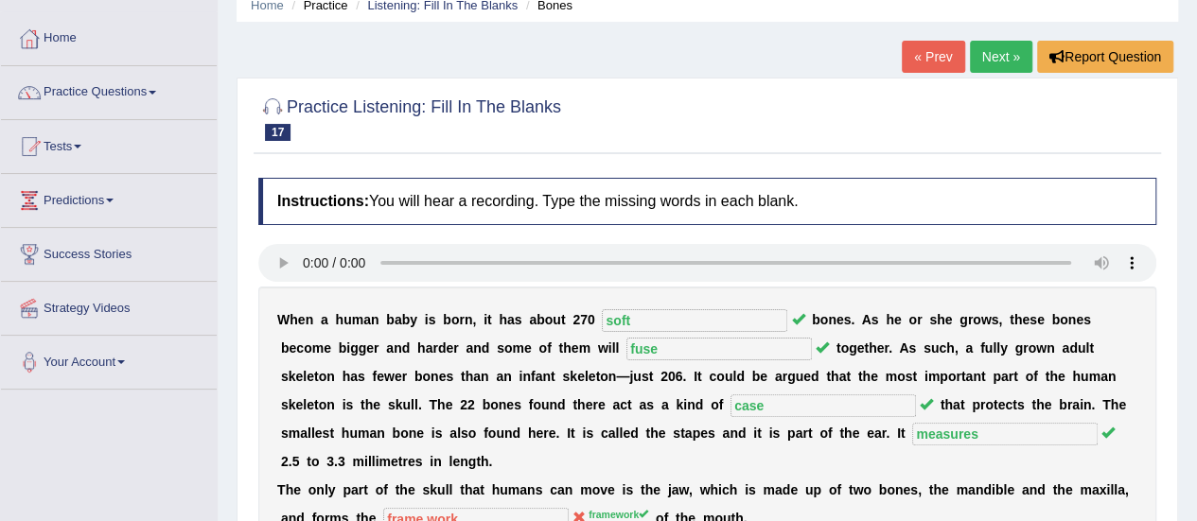
scroll to position [0, 0]
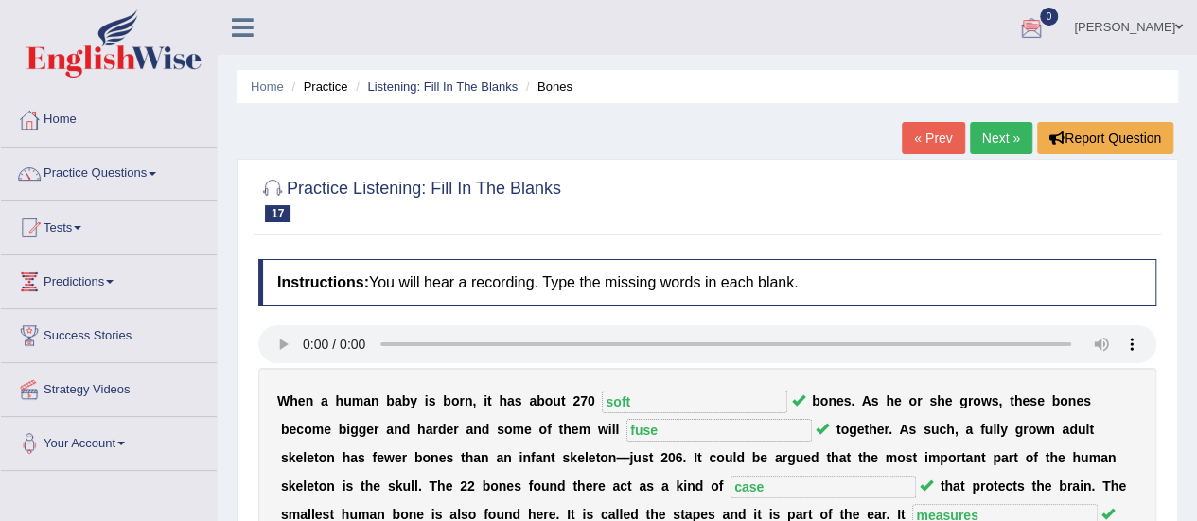
click at [999, 135] on link "Next »" at bounding box center [1001, 138] width 62 height 32
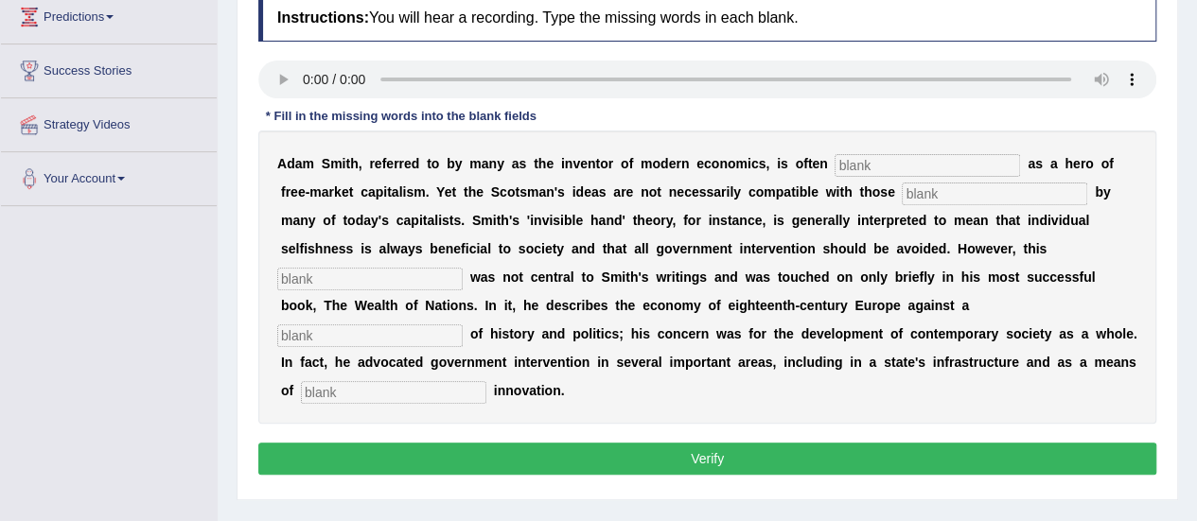
scroll to position [227, 0]
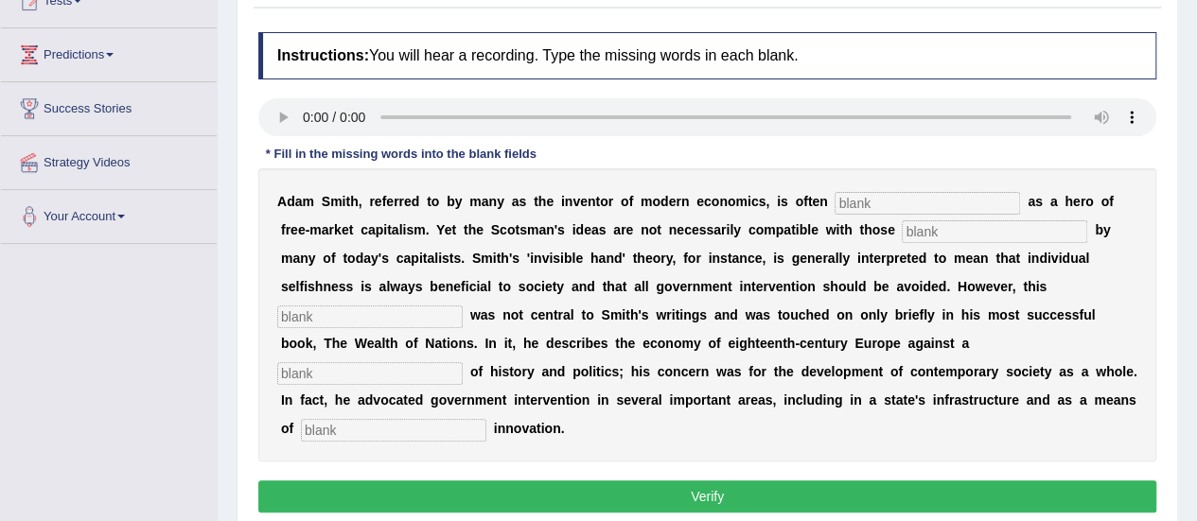
click at [906, 194] on input "text" at bounding box center [927, 203] width 185 height 23
type input "nodded"
click at [933, 236] on input "text" at bounding box center [994, 231] width 185 height 23
type input "asspoused"
click at [421, 302] on div "A d a m S m i t h , r e f e r r e d t o b y m a n y a s t h e i n v e n t o r o…" at bounding box center [707, 314] width 898 height 293
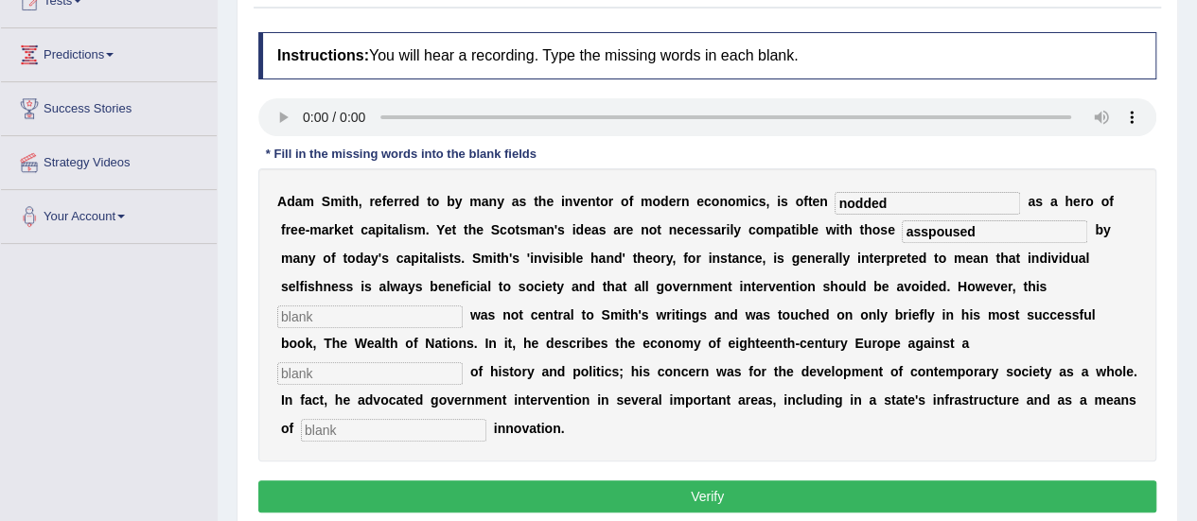
click at [416, 310] on input "text" at bounding box center [369, 317] width 185 height 23
type input "viewpoint"
click at [954, 329] on div "A d a m S m i t h , r e f e r r e d t o b y m a n y a s t h e i n v e n t o r o…" at bounding box center [707, 314] width 898 height 293
click at [463, 362] on input "text" at bounding box center [369, 373] width 185 height 23
type input "backdrop"
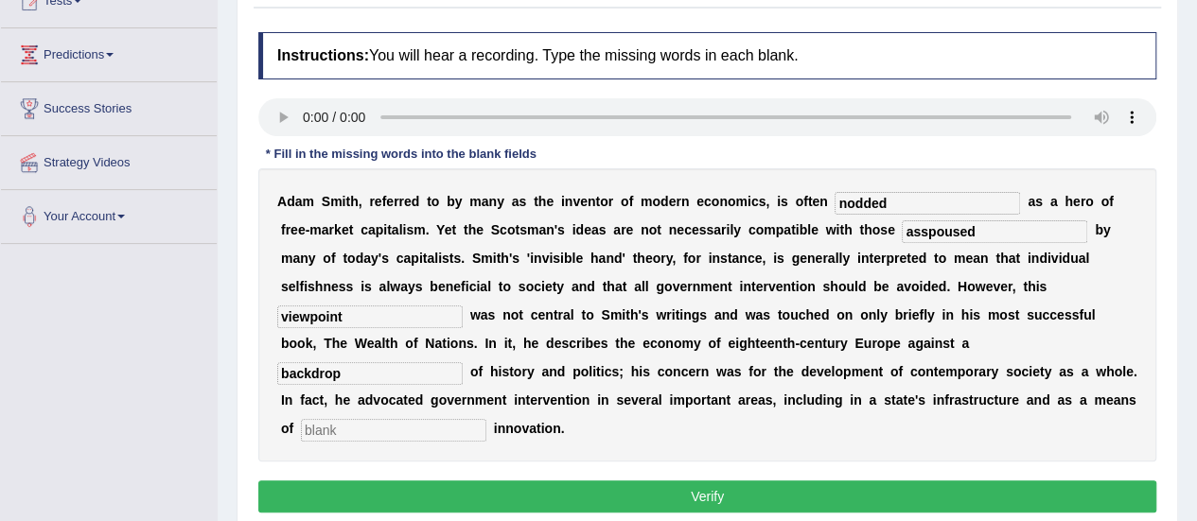
click at [425, 419] on input "text" at bounding box center [393, 430] width 185 height 23
type input "encouraging"
click at [472, 489] on button "Verify" at bounding box center [707, 497] width 898 height 32
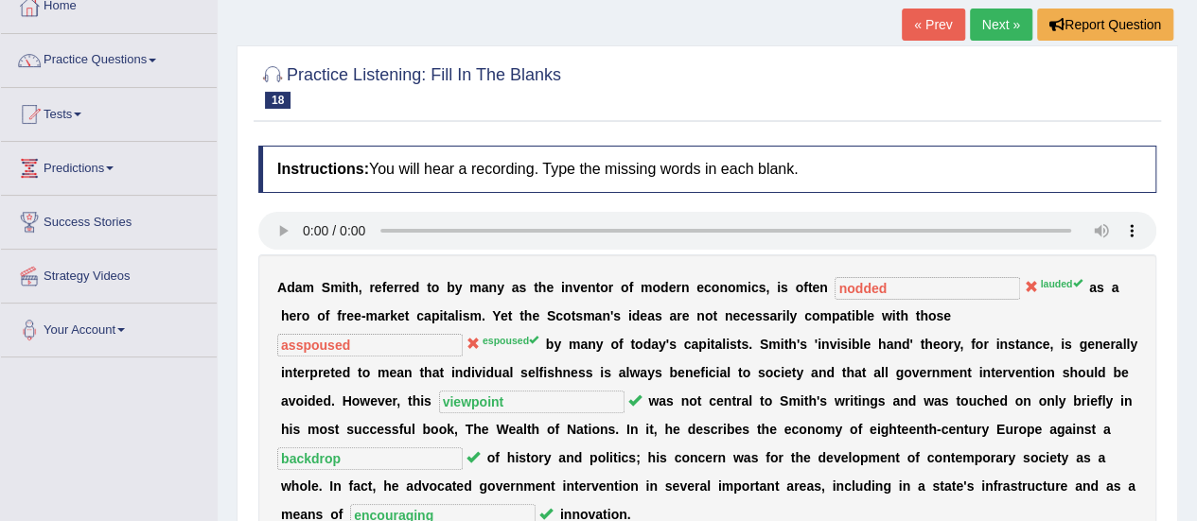
scroll to position [76, 0]
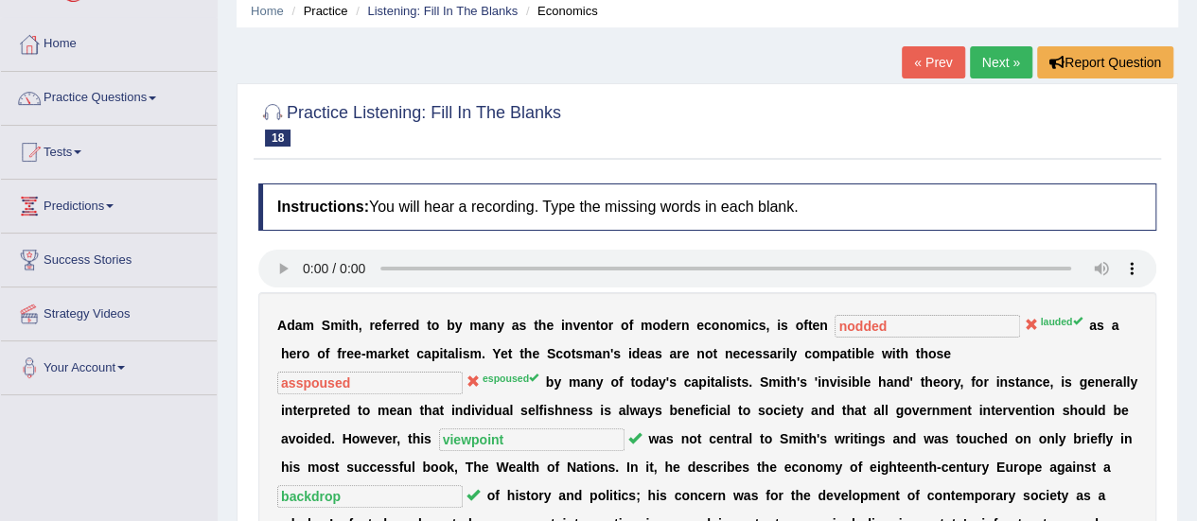
click at [1025, 77] on link "Next »" at bounding box center [1001, 62] width 62 height 32
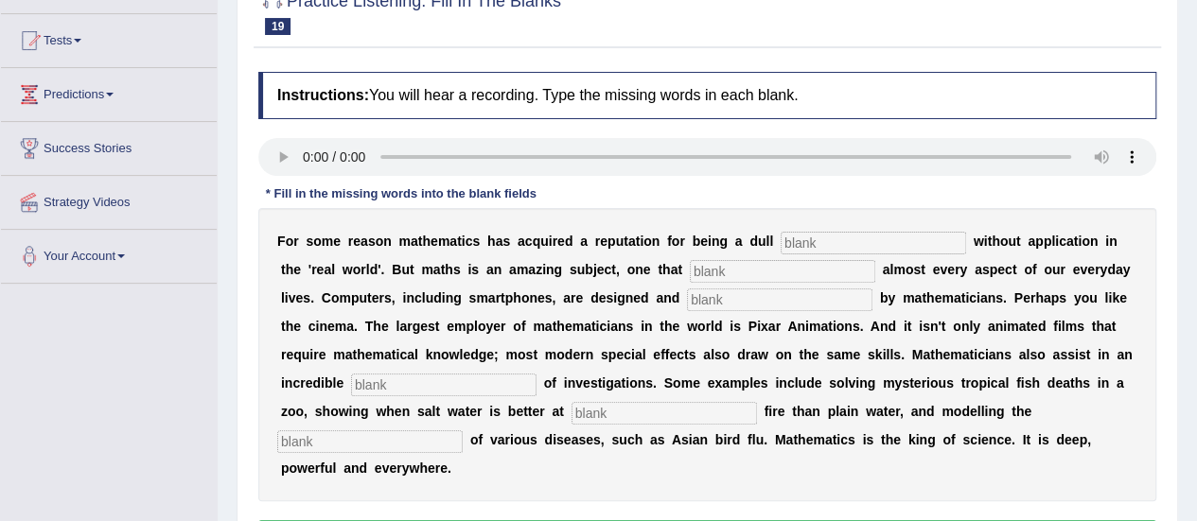
scroll to position [189, 0]
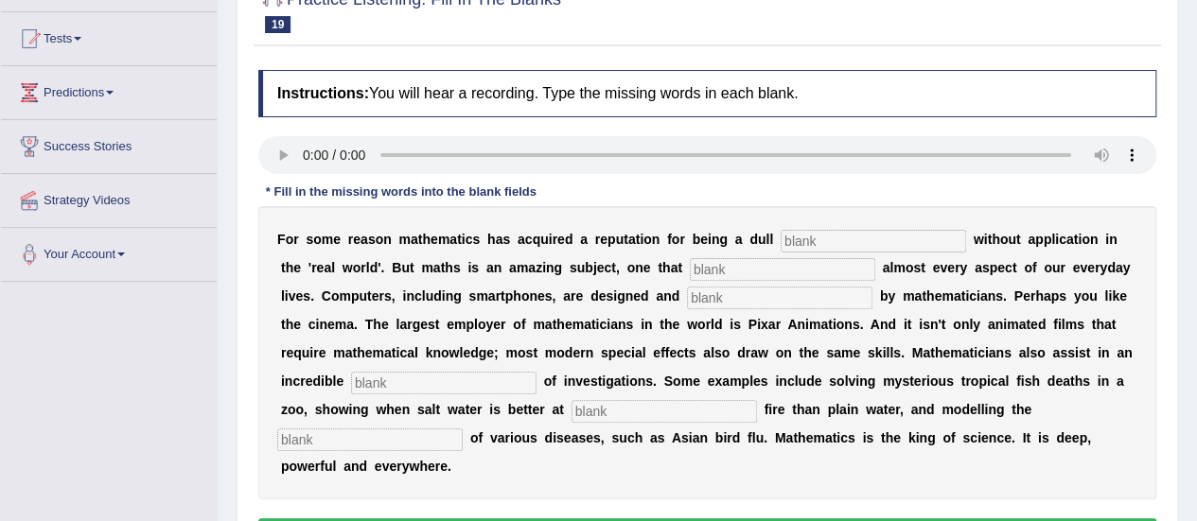
click at [846, 237] on input "text" at bounding box center [873, 241] width 185 height 23
click at [846, 237] on input "s" at bounding box center [873, 241] width 185 height 23
type input "subject"
click at [780, 268] on input "text" at bounding box center [782, 269] width 185 height 23
type input "underlies"
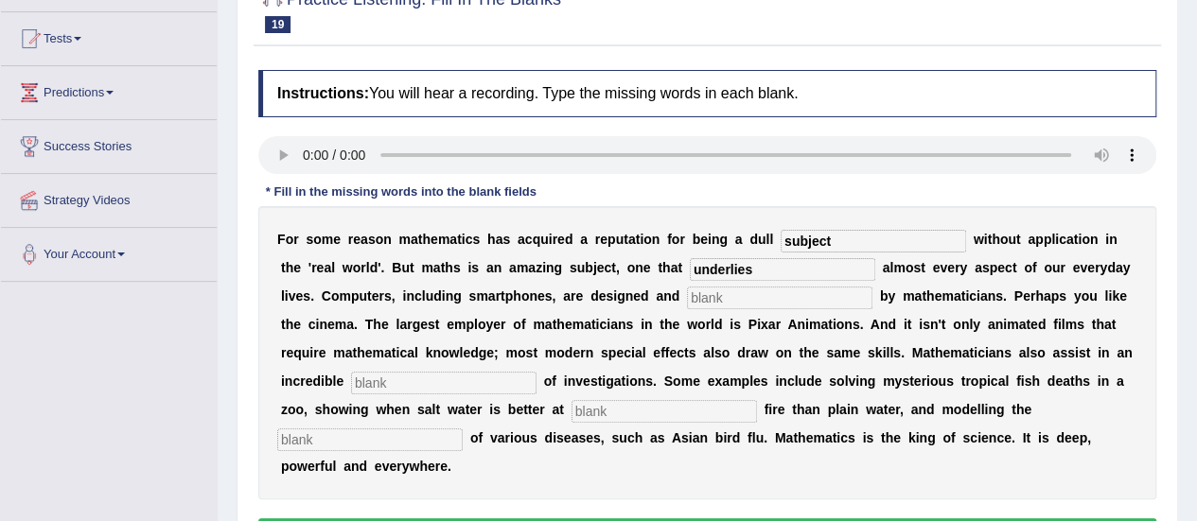
click at [789, 293] on input "text" at bounding box center [779, 298] width 185 height 23
type input "programmed"
click at [505, 377] on input "text" at bounding box center [443, 383] width 185 height 23
type input "variety"
click at [592, 410] on input "text" at bounding box center [664, 411] width 185 height 23
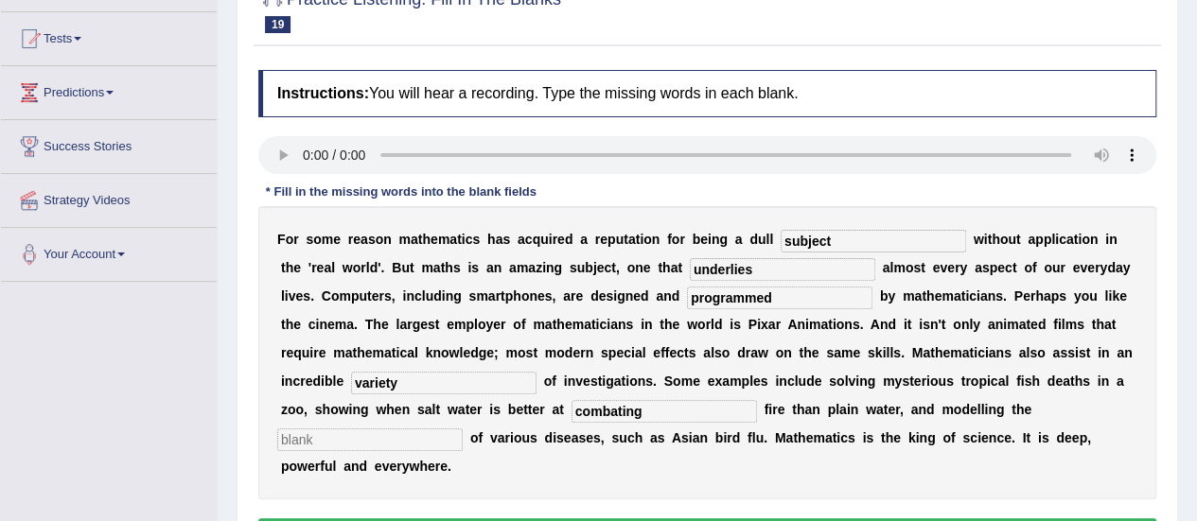
type input "combating"
click at [371, 437] on input "text" at bounding box center [369, 440] width 185 height 23
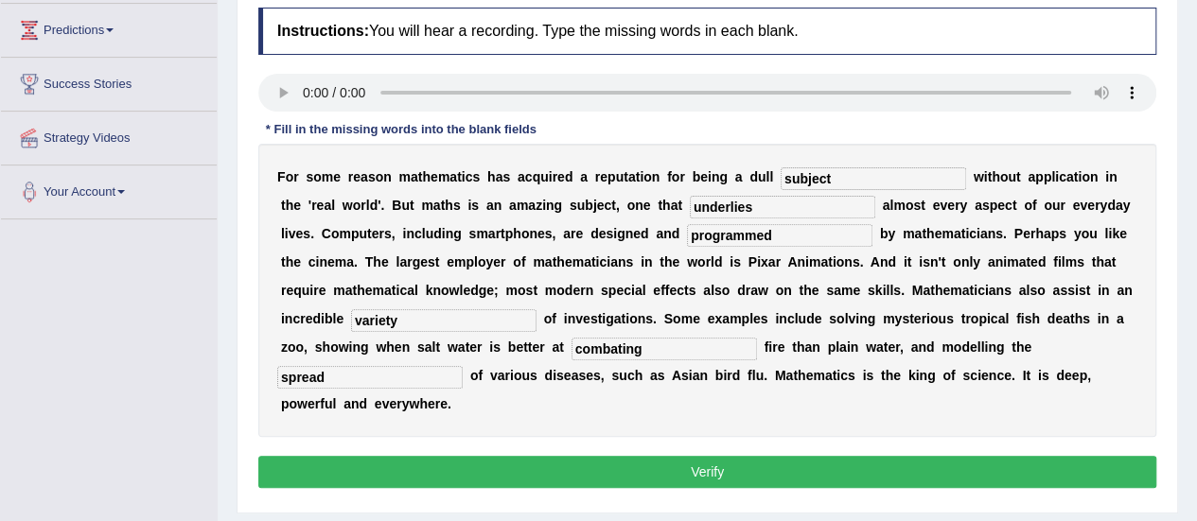
scroll to position [265, 0]
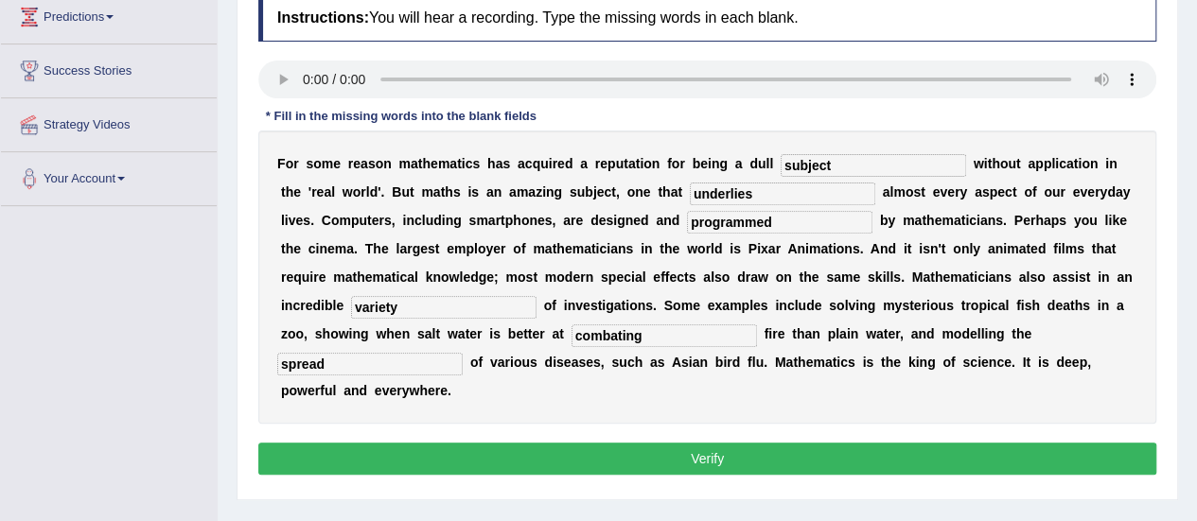
type input "spread"
click at [1079, 461] on button "Verify" at bounding box center [707, 459] width 898 height 32
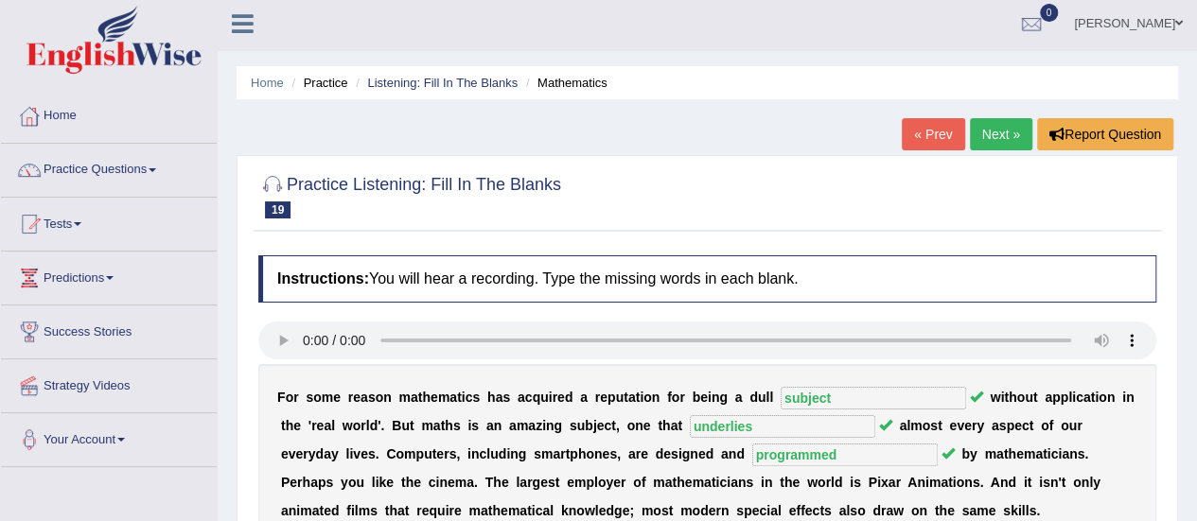
scroll to position [0, 0]
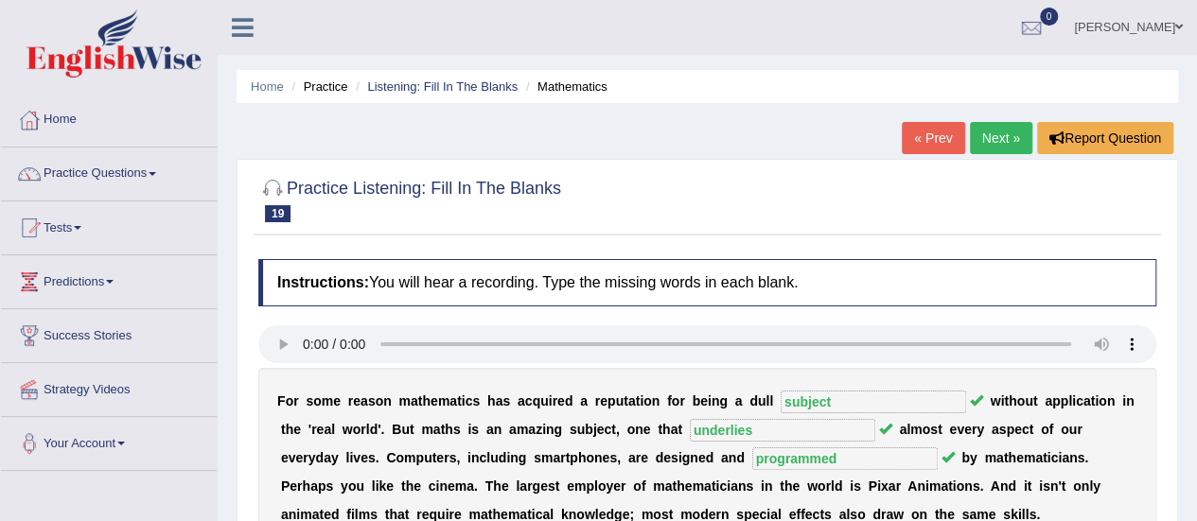
click at [996, 132] on link "Next »" at bounding box center [1001, 138] width 62 height 32
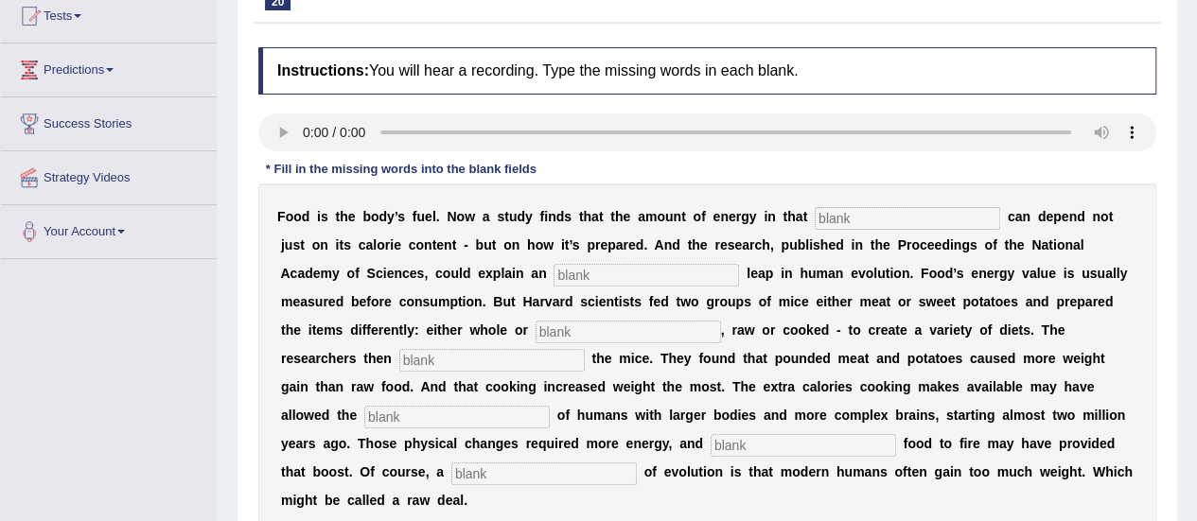
scroll to position [238, 0]
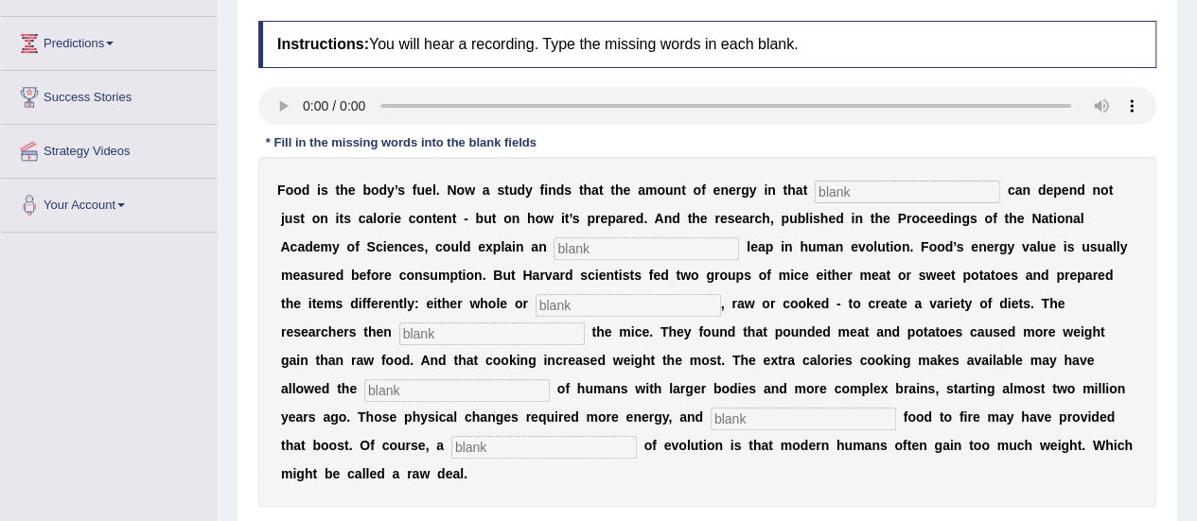
click at [881, 192] on input "text" at bounding box center [907, 192] width 185 height 23
type input "fuel"
click at [664, 237] on input "text" at bounding box center [646, 248] width 185 height 23
type input "ancient"
click at [619, 303] on input "text" at bounding box center [628, 305] width 185 height 23
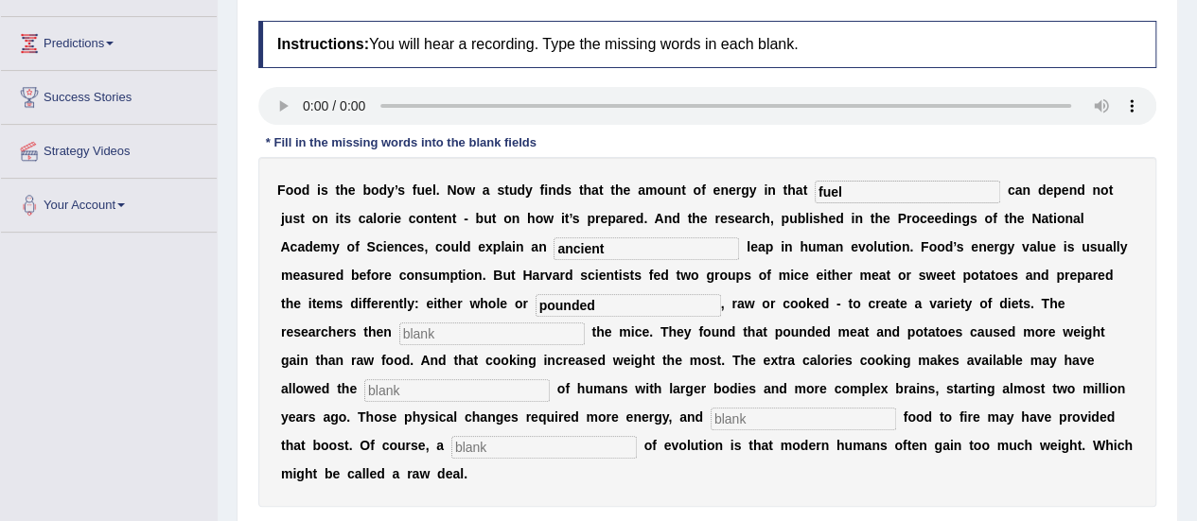
type input "pounded"
click at [511, 334] on input "text" at bounding box center [491, 334] width 185 height 23
type input "measured"
click at [503, 387] on input "text" at bounding box center [456, 390] width 185 height 23
type input "survival"
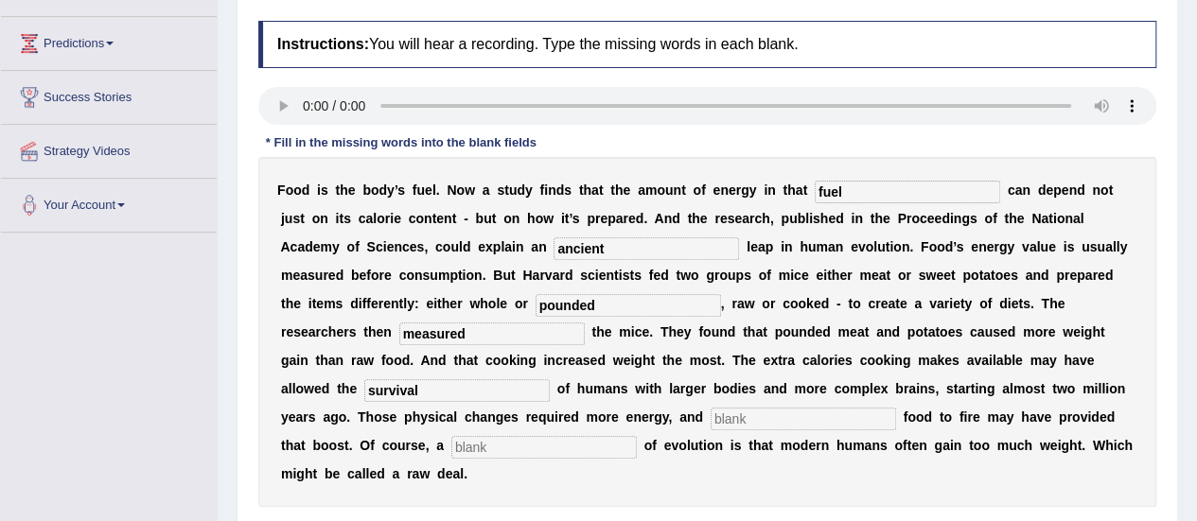
click at [800, 417] on input "text" at bounding box center [803, 419] width 185 height 23
type input "exposing"
click at [536, 436] on input "text" at bounding box center [543, 447] width 185 height 23
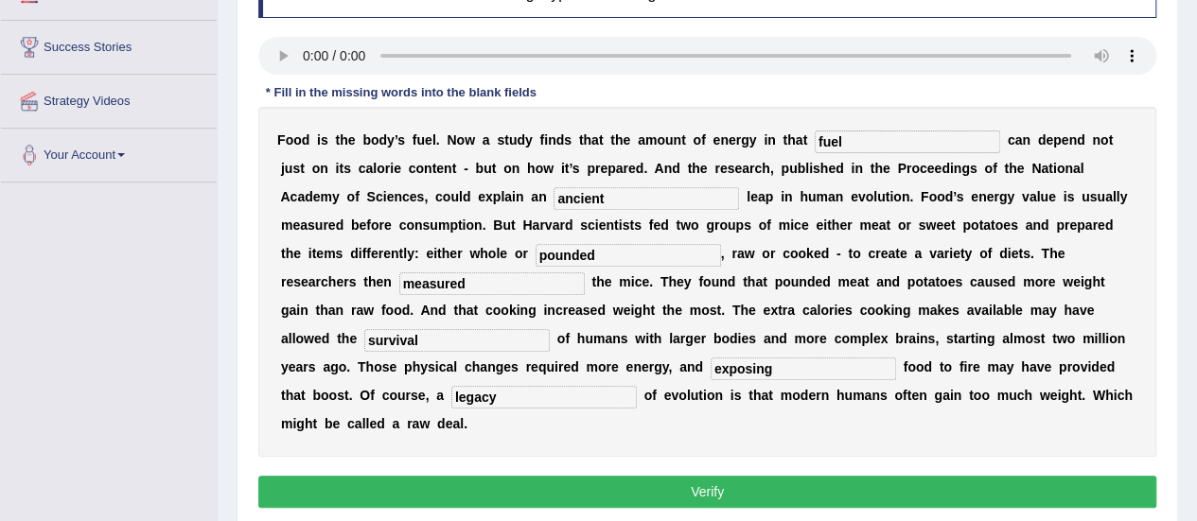
scroll to position [314, 0]
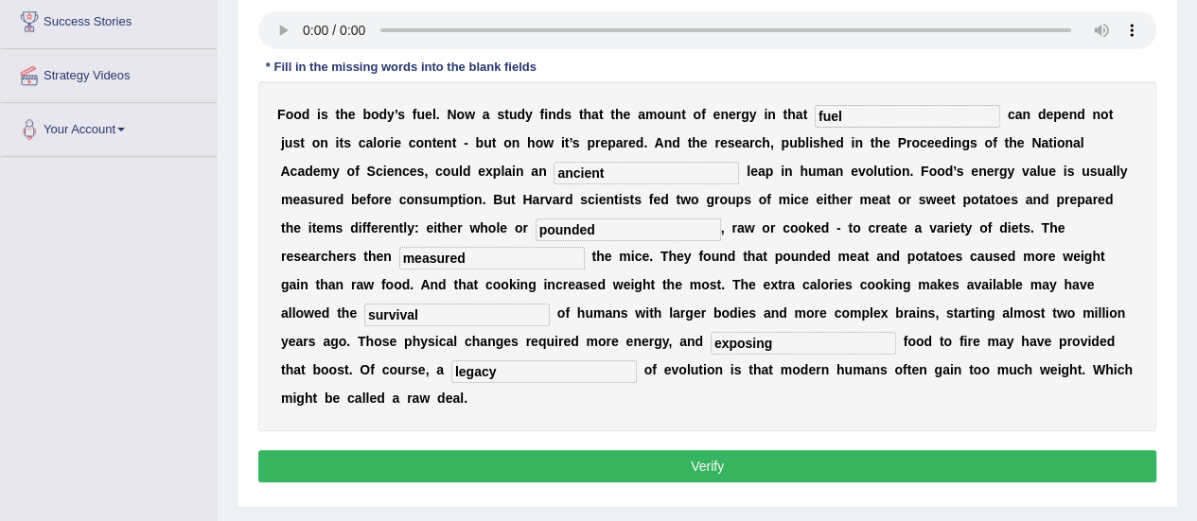
type input "legacy"
click at [1127, 465] on button "Verify" at bounding box center [707, 466] width 898 height 32
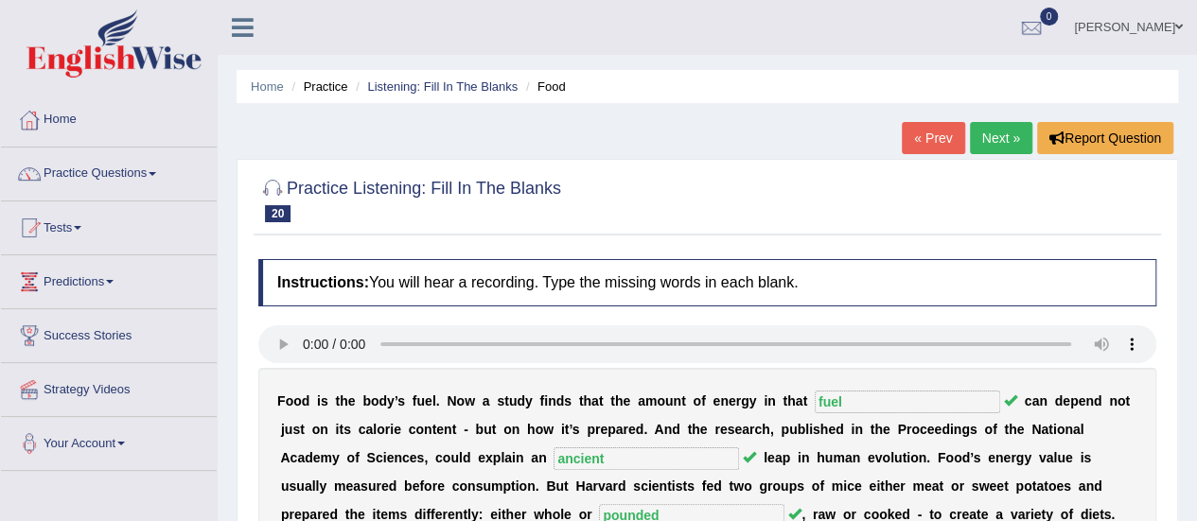
scroll to position [0, 0]
click at [989, 142] on link "Next »" at bounding box center [1001, 138] width 62 height 32
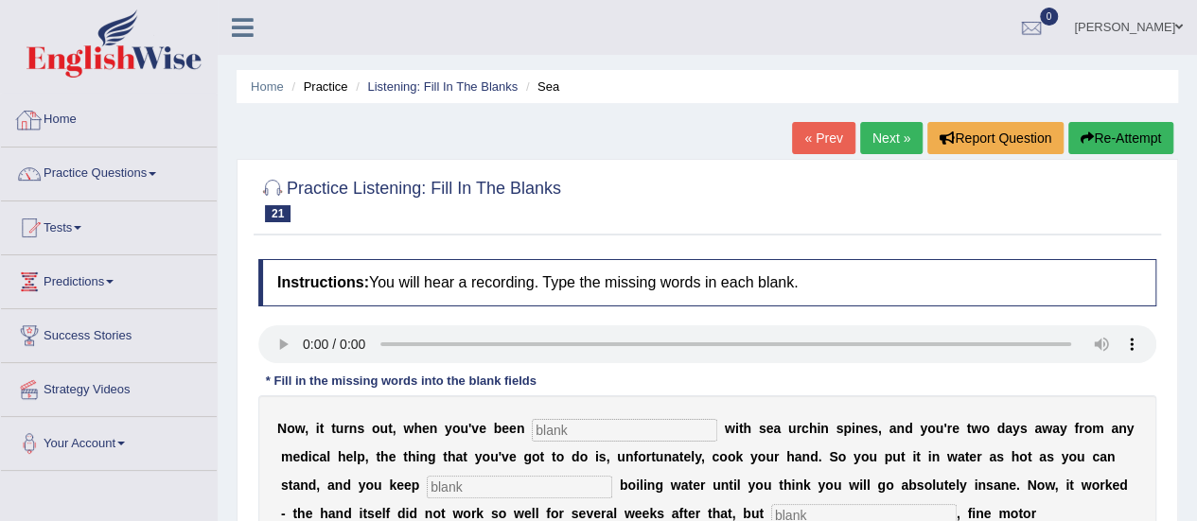
click at [49, 134] on link "Home" at bounding box center [109, 117] width 216 height 47
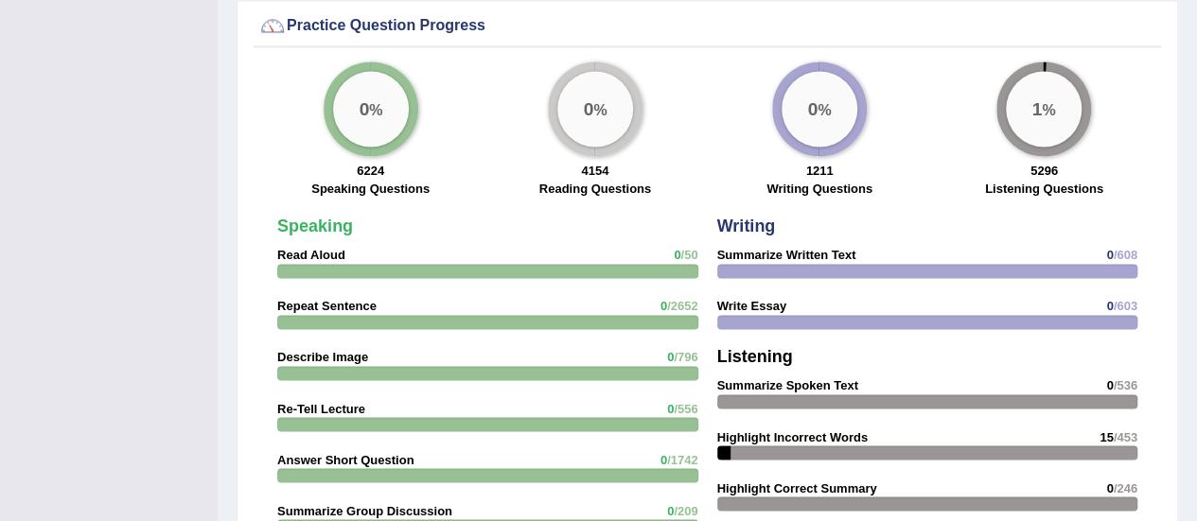
scroll to position [1400, 0]
